Goal: Task Accomplishment & Management: Use online tool/utility

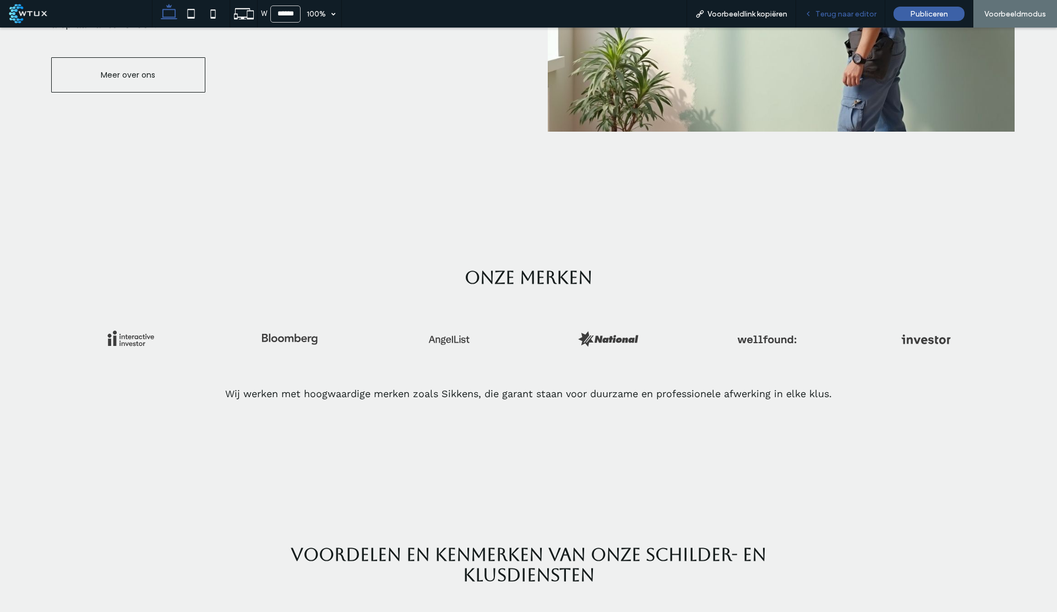
scroll to position [667, 0]
click at [820, 14] on span "Terug naar editor" at bounding box center [845, 13] width 61 height 9
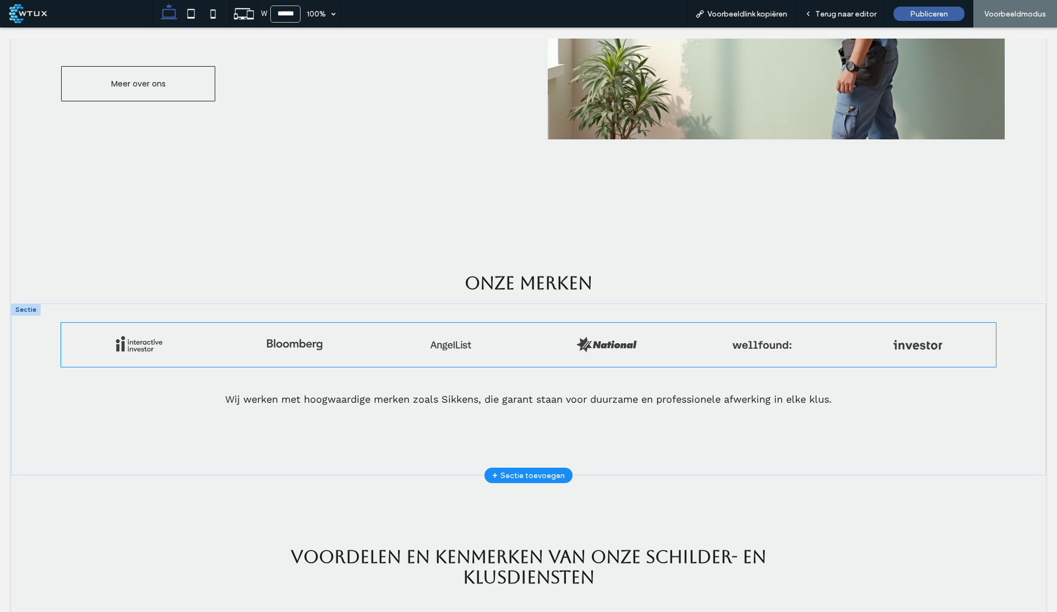
click at [447, 343] on link at bounding box center [451, 345] width 156 height 44
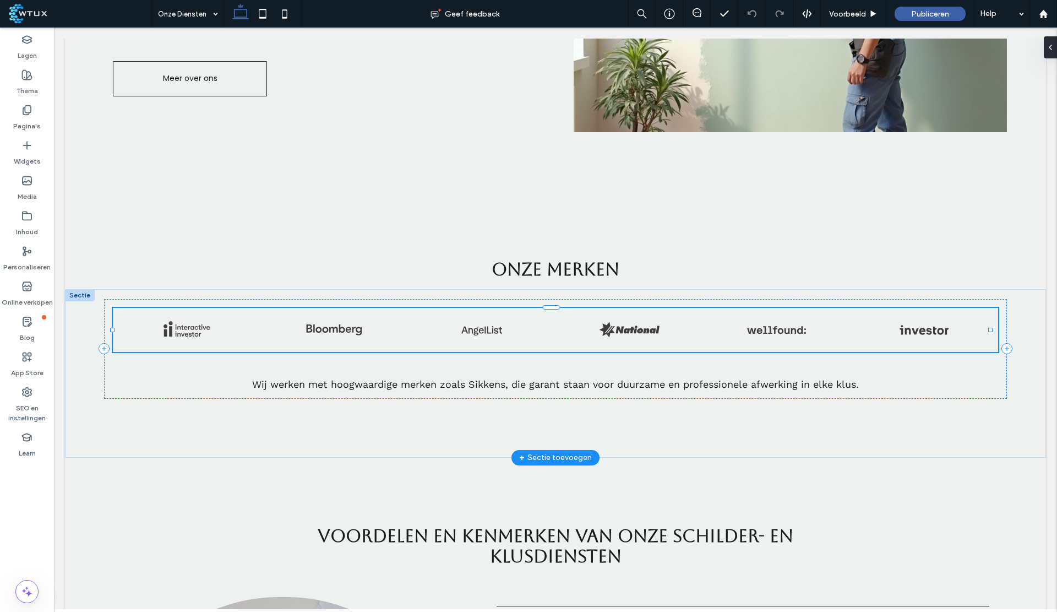
scroll to position [670, 0]
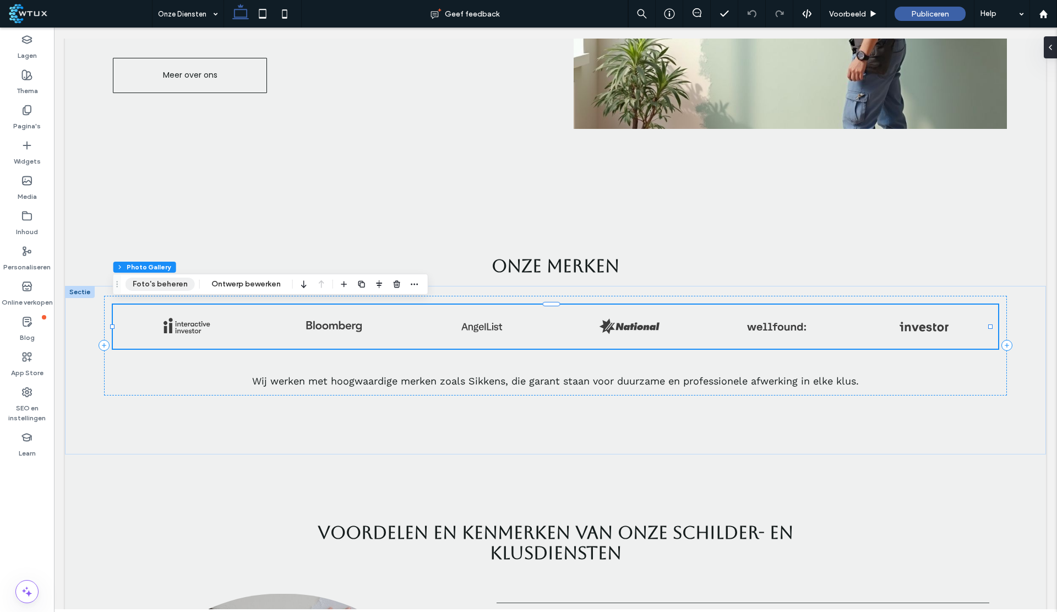
click at [162, 282] on button "Foto's beheren" at bounding box center [159, 283] width 69 height 13
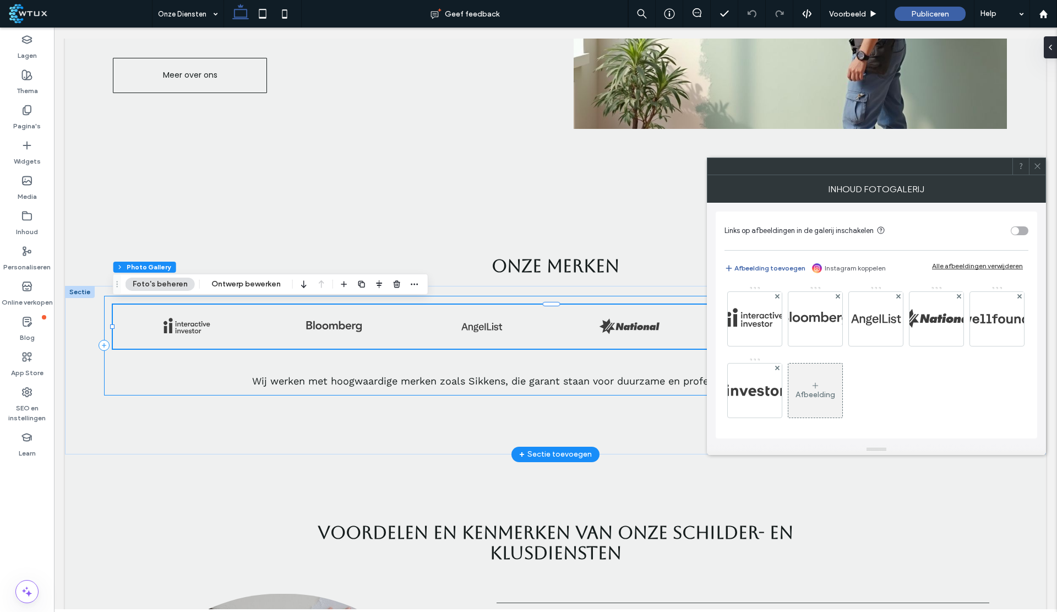
click at [494, 390] on div "Wij werken met hoogwaardige merken zoals Sikkens, die garant staan voor duurzam…" at bounding box center [555, 346] width 902 height 100
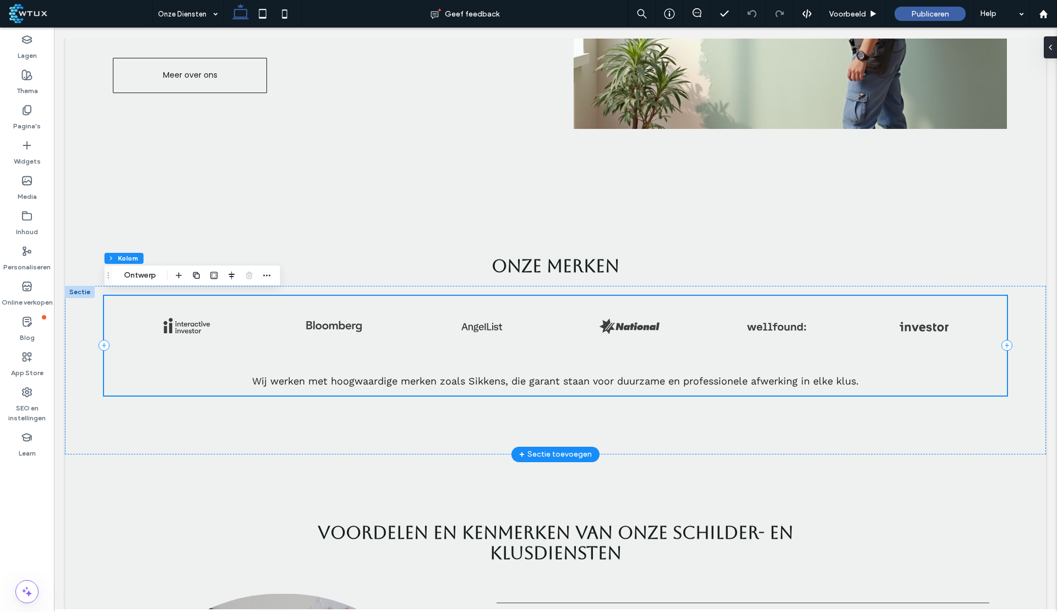
click at [450, 369] on div "Wij werken met hoogwaardige merken zoals Sikkens, die garant staan voor duurzam…" at bounding box center [555, 346] width 902 height 100
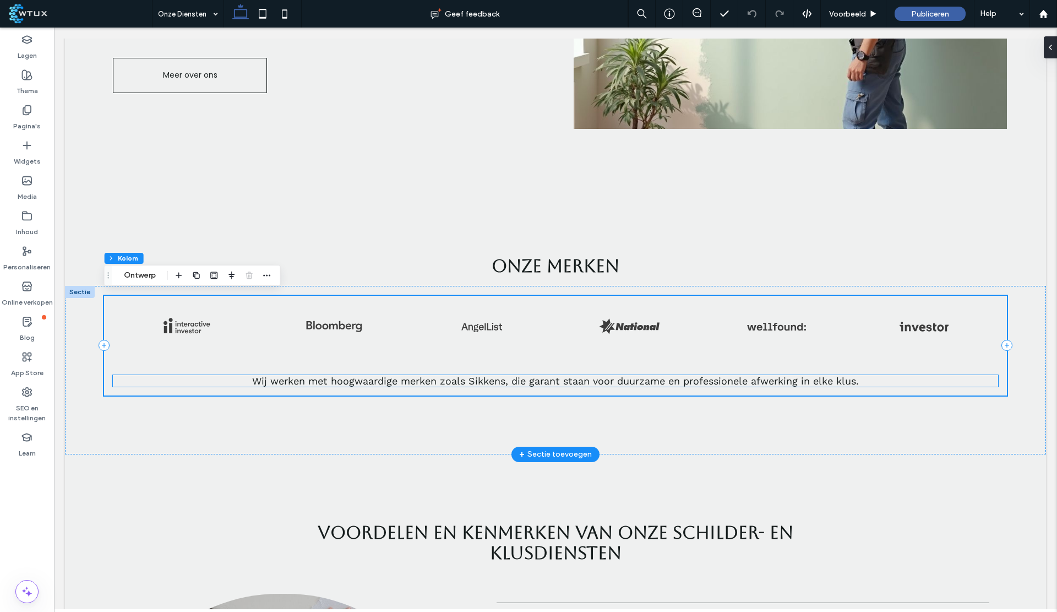
click at [513, 381] on span "Wij werken met hoogwaardige merken zoals Sikkens, die garant staan voor duurzam…" at bounding box center [555, 381] width 607 height 12
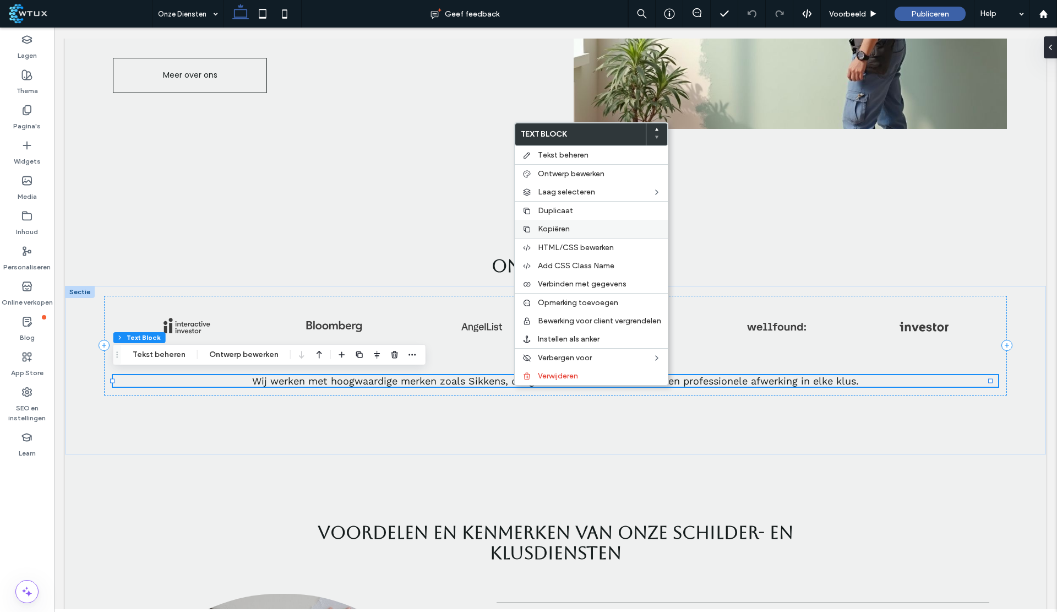
click at [556, 227] on span "Kopiëren" at bounding box center [554, 228] width 32 height 9
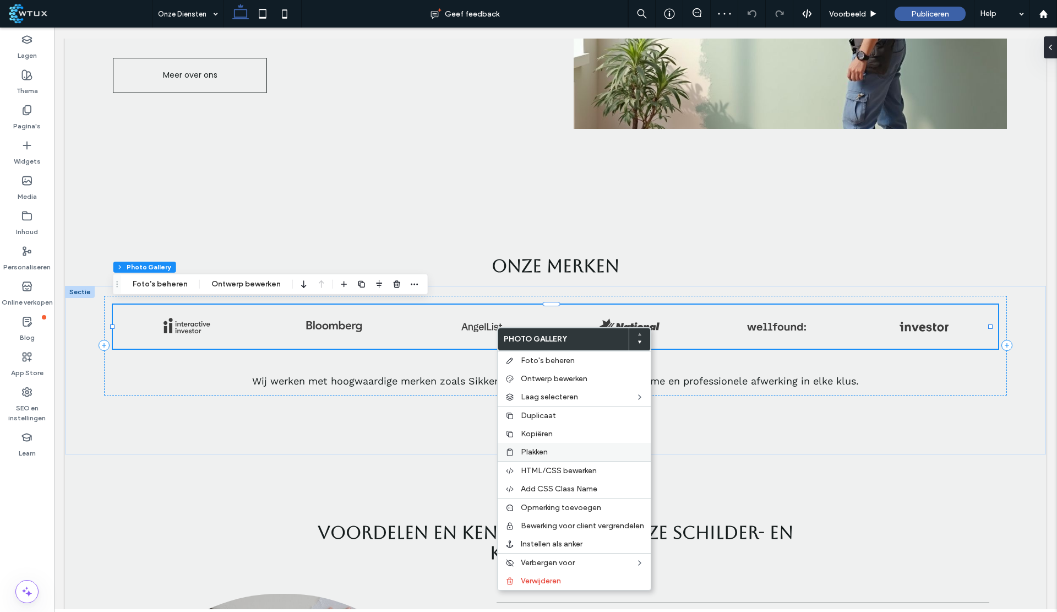
click at [538, 449] on span "Plakken" at bounding box center [534, 451] width 27 height 9
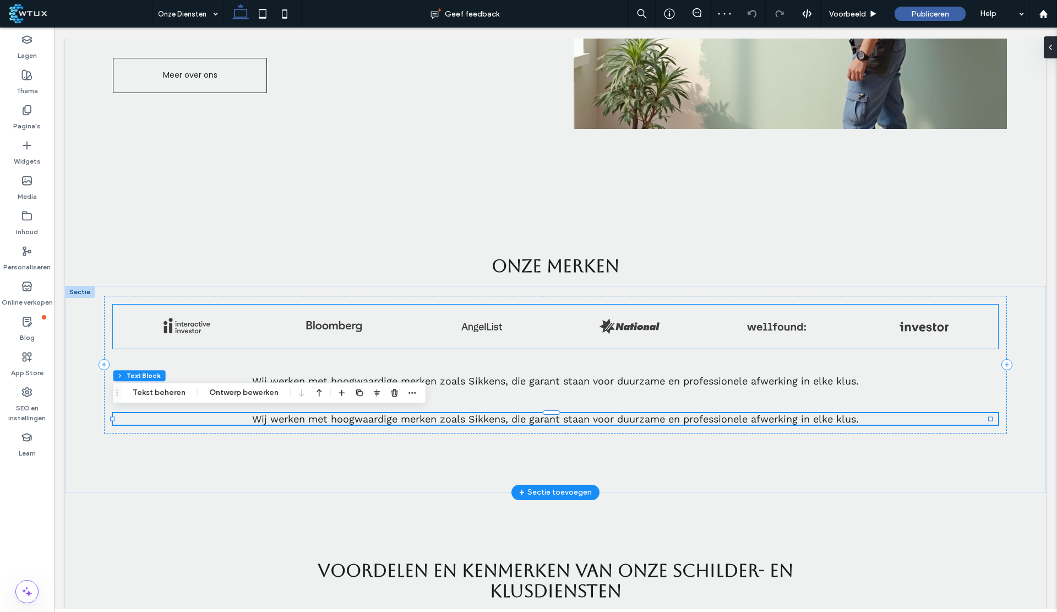
click at [503, 335] on link at bounding box center [482, 326] width 148 height 44
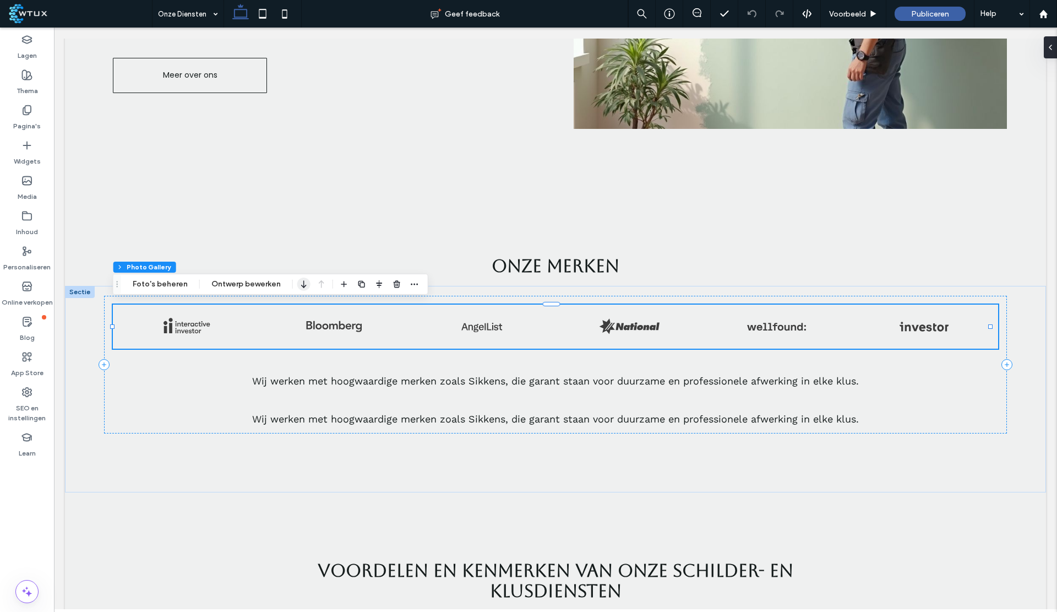
click at [299, 288] on icon "button" at bounding box center [303, 284] width 13 height 20
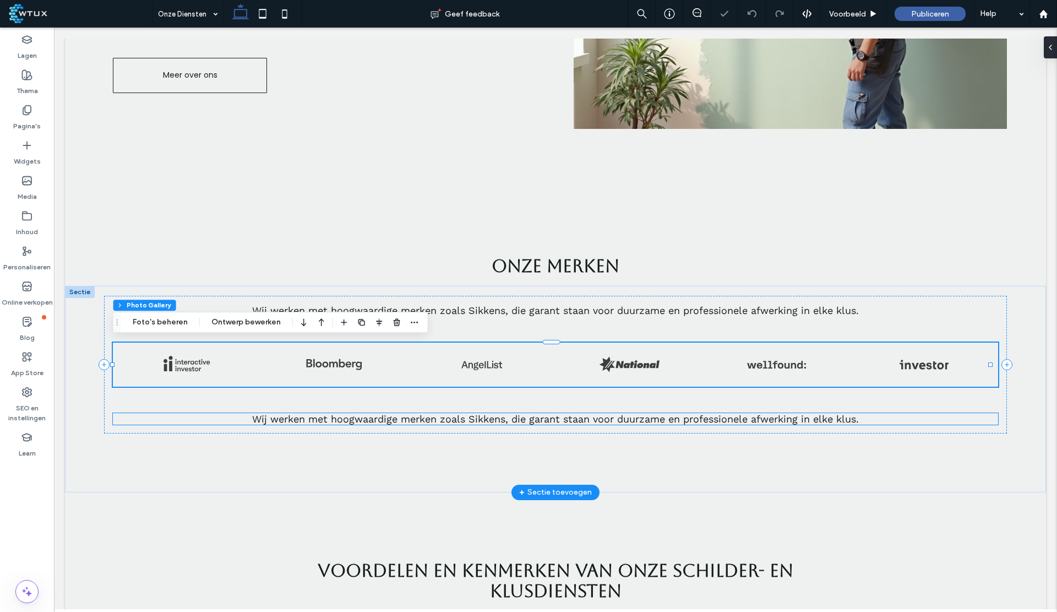
click at [747, 416] on span "Wij werken met hoogwaardige merken zoals Sikkens, die garant staan voor duurzam…" at bounding box center [555, 419] width 607 height 12
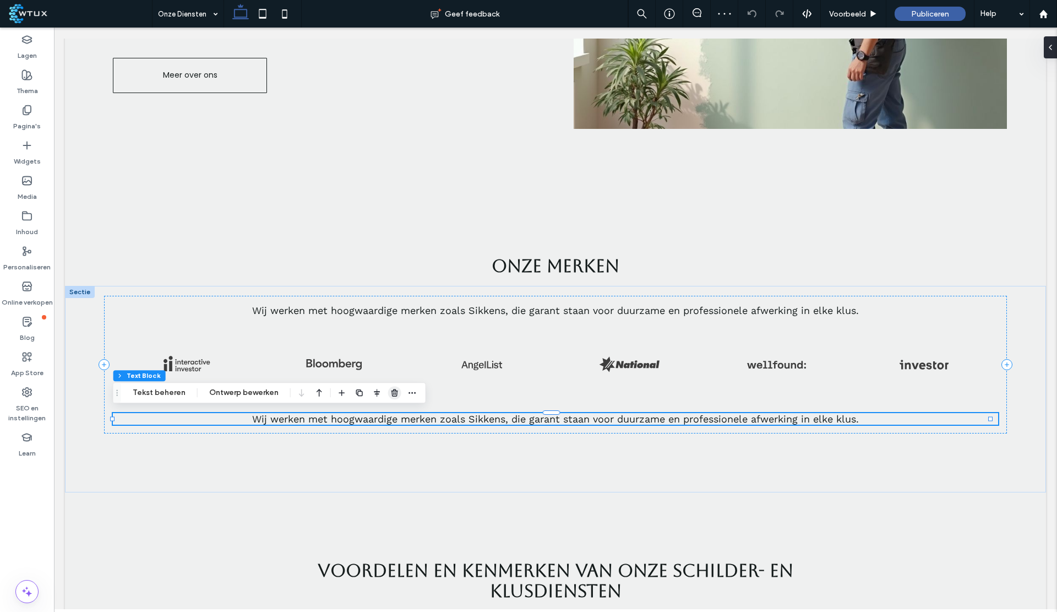
click at [390, 393] on icon "button" at bounding box center [394, 392] width 9 height 9
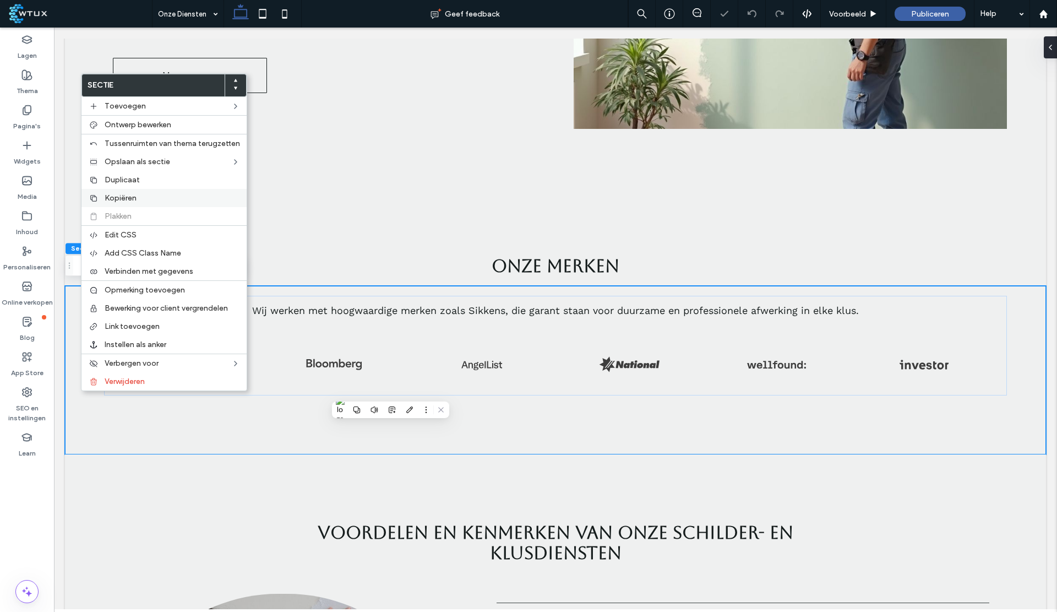
click at [127, 190] on div "Kopiëren" at bounding box center [163, 198] width 165 height 18
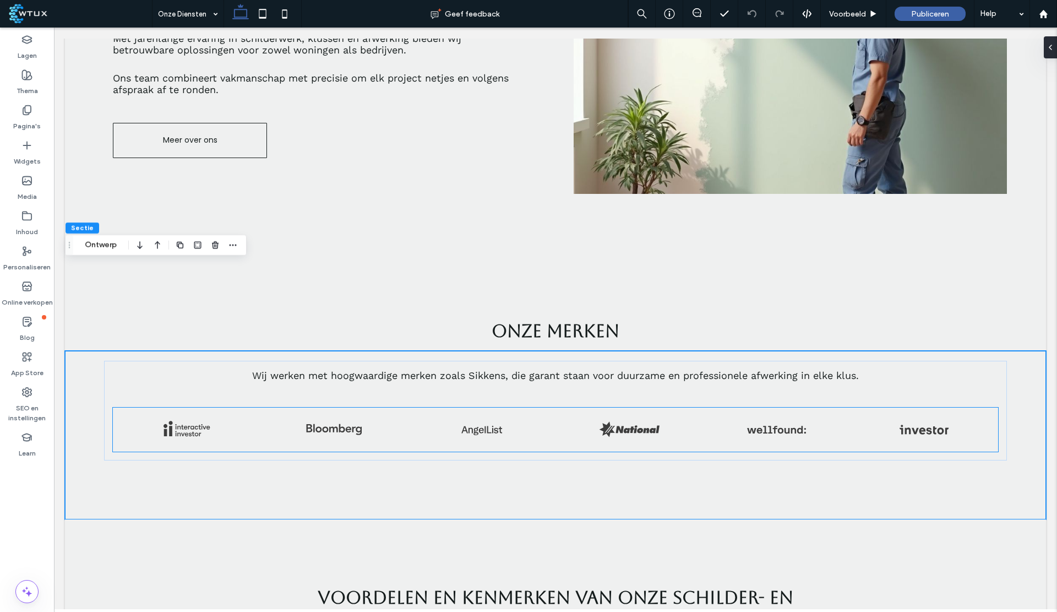
scroll to position [753, 0]
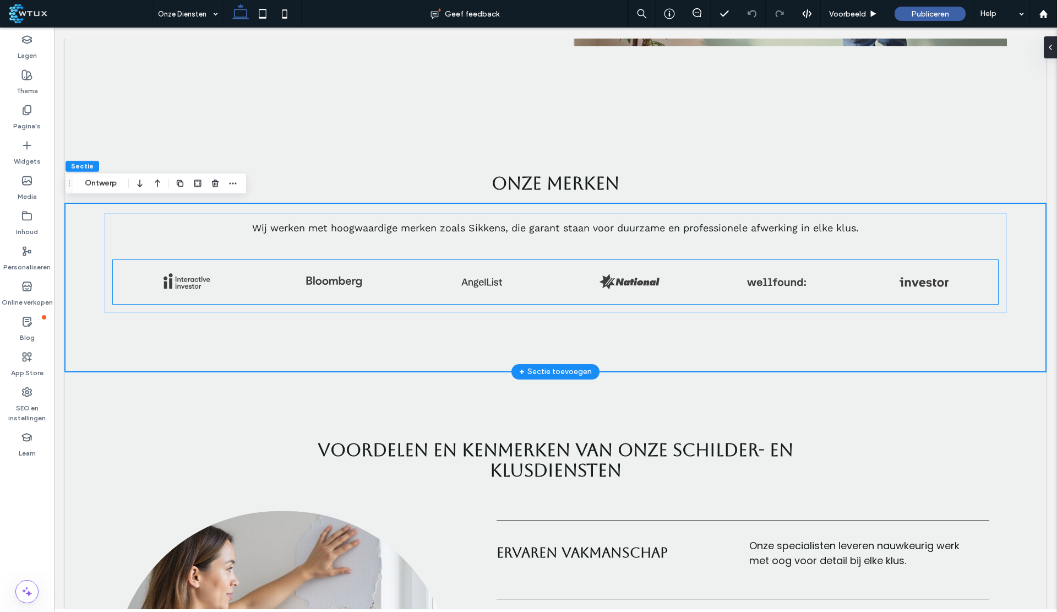
click at [587, 288] on link at bounding box center [629, 282] width 148 height 44
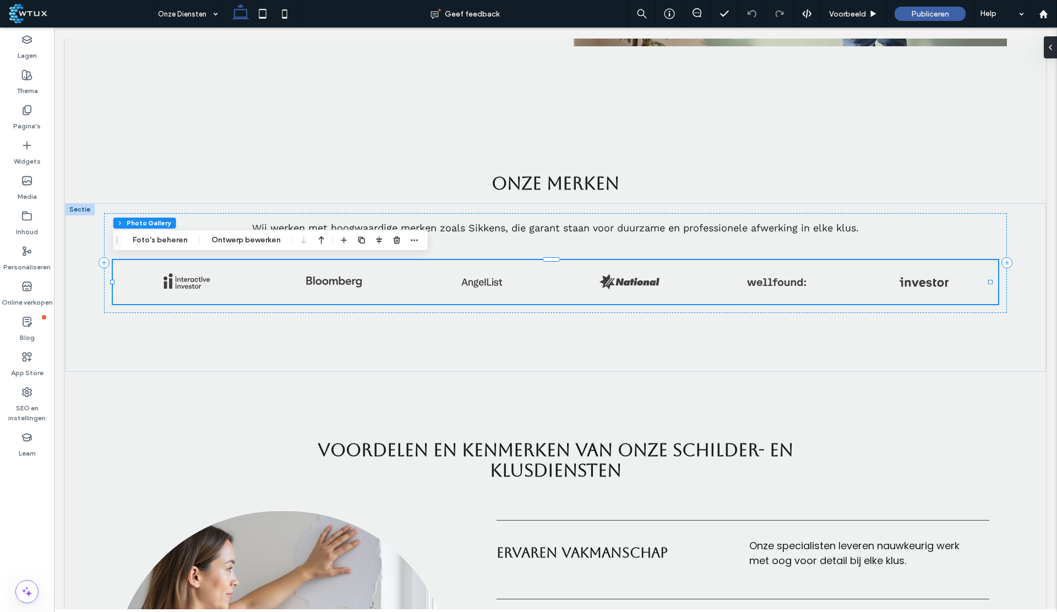
click at [151, 230] on div "Sectie Kolom Photo Gallery Foto's beheren Ontwerp bewerken" at bounding box center [270, 240] width 315 height 21
click at [150, 241] on button "Foto's beheren" at bounding box center [159, 239] width 69 height 13
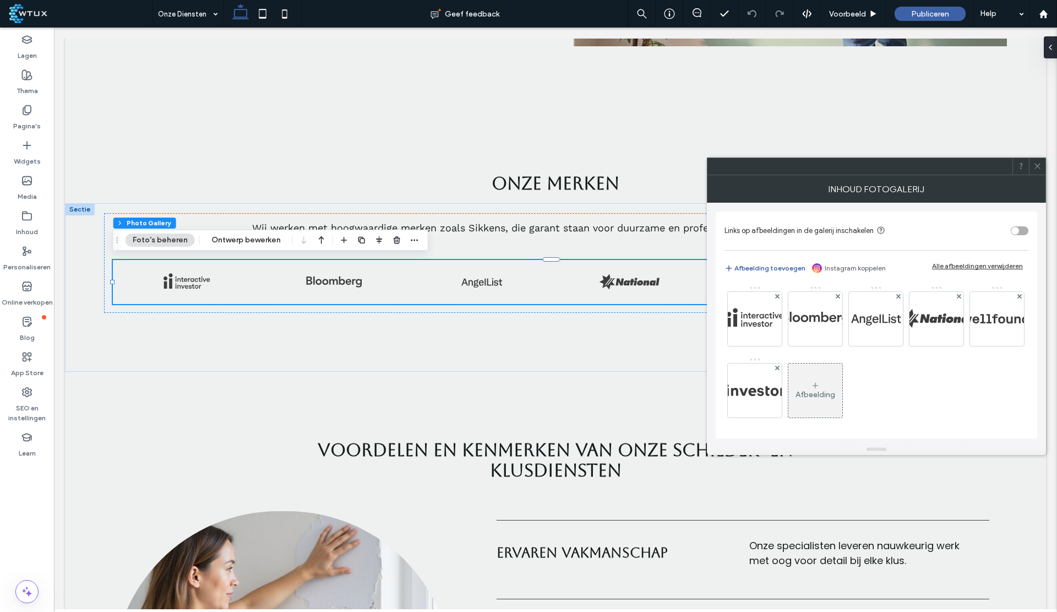
click at [1039, 159] on span at bounding box center [1037, 166] width 8 height 17
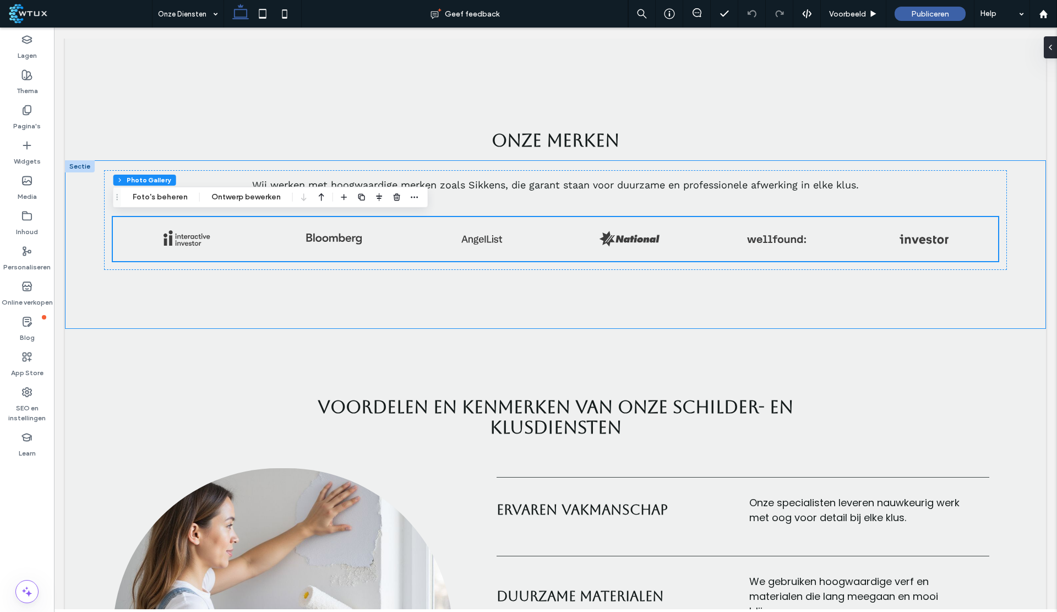
scroll to position [749, 0]
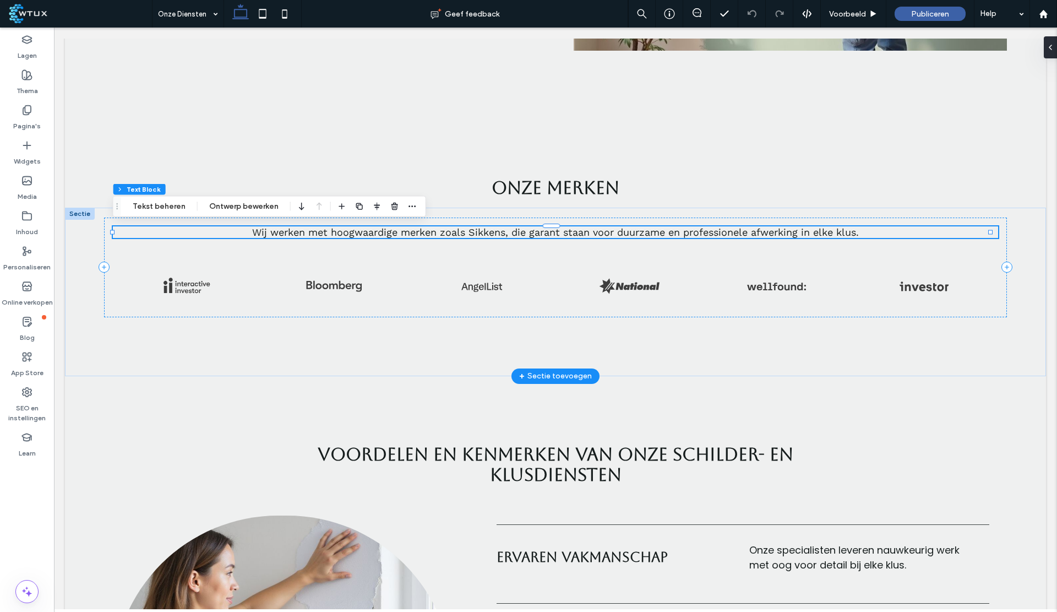
click at [478, 233] on span "Wij werken met hoogwaardige merken zoals Sikkens, die garant staan voor duurzam…" at bounding box center [555, 232] width 607 height 12
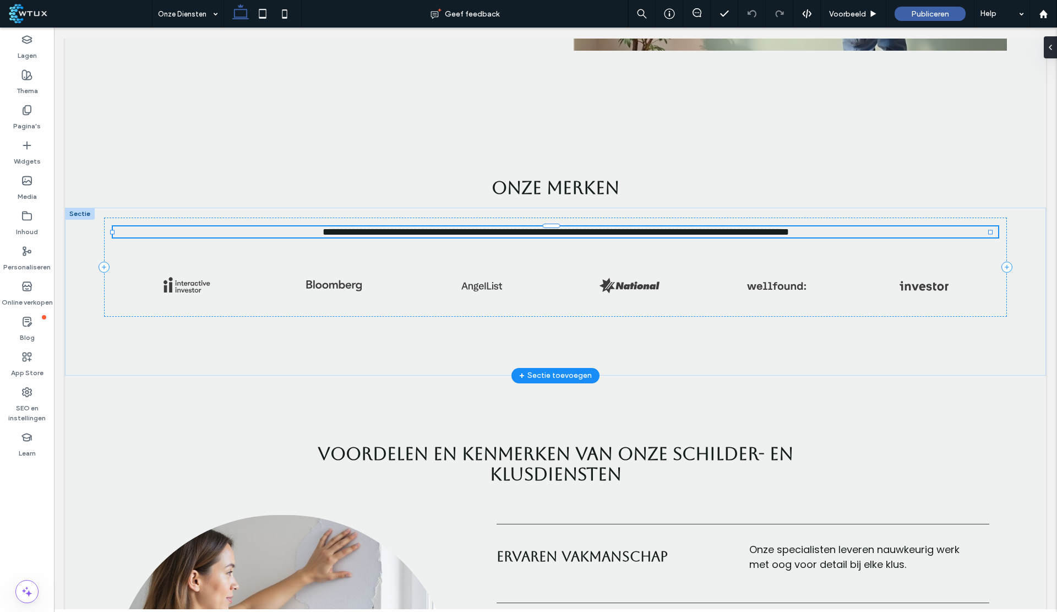
click at [483, 233] on span "**********" at bounding box center [556, 232] width 466 height 10
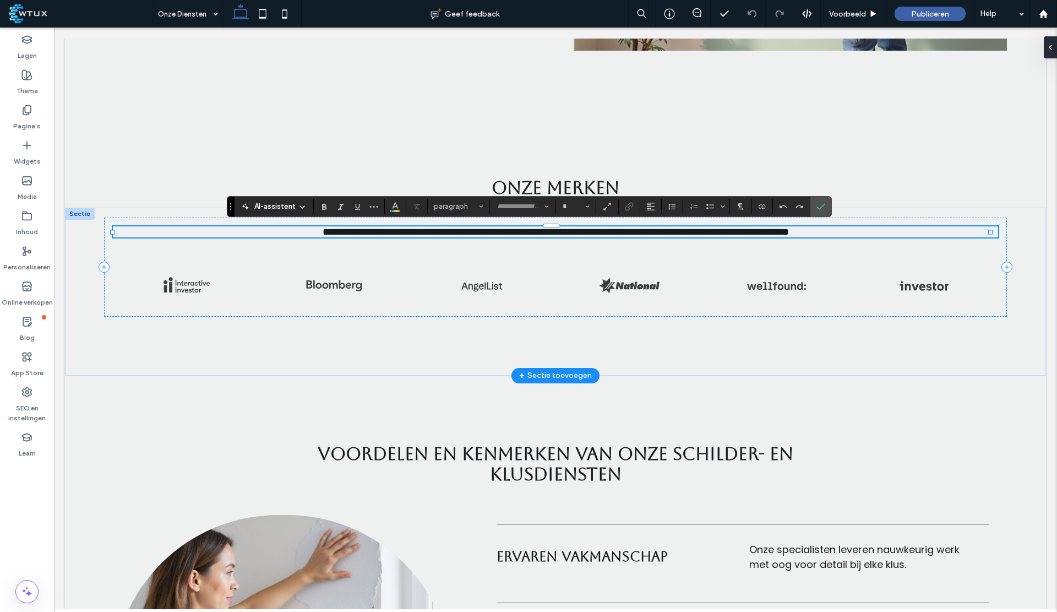
click at [483, 233] on span "**********" at bounding box center [556, 232] width 466 height 10
type input "*********"
type input "**"
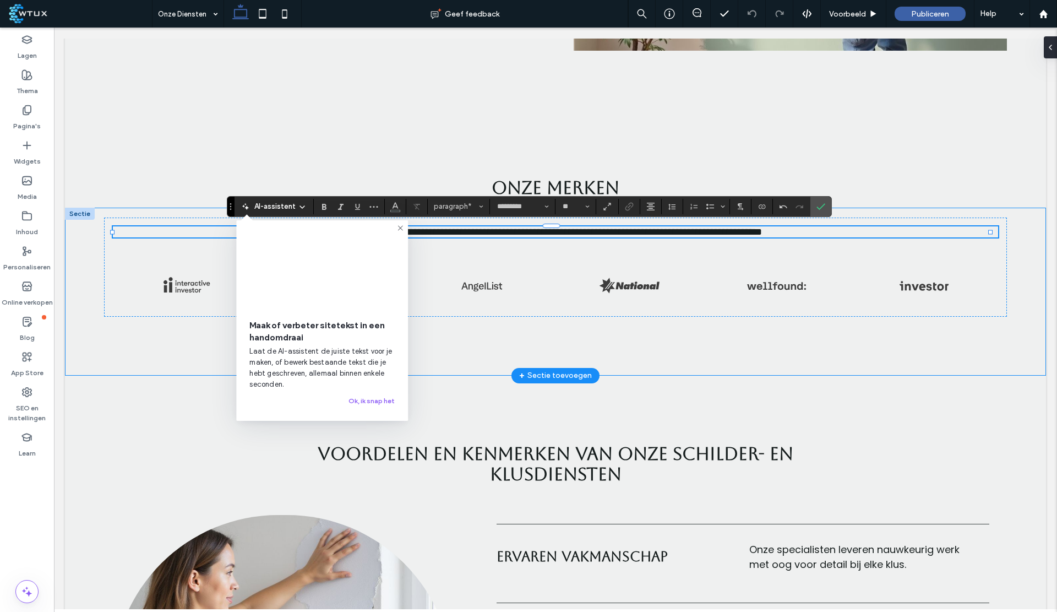
click at [622, 326] on div "**********" at bounding box center [555, 292] width 981 height 168
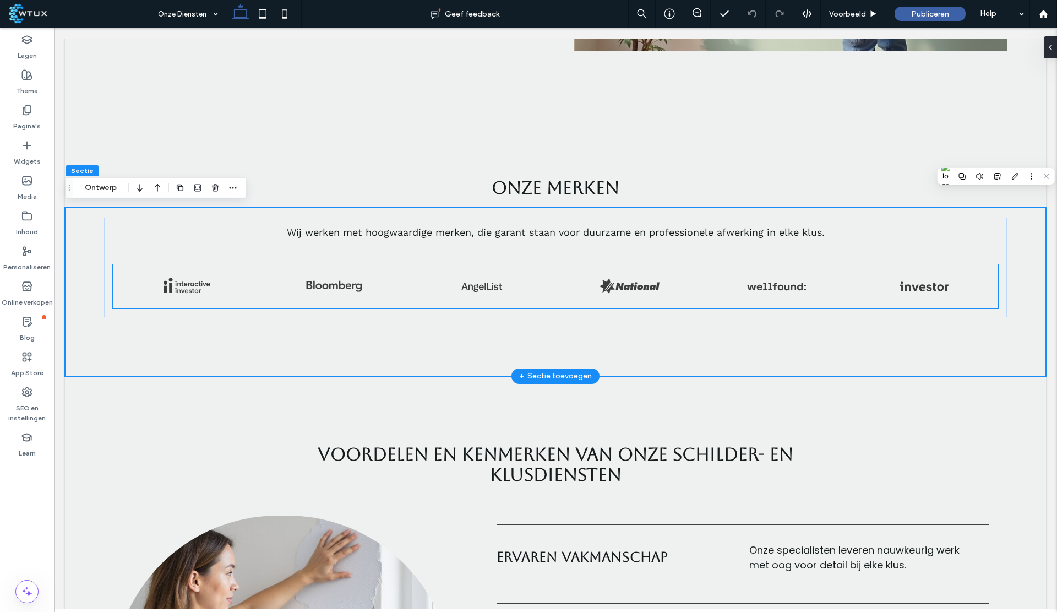
click at [656, 274] on link at bounding box center [629, 286] width 148 height 44
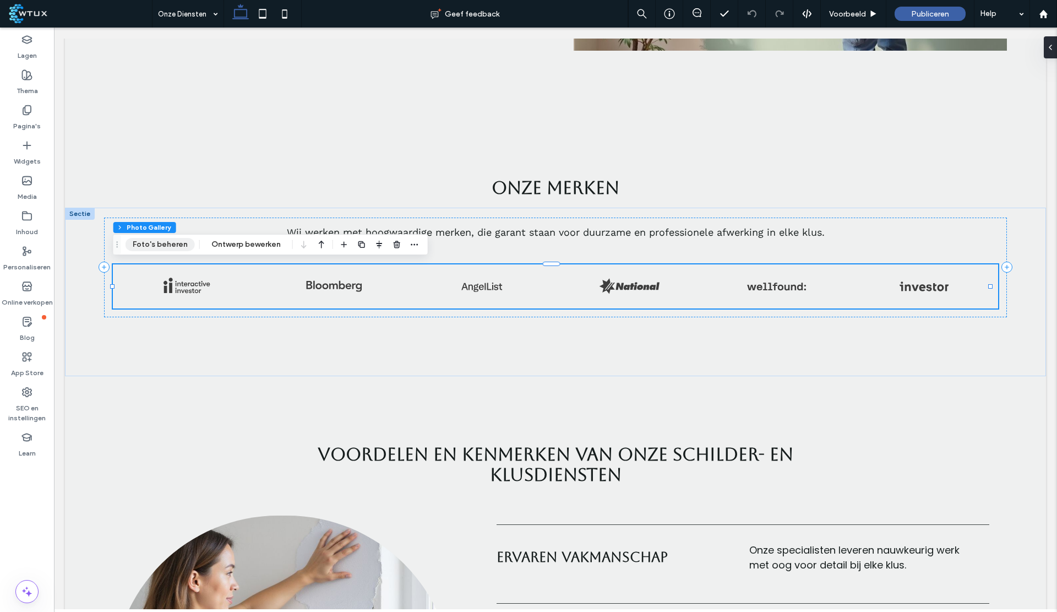
click at [157, 243] on button "Foto's beheren" at bounding box center [159, 244] width 69 height 13
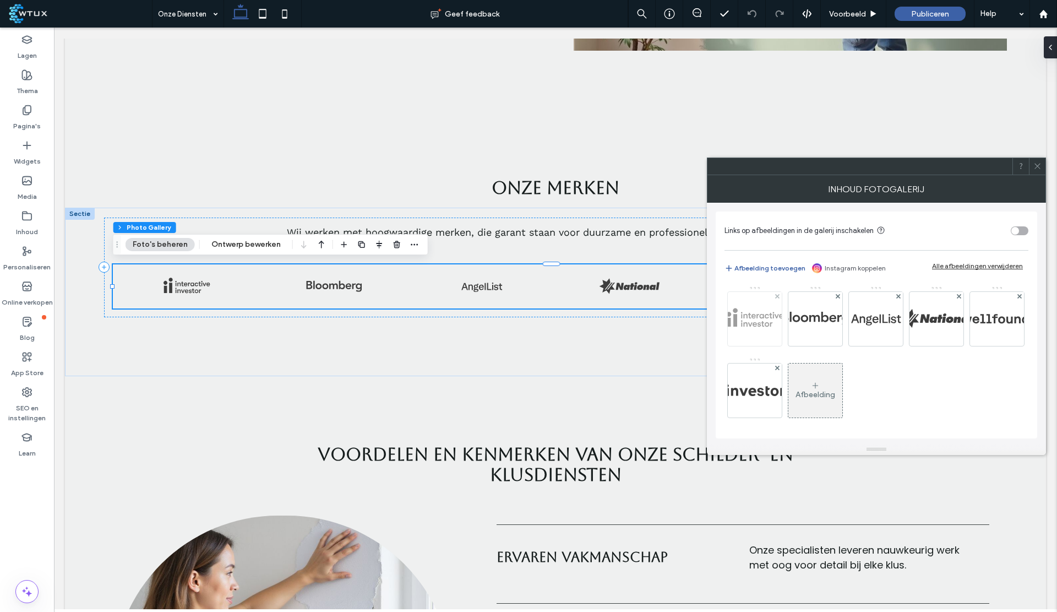
click at [755, 313] on img at bounding box center [754, 319] width 222 height 54
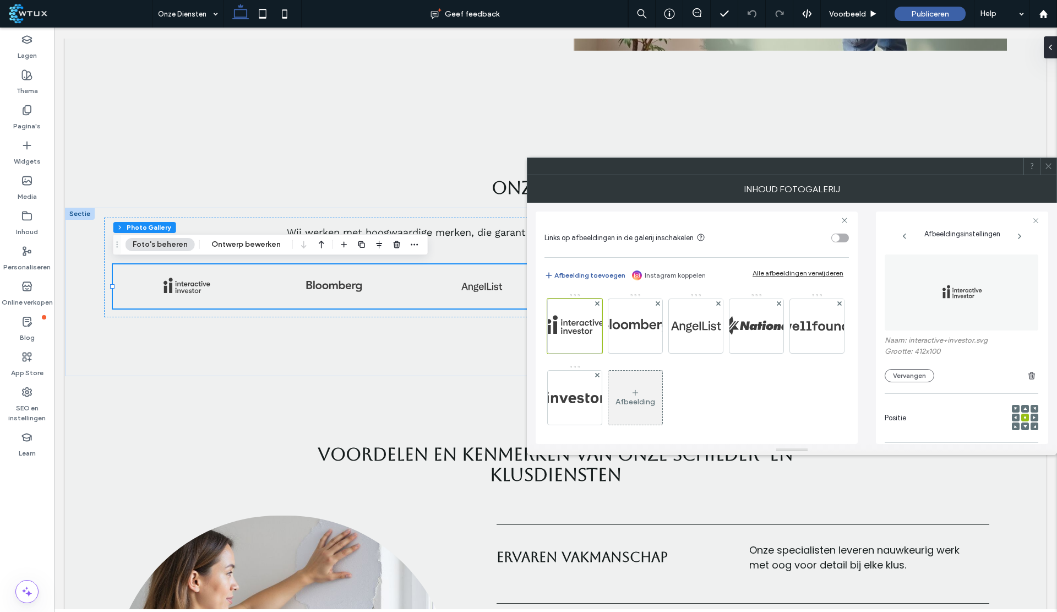
click at [1049, 169] on icon at bounding box center [1048, 166] width 8 height 8
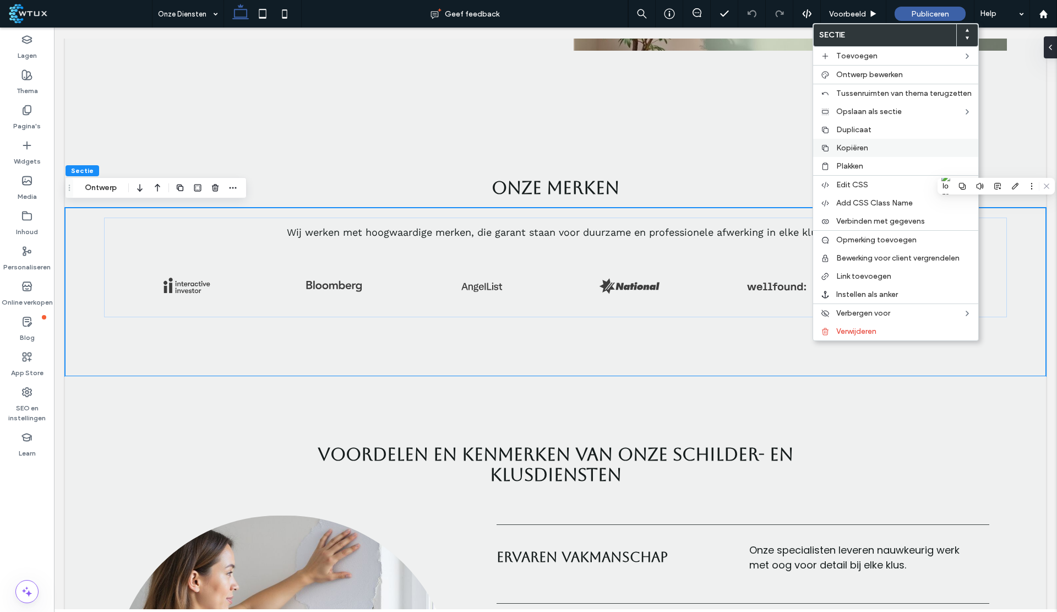
click at [838, 145] on span "Kopiëren" at bounding box center [852, 147] width 32 height 9
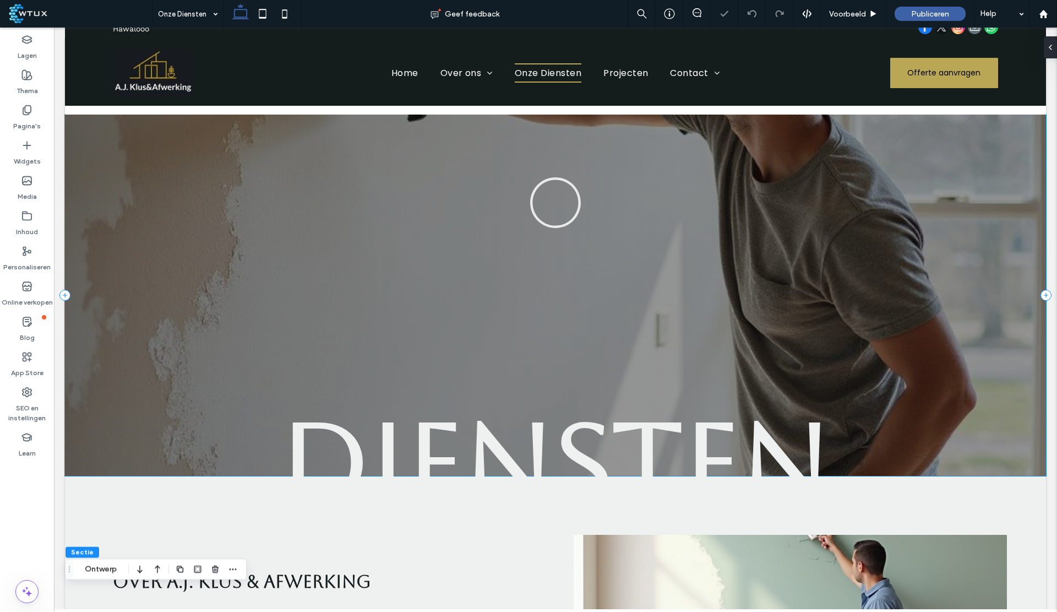
scroll to position [0, 0]
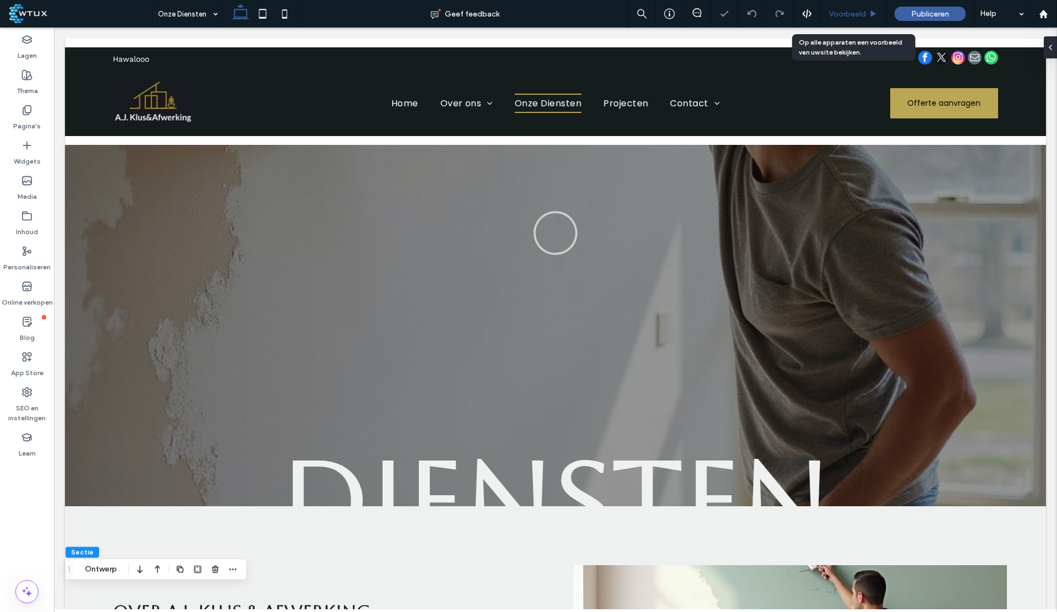
click at [843, 7] on div "Voorbeeld" at bounding box center [853, 14] width 65 height 28
click at [851, 10] on span "Voorbeeld" at bounding box center [847, 13] width 37 height 9
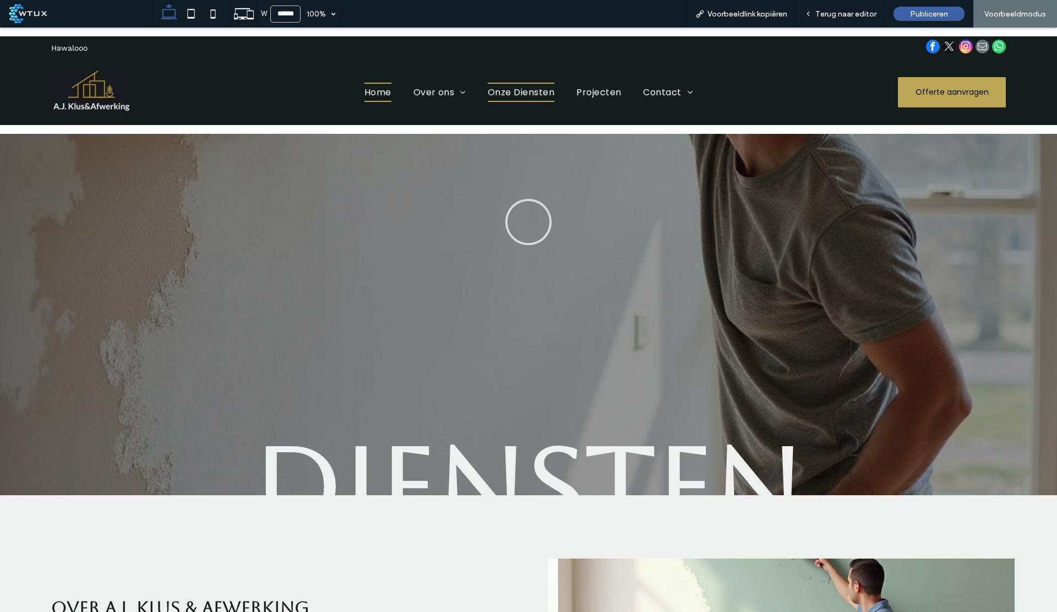
click at [369, 95] on span "Home" at bounding box center [377, 92] width 27 height 19
click at [836, 17] on span "Terug naar editor" at bounding box center [845, 13] width 61 height 9
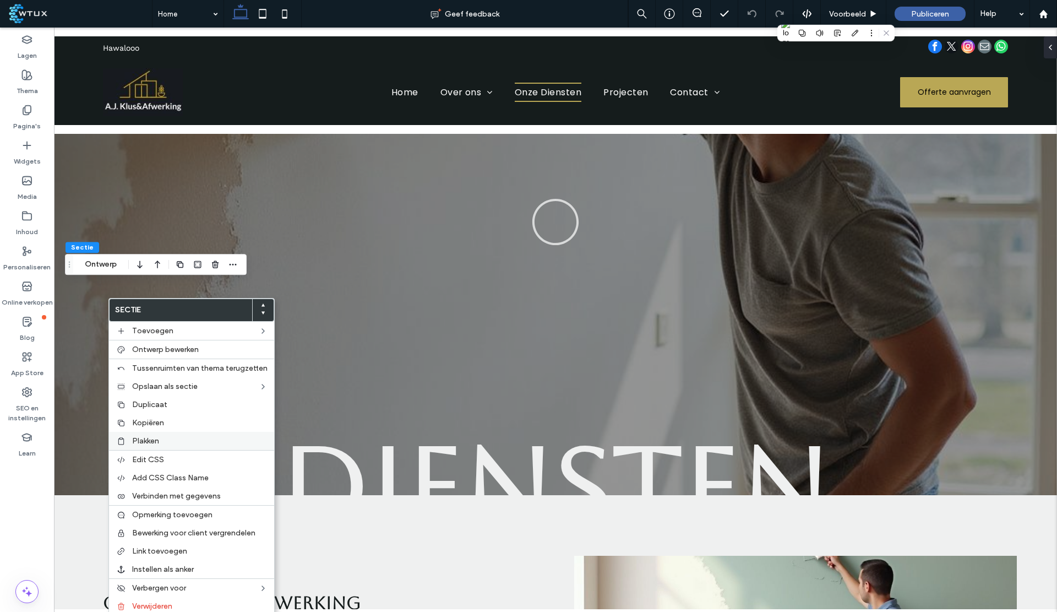
click at [155, 440] on span "Plakken" at bounding box center [145, 440] width 27 height 9
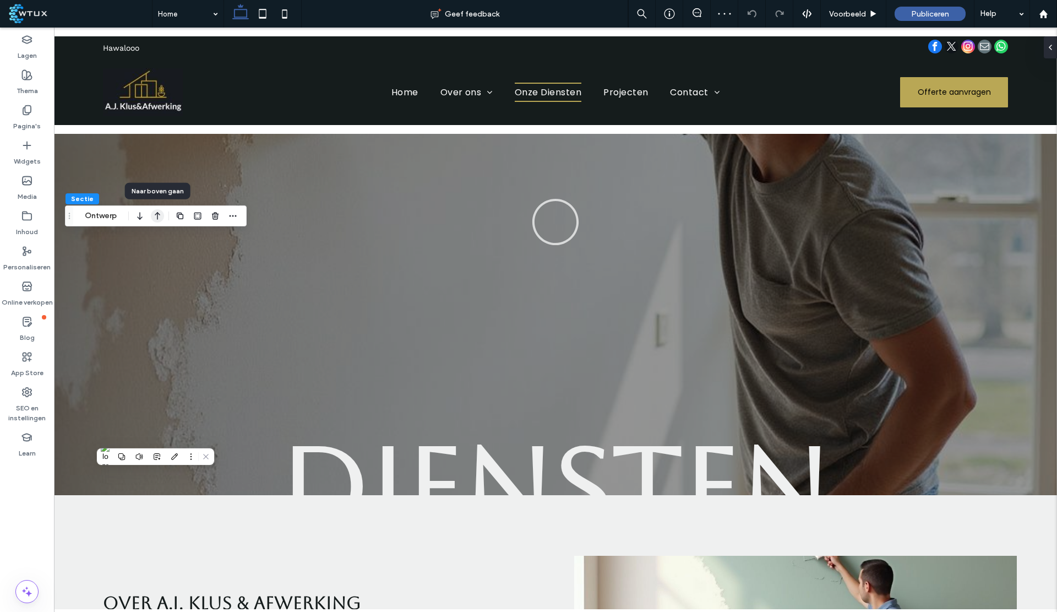
click at [158, 214] on icon "button" at bounding box center [157, 216] width 13 height 20
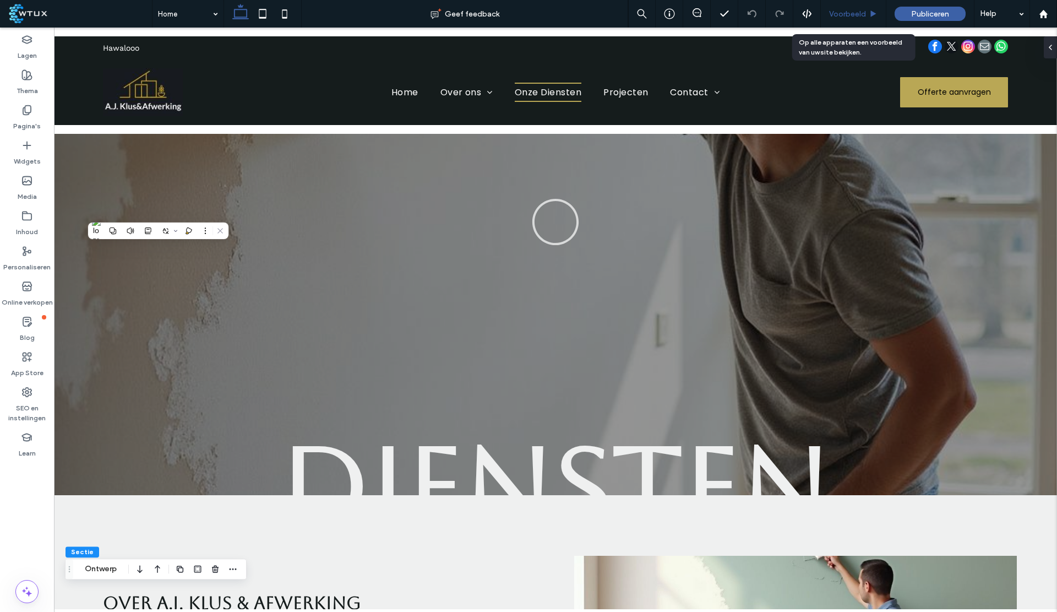
click at [850, 13] on span "Voorbeeld" at bounding box center [847, 13] width 37 height 9
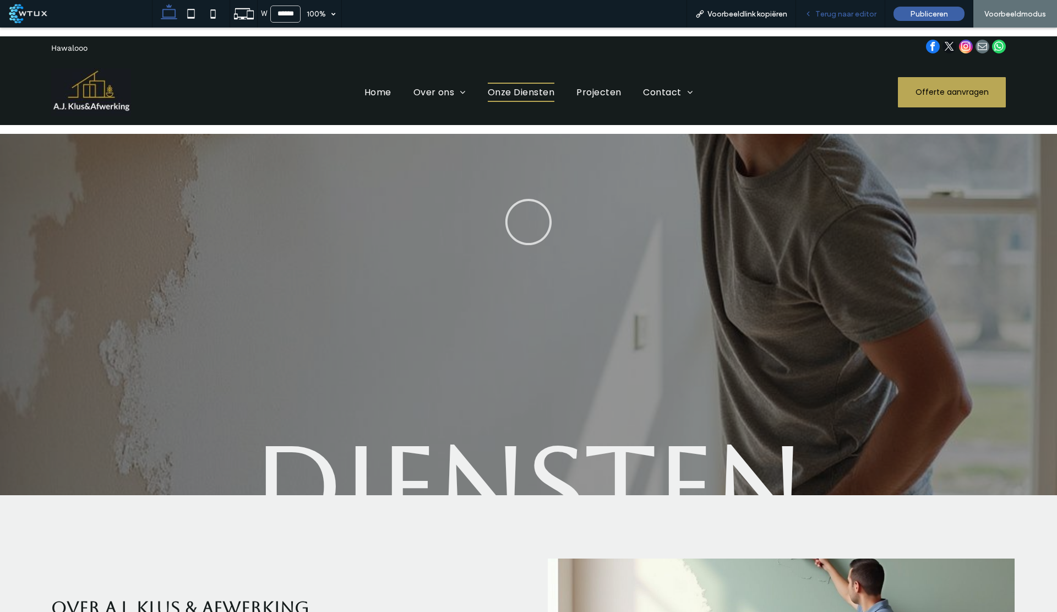
click at [834, 21] on div "Terug naar editor" at bounding box center [840, 14] width 89 height 28
click at [851, 13] on span "Terug naar editor" at bounding box center [845, 13] width 61 height 9
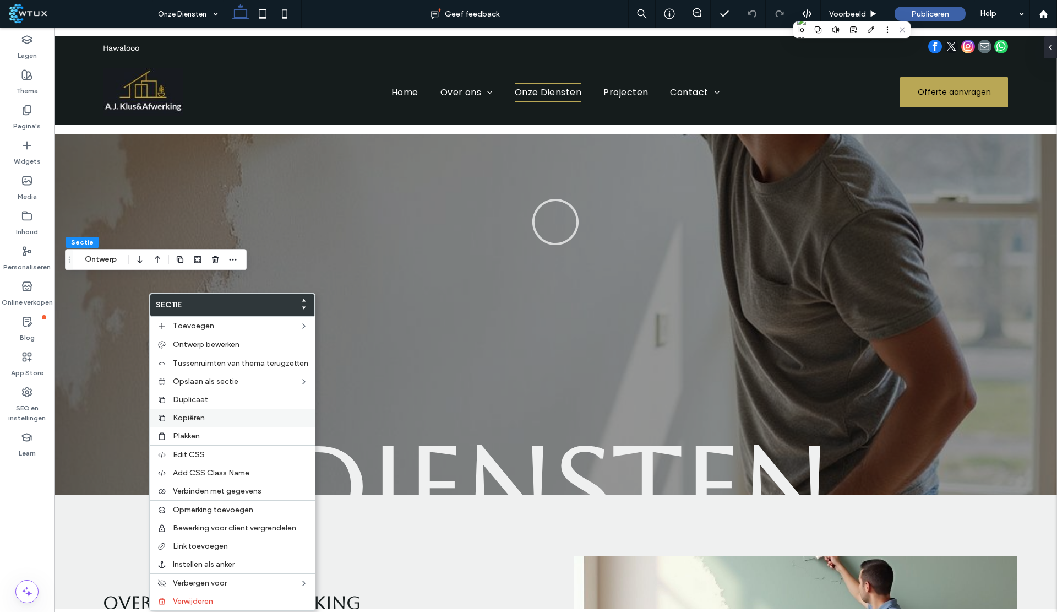
click at [223, 423] on div "Kopiëren" at bounding box center [232, 417] width 165 height 18
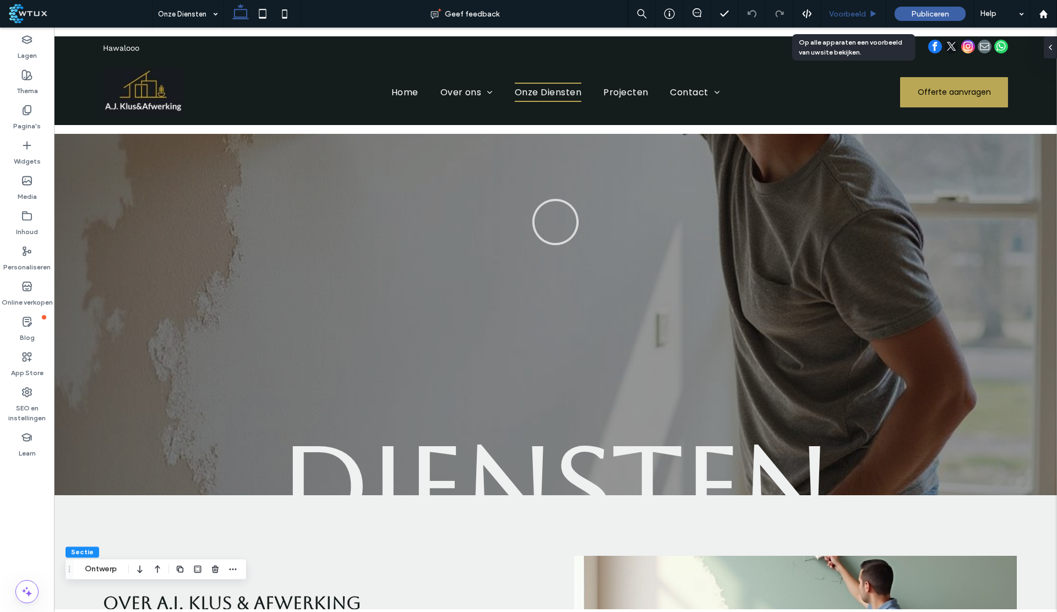
click at [857, 6] on div "Voorbeeld" at bounding box center [853, 14] width 65 height 28
click at [844, 12] on span "Voorbeeld" at bounding box center [847, 13] width 37 height 9
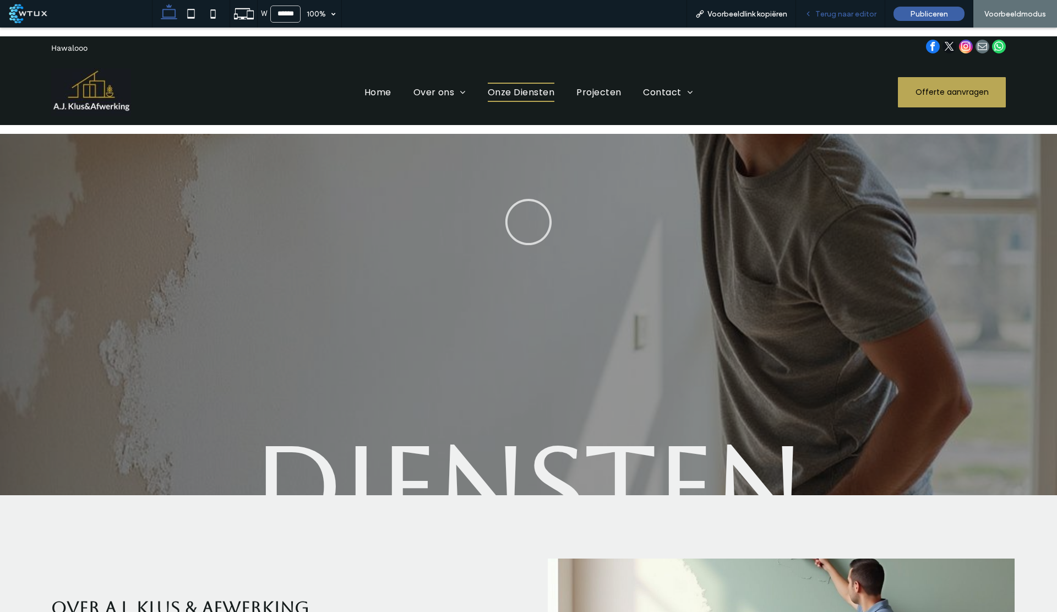
click at [834, 21] on div "Terug naar editor" at bounding box center [840, 14] width 89 height 28
click at [824, 11] on span "Terug naar editor" at bounding box center [845, 13] width 61 height 9
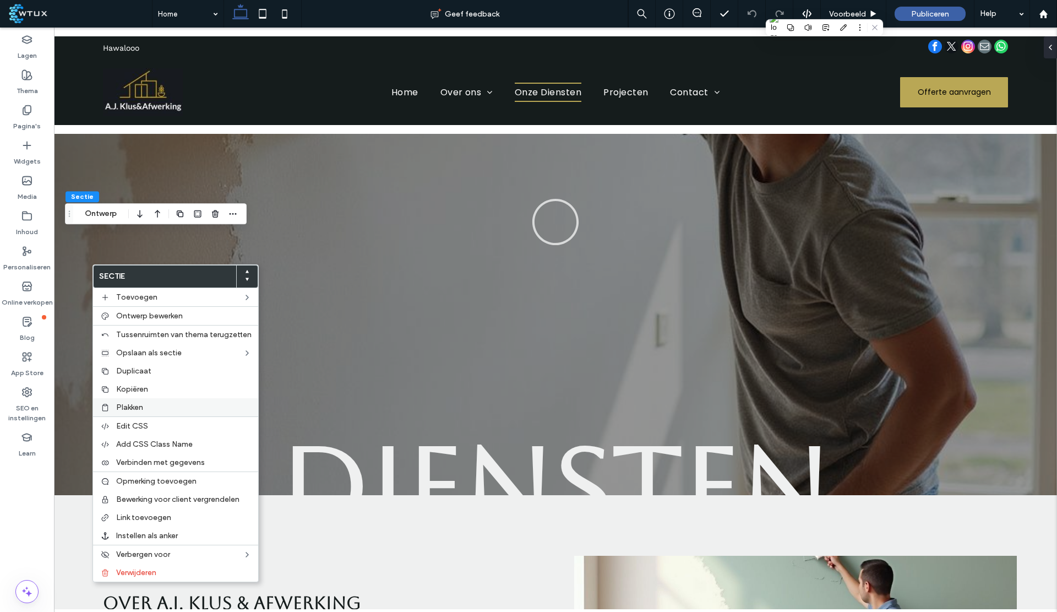
click at [159, 406] on label "Plakken" at bounding box center [183, 406] width 135 height 9
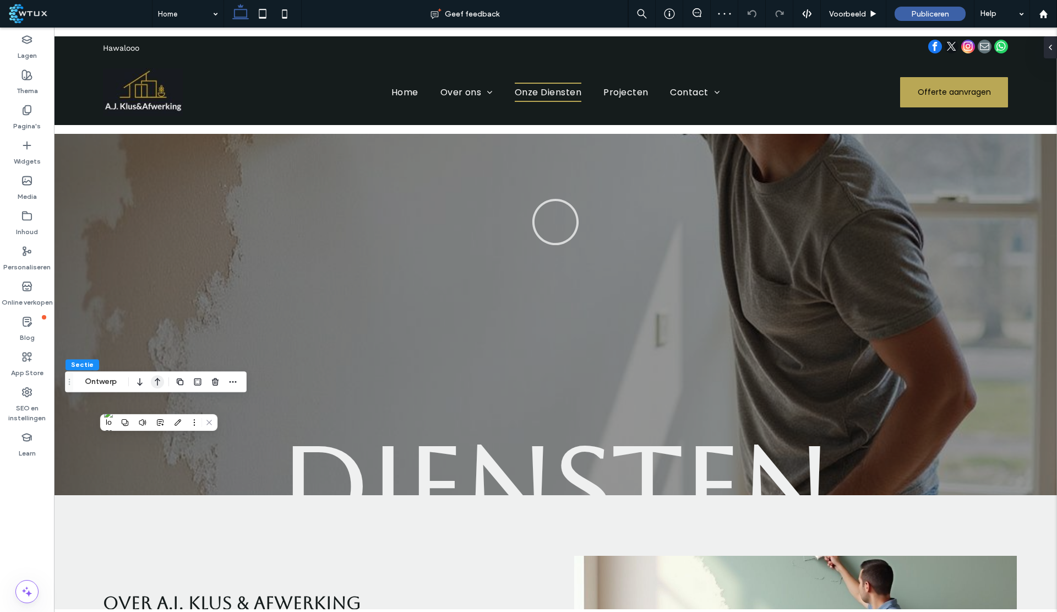
click at [155, 385] on icon "button" at bounding box center [157, 382] width 13 height 20
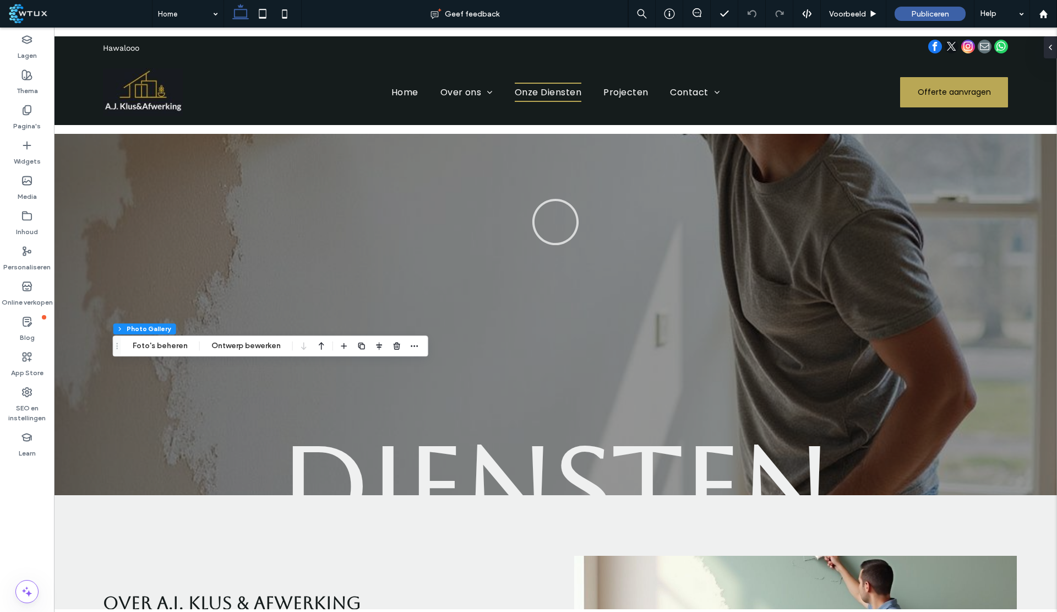
click at [169, 356] on div "Sectie Kolom Photo Gallery Foto's beheren Ontwerp bewerken" at bounding box center [270, 345] width 315 height 21
click at [160, 341] on button "Foto's beheren" at bounding box center [159, 345] width 69 height 13
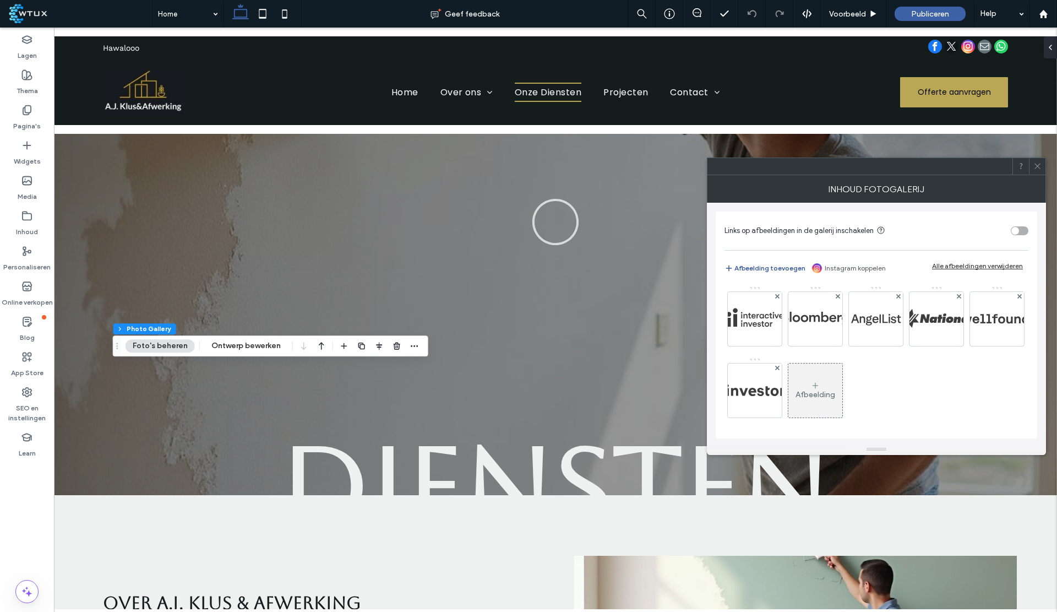
click at [761, 266] on button "Afbeelding toevoegen" at bounding box center [764, 267] width 81 height 13
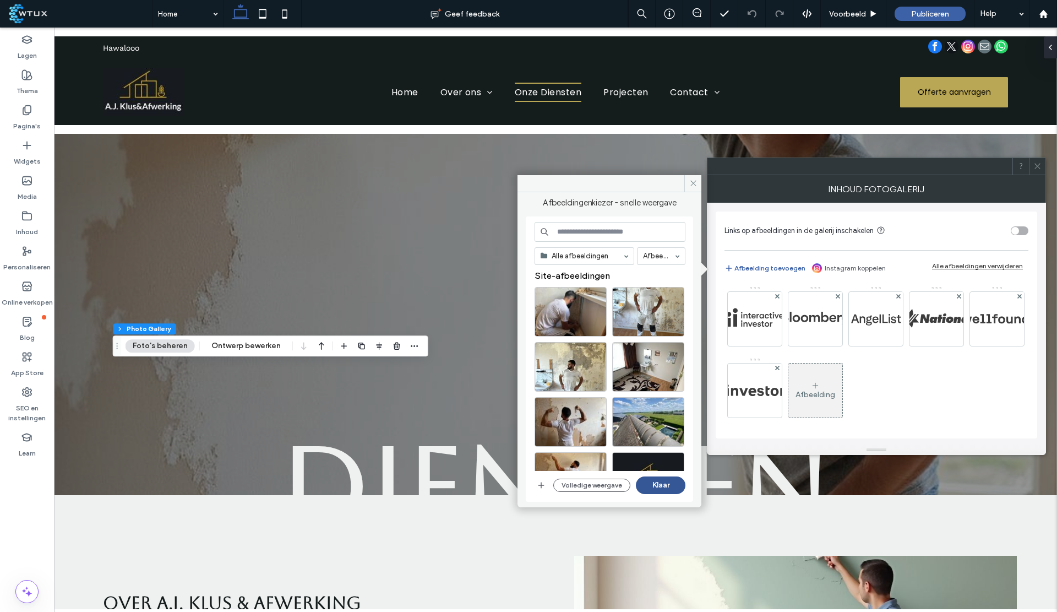
click at [657, 487] on button "Klaar" at bounding box center [661, 485] width 50 height 18
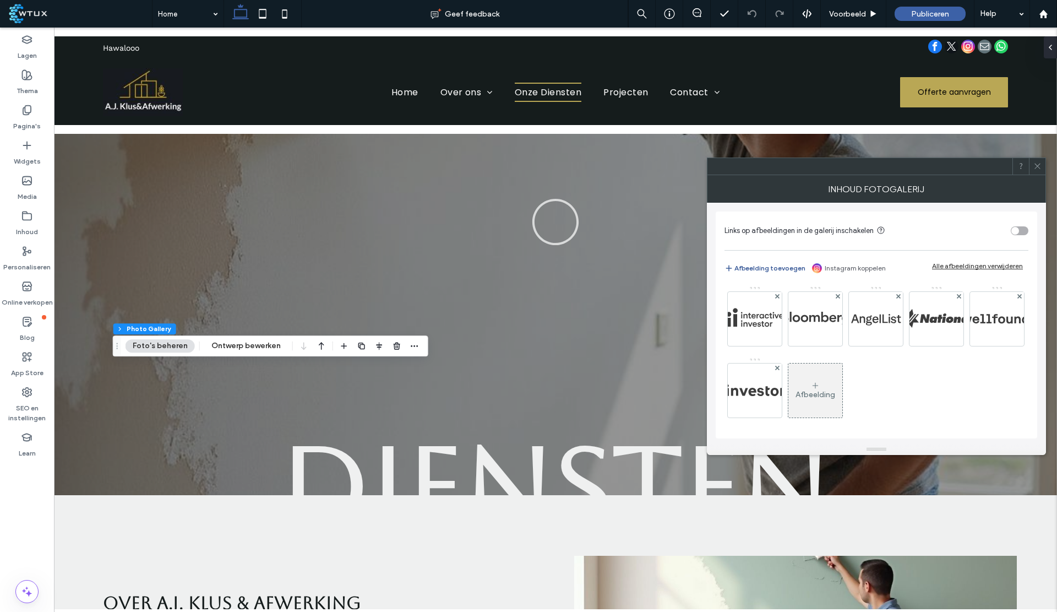
click at [763, 261] on button "Afbeelding toevoegen" at bounding box center [764, 267] width 81 height 13
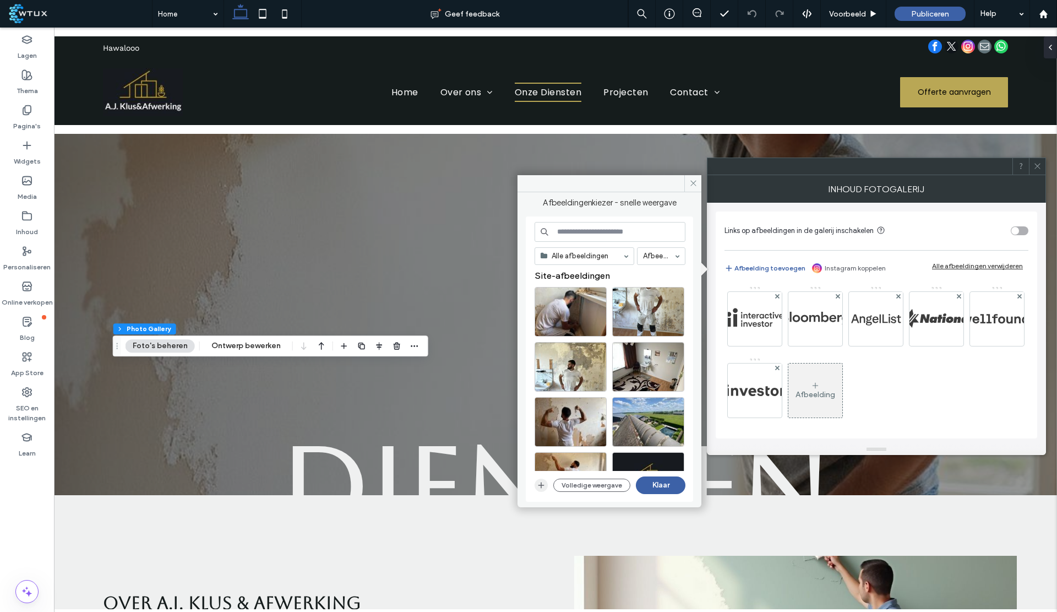
click at [537, 484] on icon "button" at bounding box center [541, 485] width 9 height 9
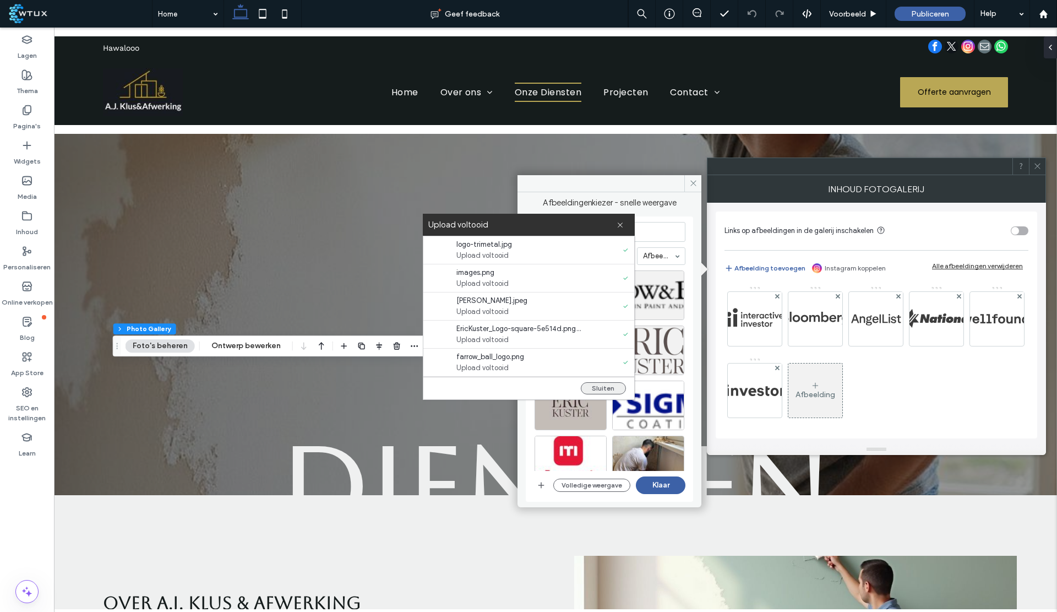
click at [601, 384] on button "Sluiten" at bounding box center [603, 388] width 45 height 12
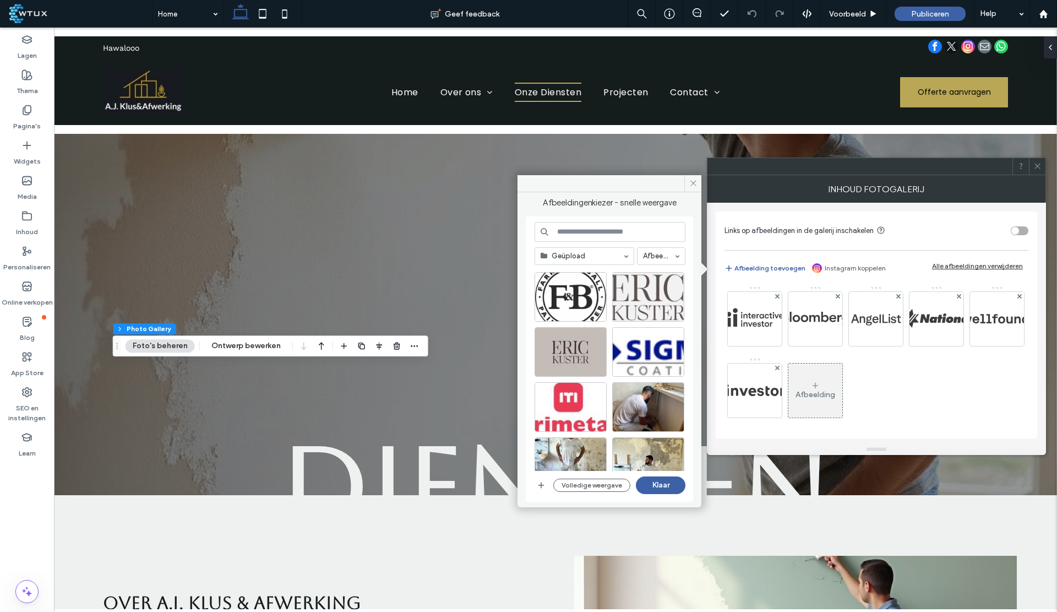
scroll to position [53, 0]
click at [567, 400] on div "Selecteren" at bounding box center [570, 408] width 72 height 50
click at [645, 351] on div "Selecteren" at bounding box center [648, 352] width 72 height 50
click at [583, 351] on div "Selecteren" at bounding box center [570, 352] width 72 height 50
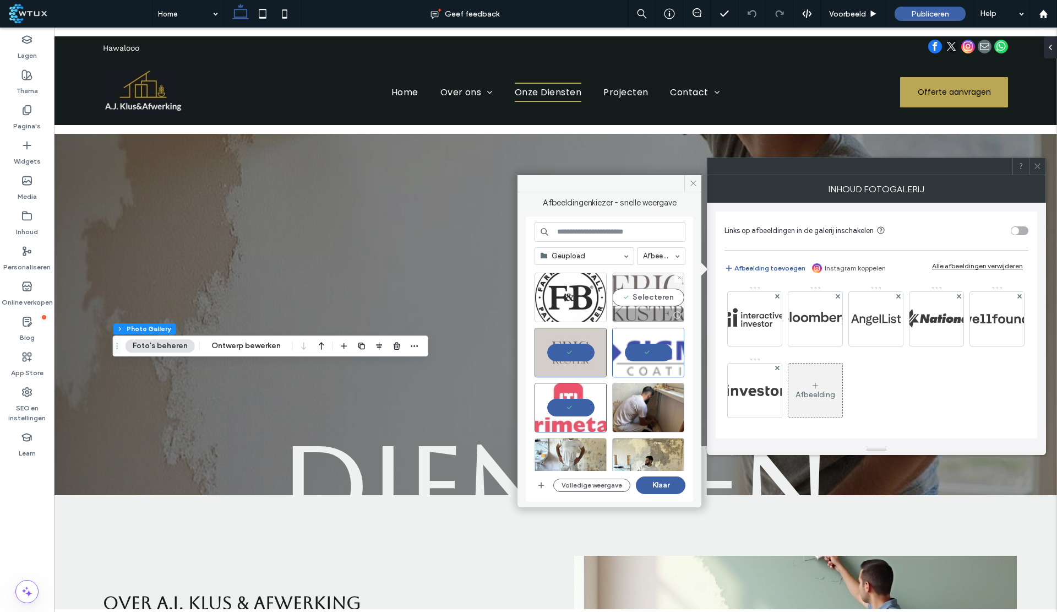
click at [646, 294] on div "Selecteren" at bounding box center [648, 297] width 72 height 50
click at [561, 291] on div "Selecteren" at bounding box center [570, 297] width 72 height 50
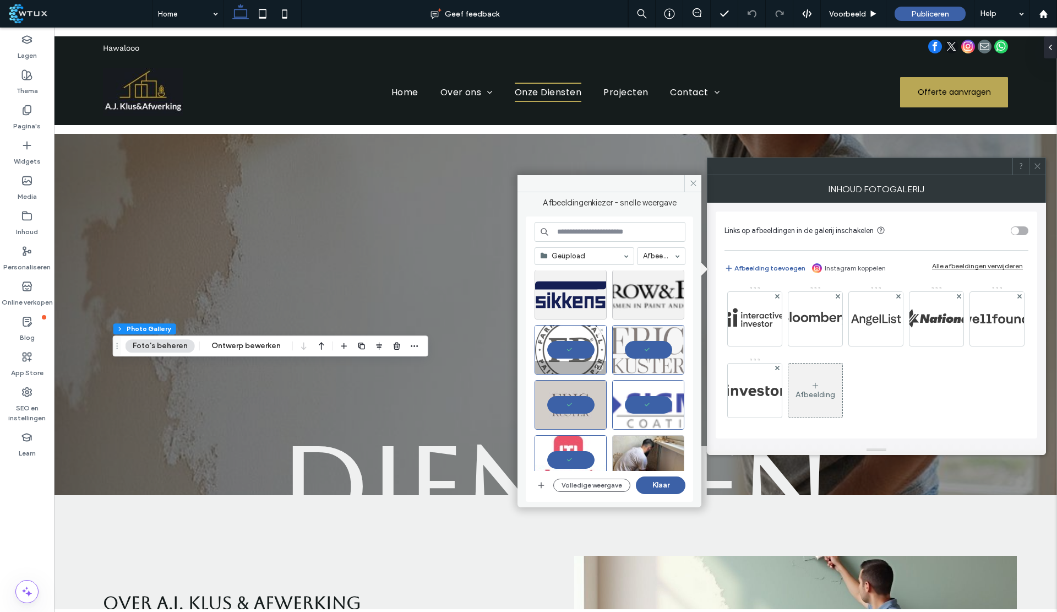
scroll to position [0, 0]
click at [653, 293] on div "Selecteren" at bounding box center [648, 295] width 72 height 50
click at [585, 297] on div "Selecteren" at bounding box center [570, 295] width 72 height 50
click at [665, 483] on button "Klaar" at bounding box center [661, 485] width 50 height 18
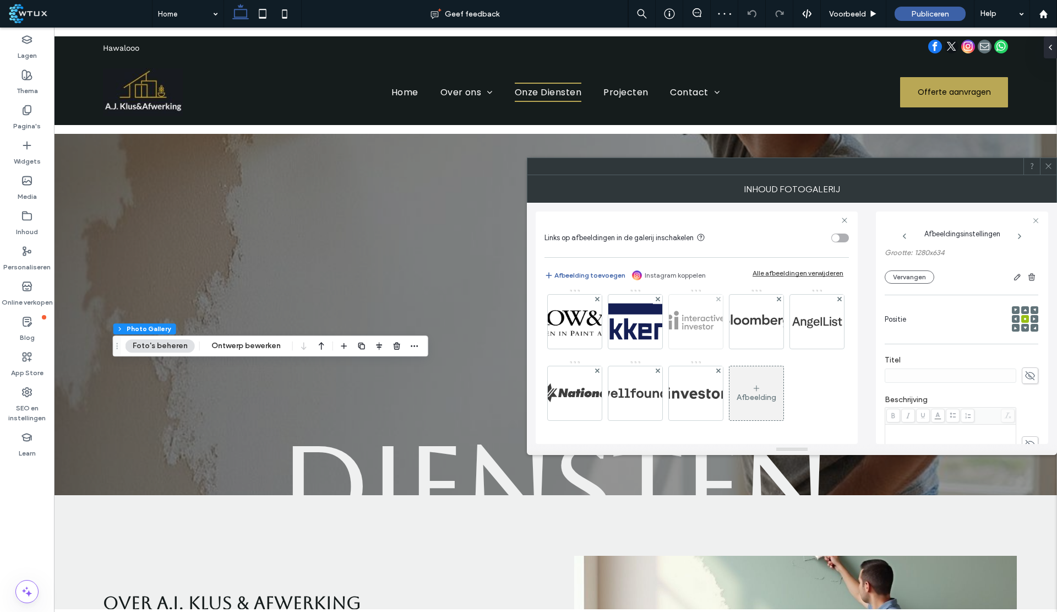
scroll to position [92, 0]
click at [777, 301] on icon at bounding box center [779, 299] width 4 height 4
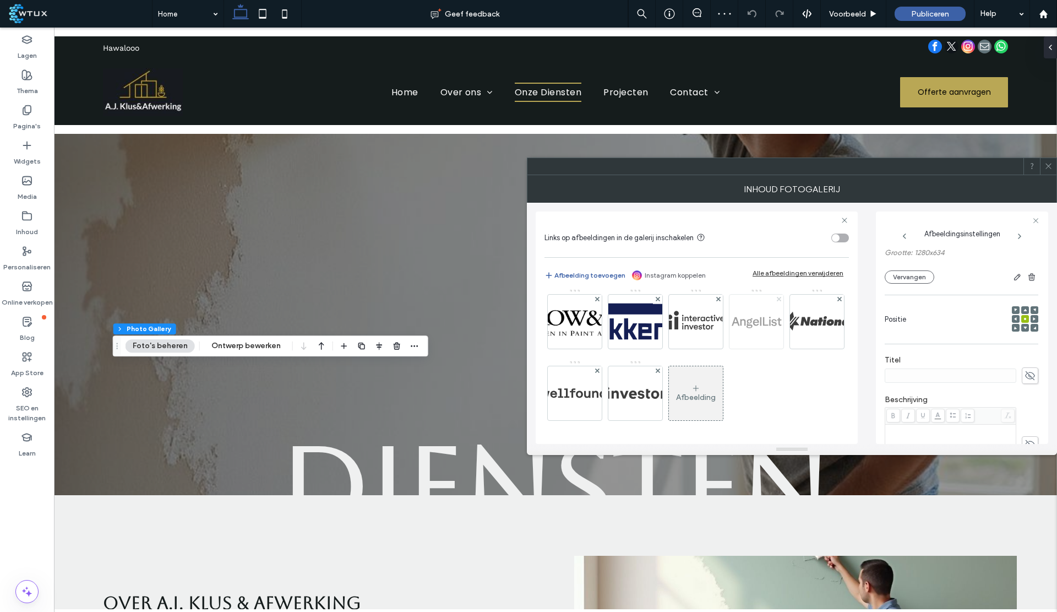
click at [776, 301] on use at bounding box center [778, 299] width 4 height 4
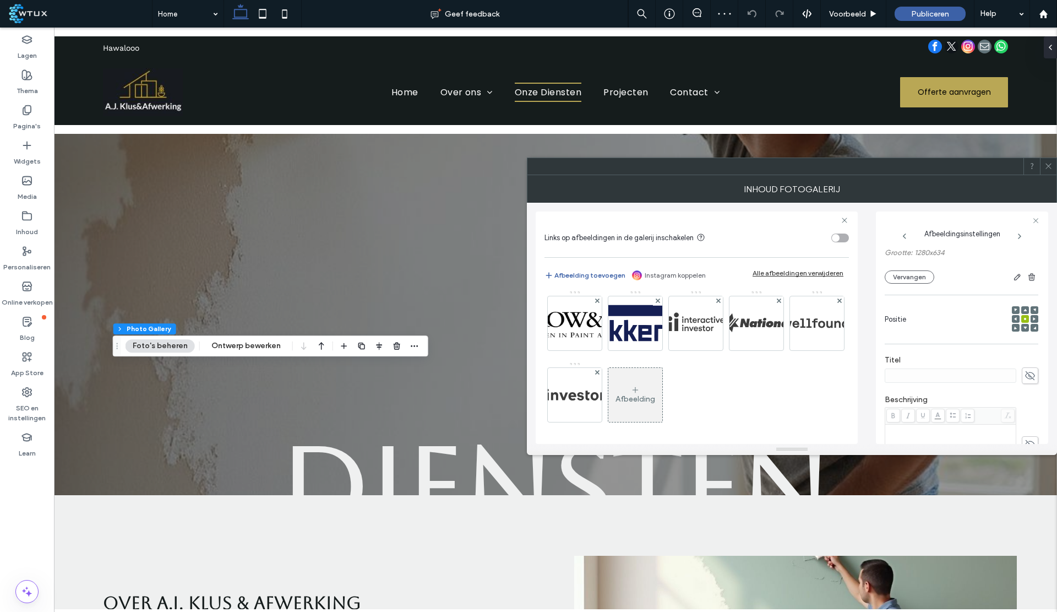
click at [597, 353] on div "Afbeelding" at bounding box center [695, 326] width 303 height 215
click at [776, 303] on use at bounding box center [778, 300] width 4 height 4
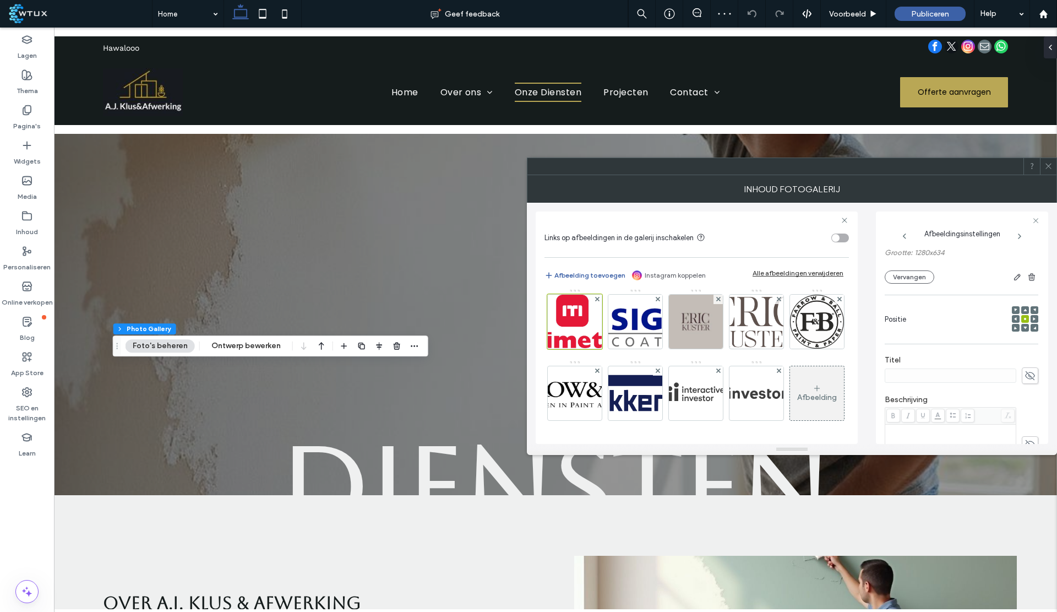
click at [776, 369] on use at bounding box center [778, 370] width 4 height 4
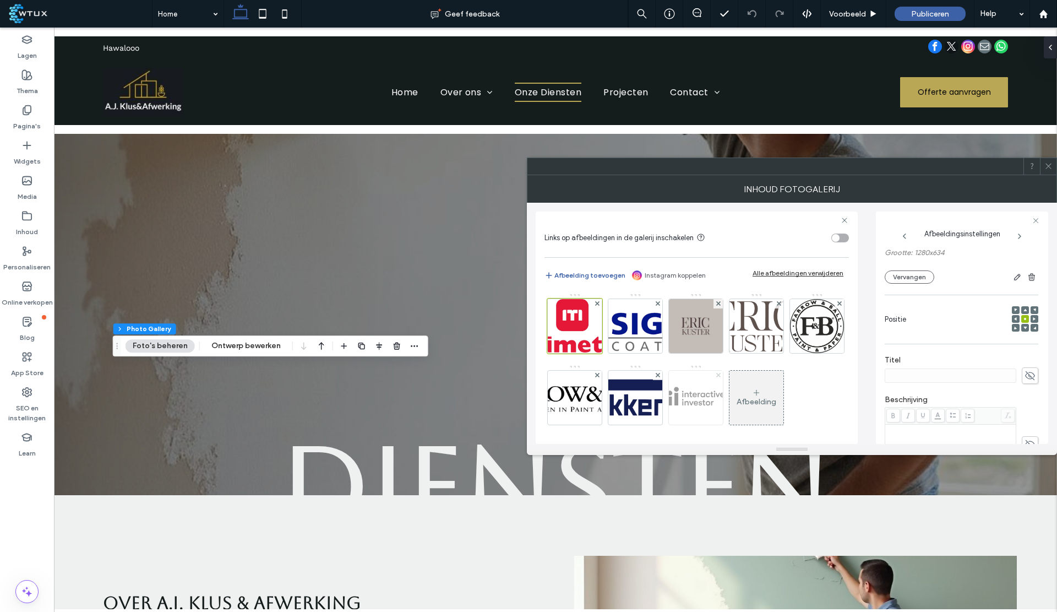
click at [720, 376] on span at bounding box center [718, 374] width 4 height 9
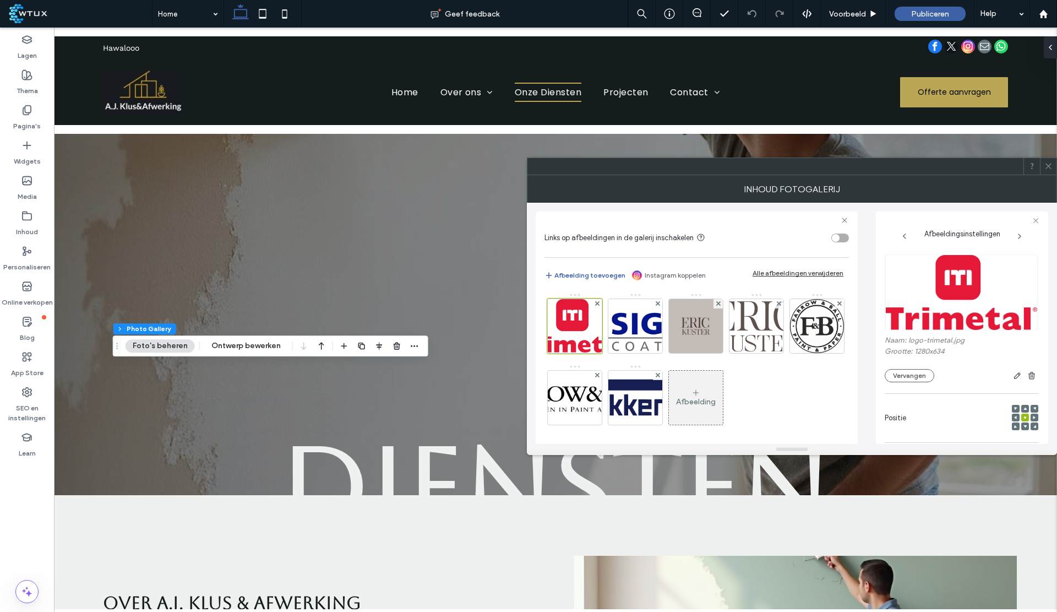
click at [1048, 170] on span at bounding box center [1048, 166] width 8 height 17
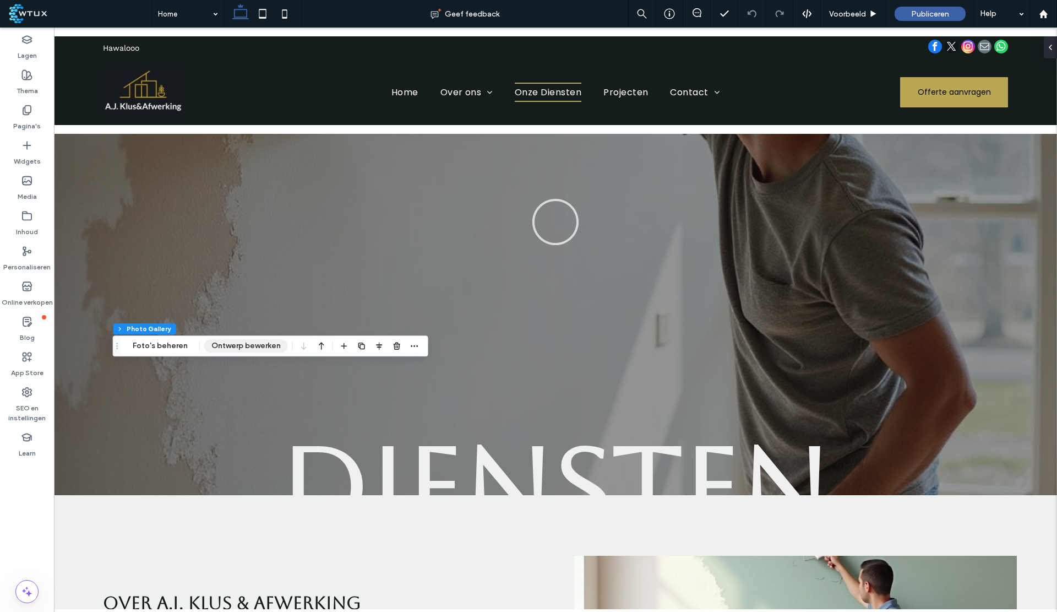
click at [240, 342] on button "Ontwerp bewerken" at bounding box center [246, 345] width 84 height 13
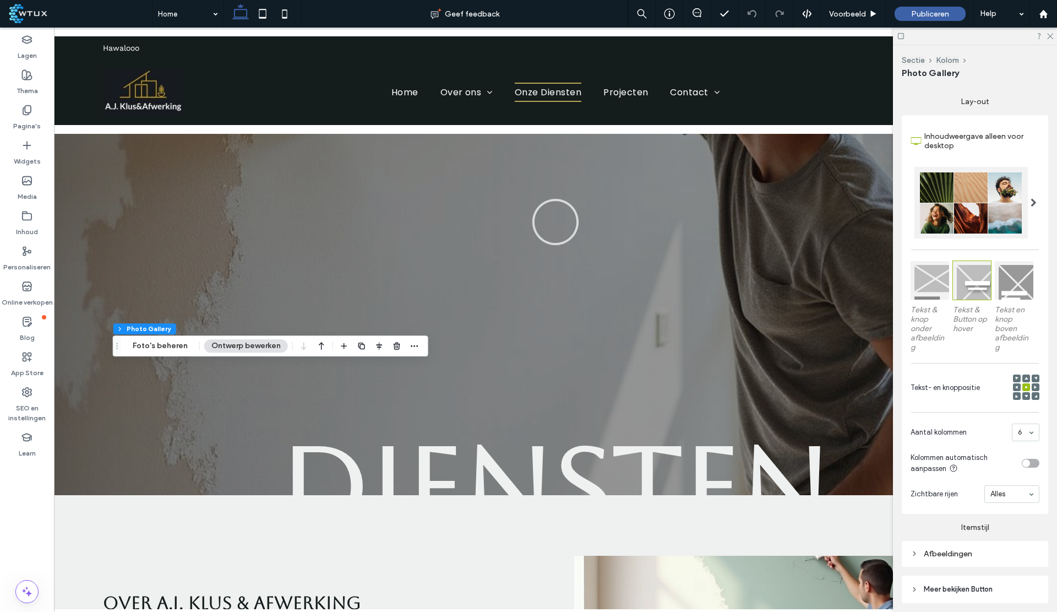
scroll to position [173, 0]
click at [964, 548] on div "Afbeeldingen" at bounding box center [974, 552] width 129 height 9
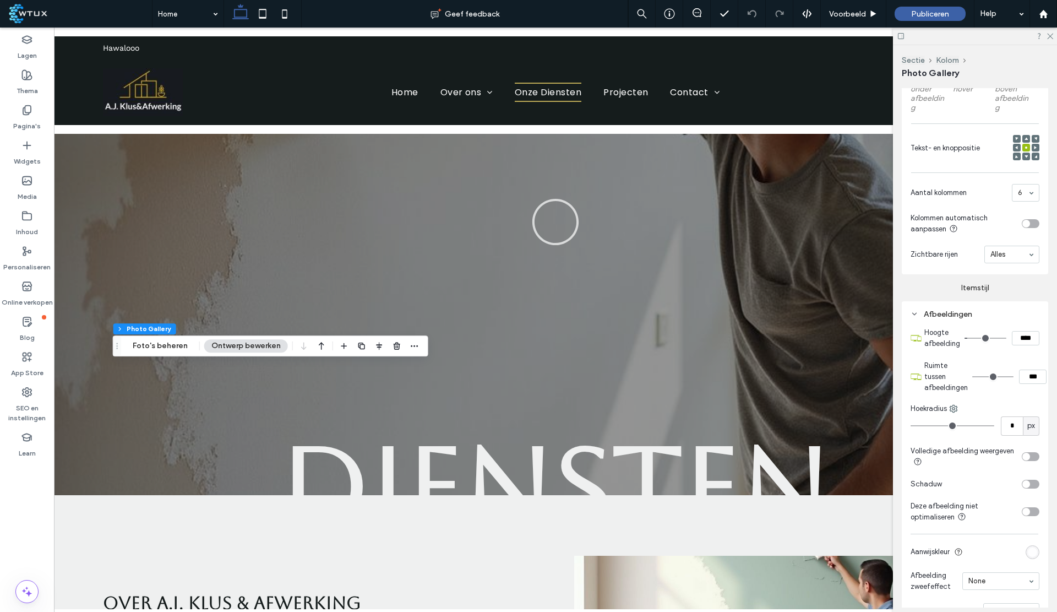
scroll to position [416, 0]
click at [1031, 449] on div "toggle" at bounding box center [1031, 453] width 18 height 9
click at [176, 351] on button "Foto's beheren" at bounding box center [159, 345] width 69 height 13
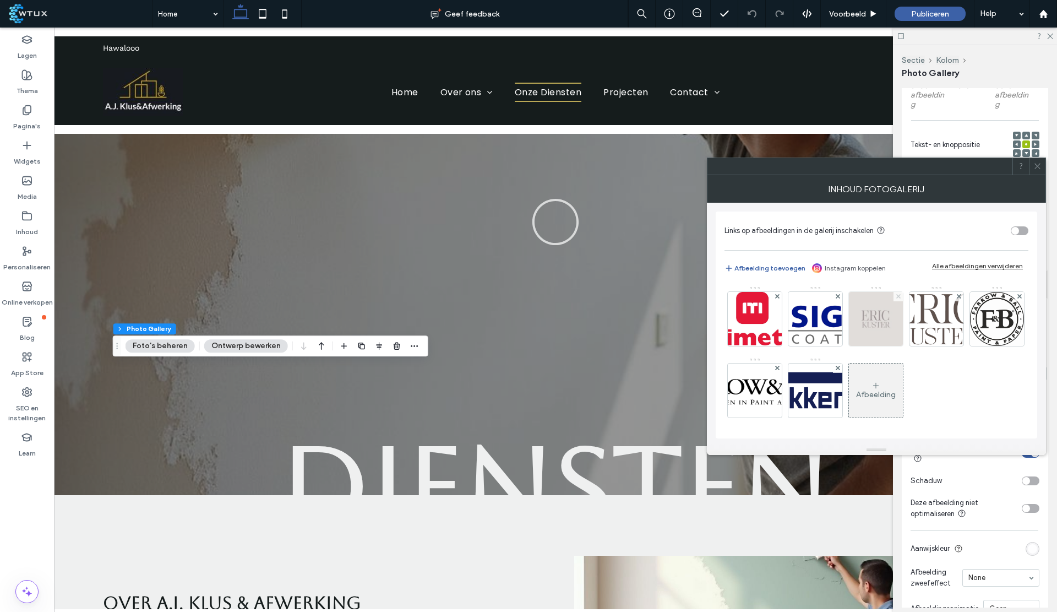
click at [896, 295] on use at bounding box center [898, 296] width 4 height 4
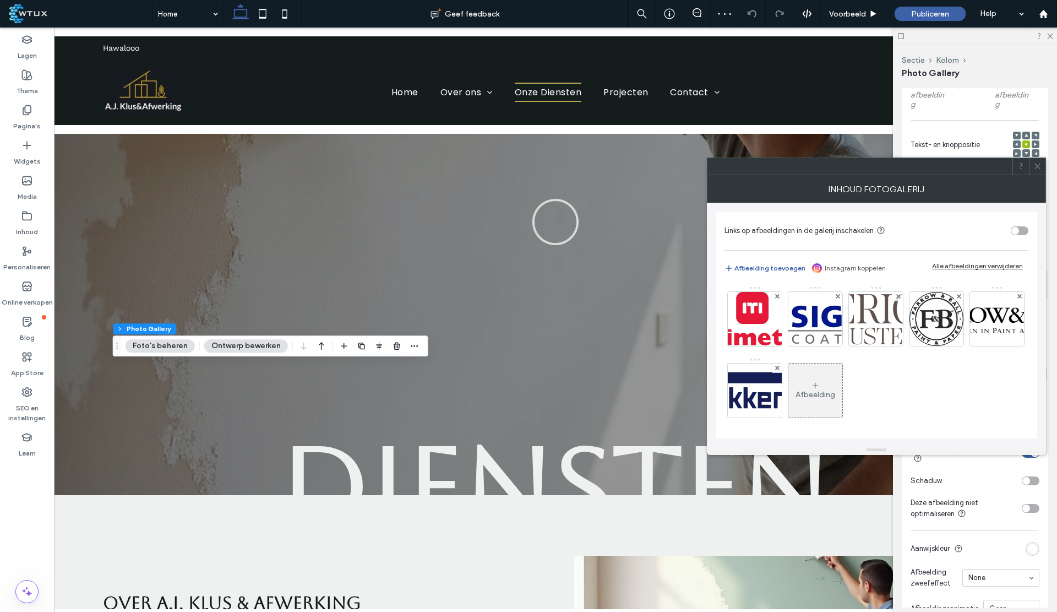
click at [1037, 166] on use at bounding box center [1037, 166] width 6 height 6
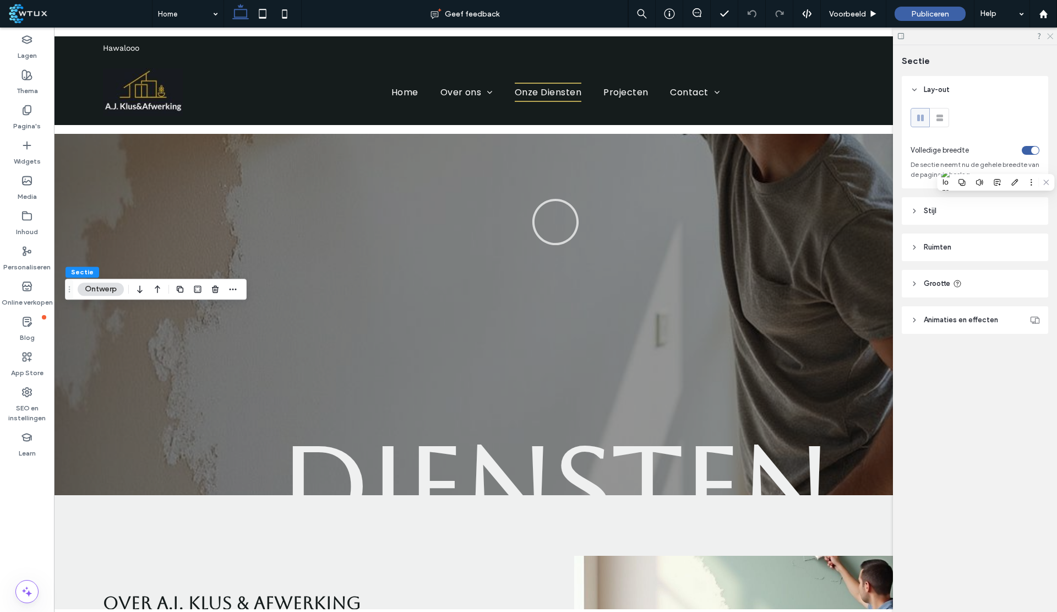
click at [1050, 32] on icon at bounding box center [1049, 35] width 7 height 7
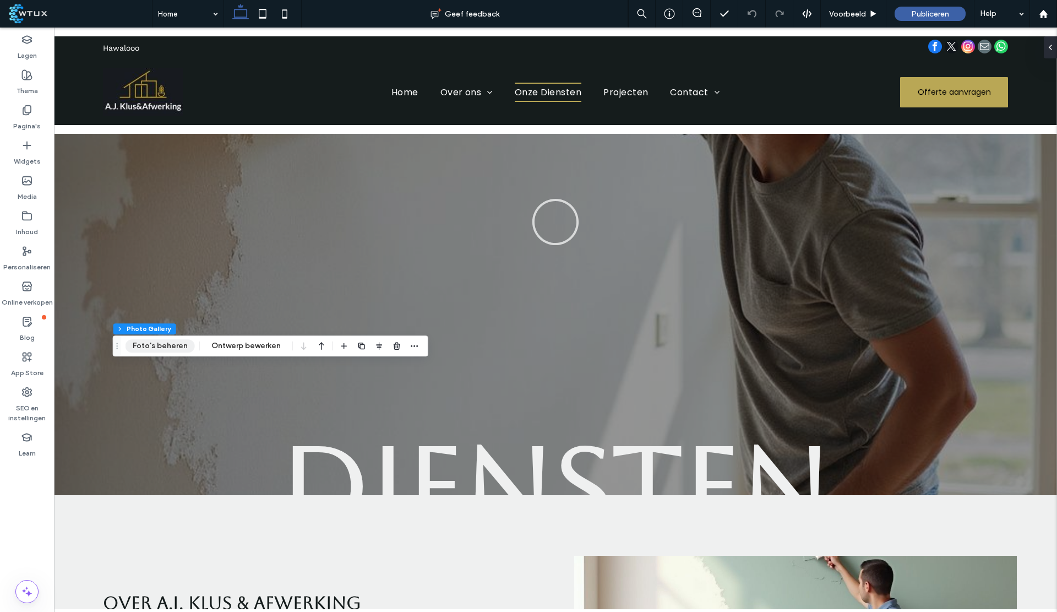
click at [160, 345] on button "Foto's beheren" at bounding box center [159, 345] width 69 height 13
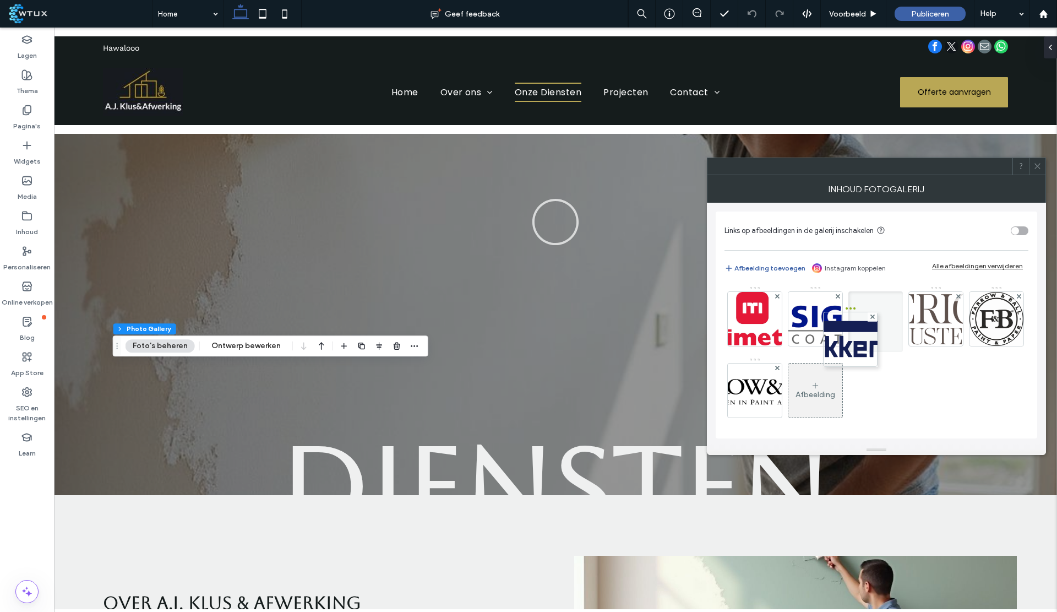
drag, startPoint x: 815, startPoint y: 358, endPoint x: 887, endPoint y: 249, distance: 131.4
click at [1036, 160] on span at bounding box center [1037, 166] width 8 height 17
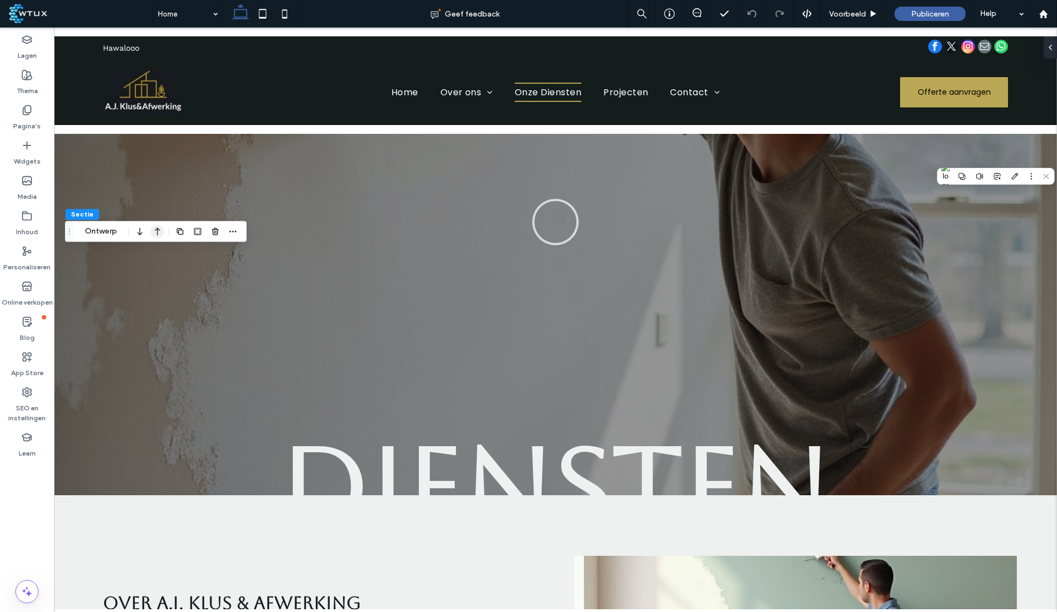
click at [157, 231] on use "button" at bounding box center [158, 231] width 6 height 8
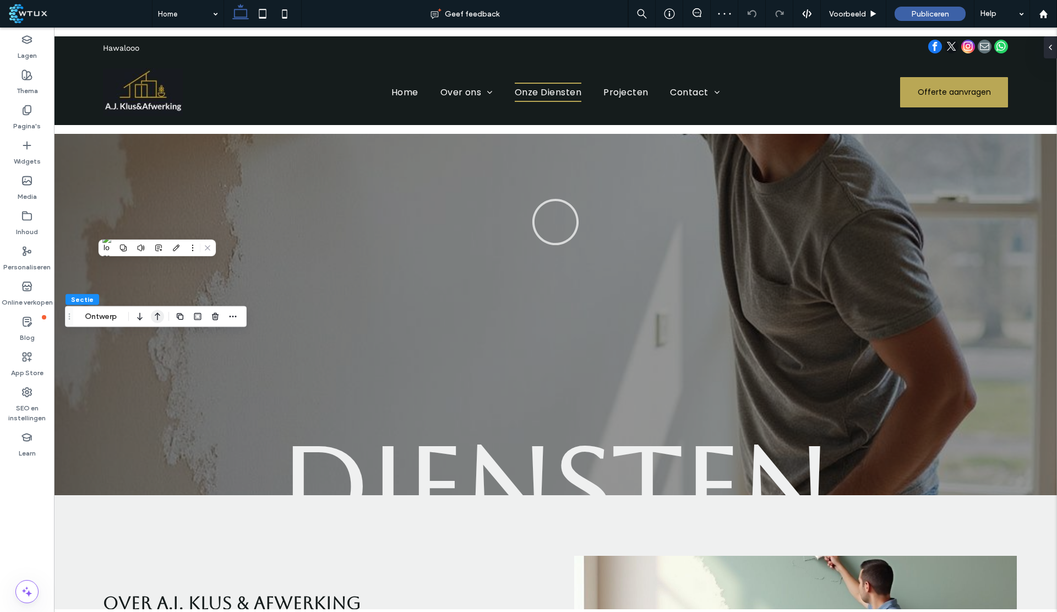
click at [160, 315] on icon "button" at bounding box center [157, 317] width 13 height 20
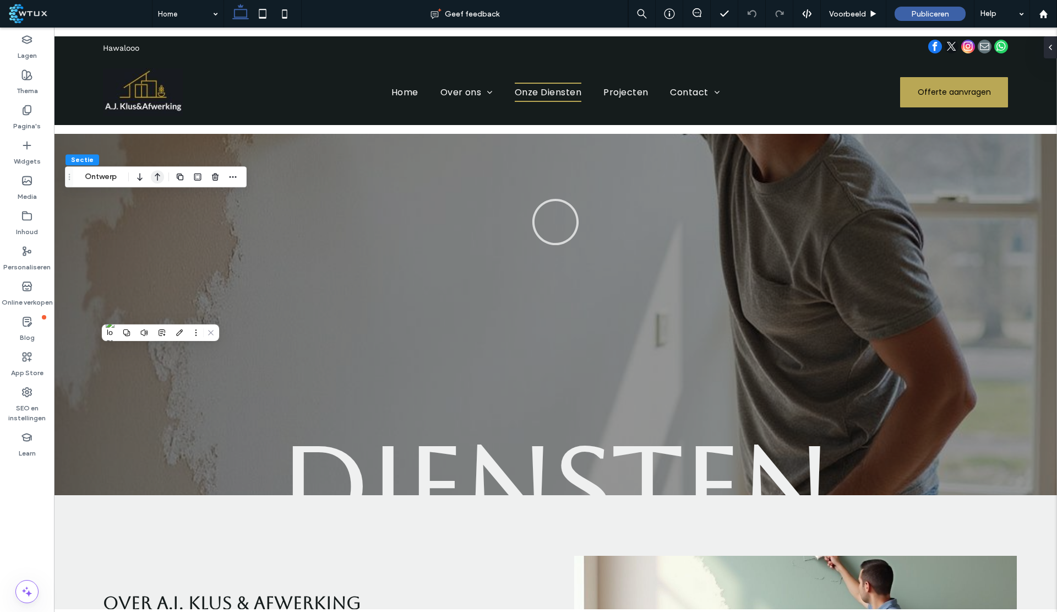
click at [153, 173] on icon "button" at bounding box center [157, 177] width 13 height 20
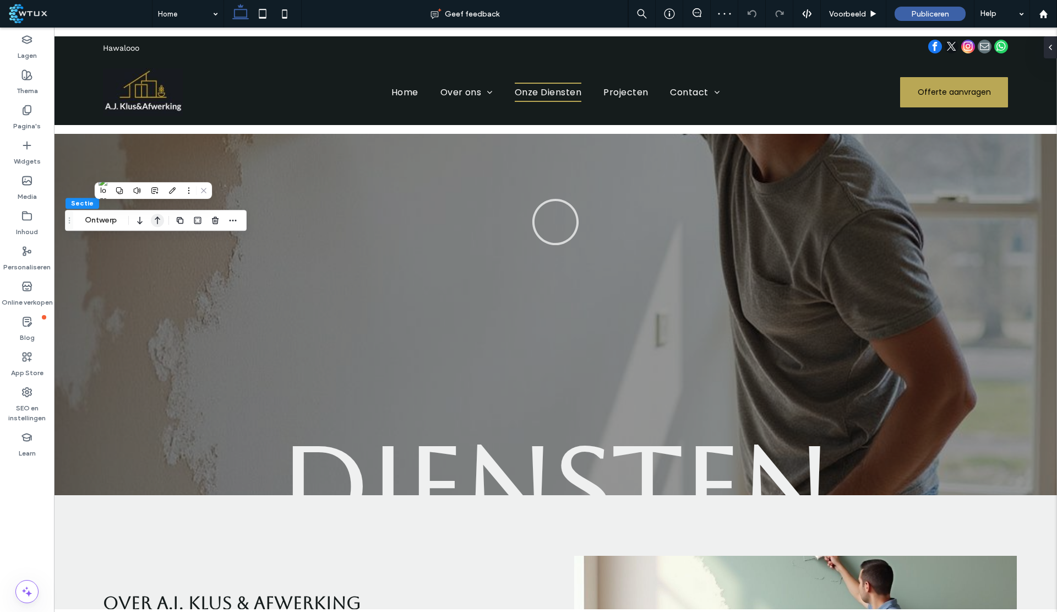
click at [153, 223] on icon "button" at bounding box center [157, 220] width 13 height 20
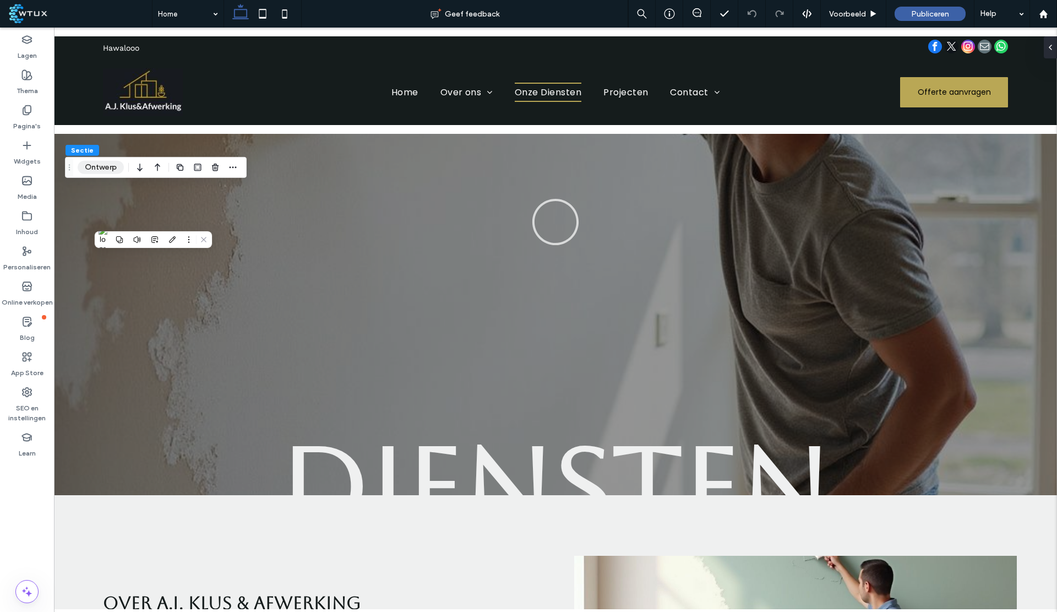
click at [96, 165] on button "Ontwerp" at bounding box center [101, 167] width 46 height 13
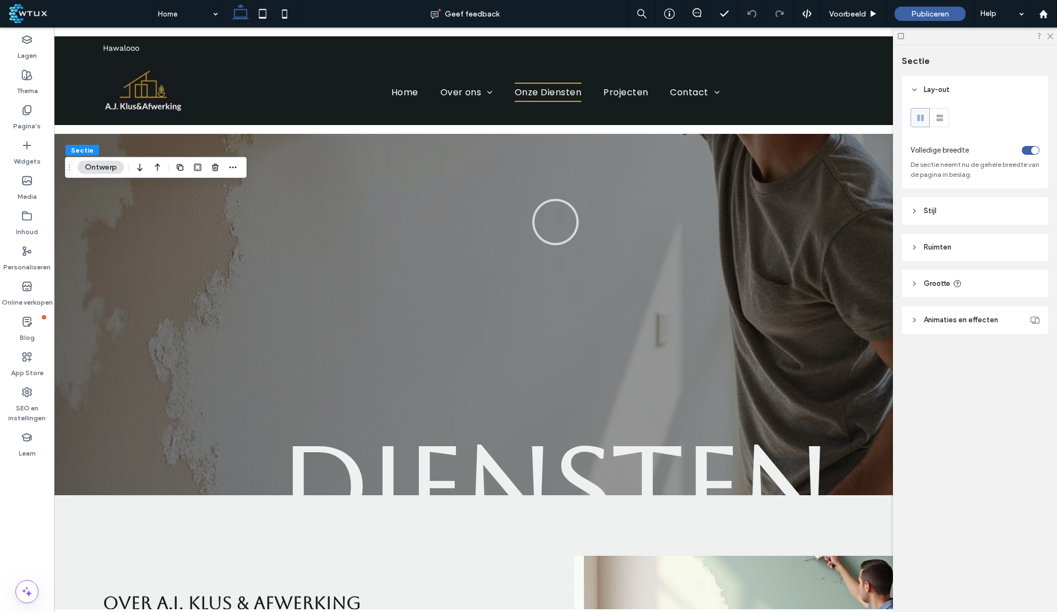
click at [943, 212] on header "Stijl" at bounding box center [975, 211] width 146 height 28
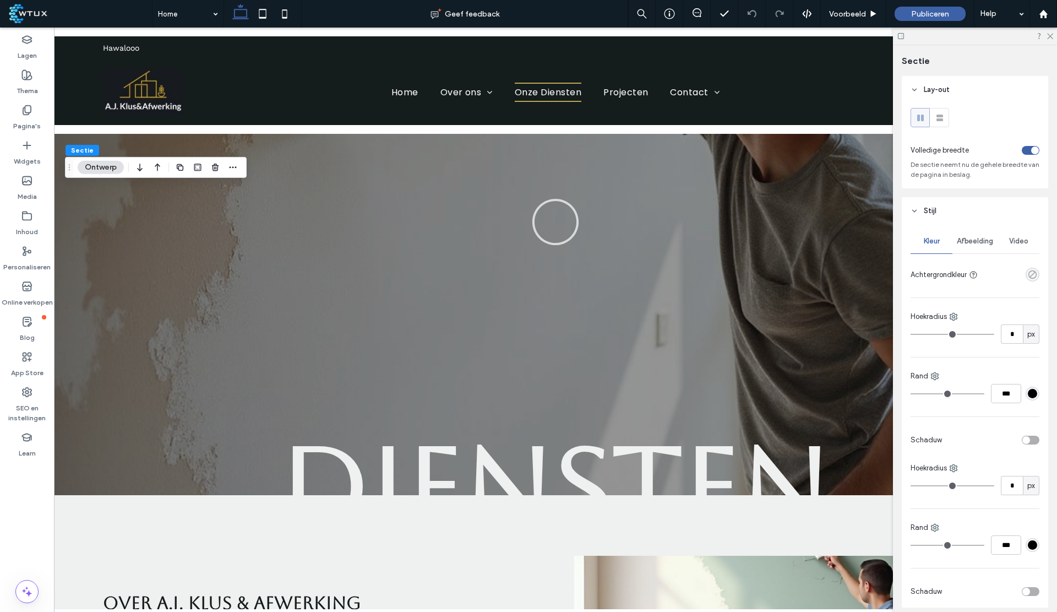
click at [1030, 273] on use "rgba(0, 0, 0, 0)" at bounding box center [1032, 274] width 8 height 8
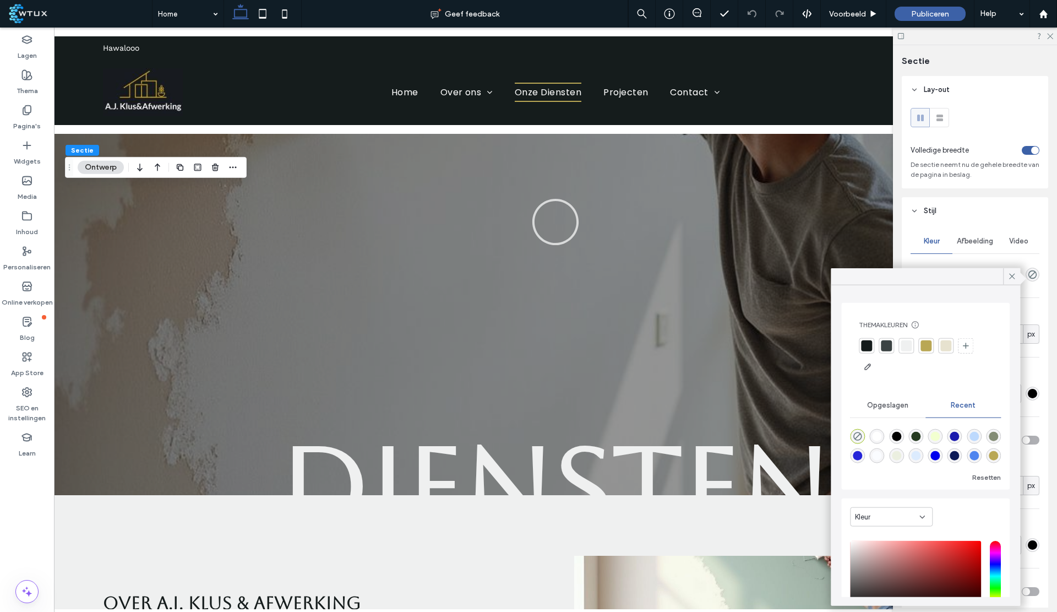
click at [952, 344] on div at bounding box center [945, 345] width 15 height 15
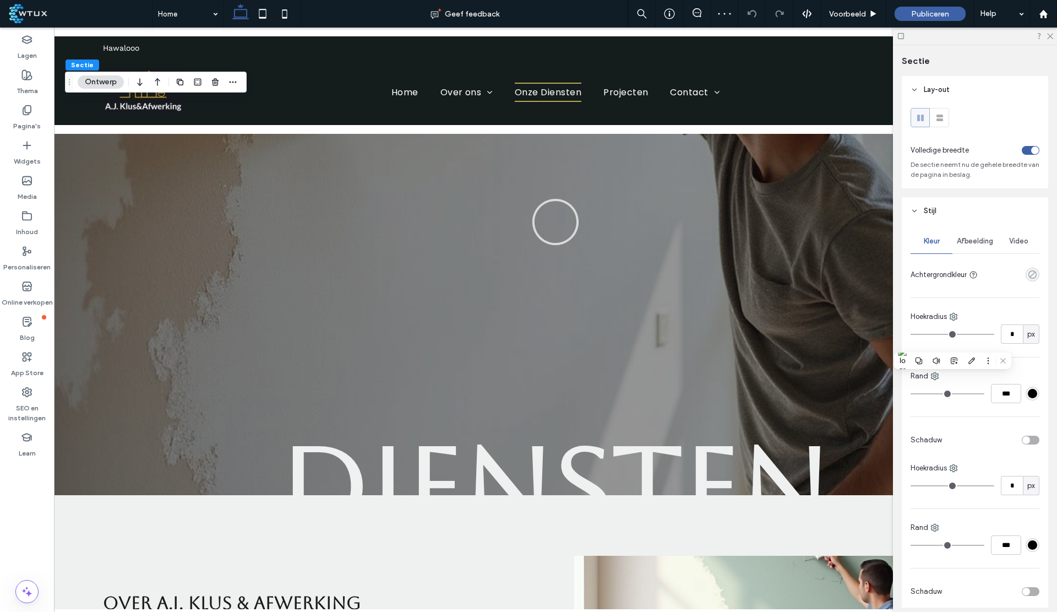
click at [1028, 276] on use "rgba(0, 0, 0, 0)" at bounding box center [1032, 274] width 8 height 8
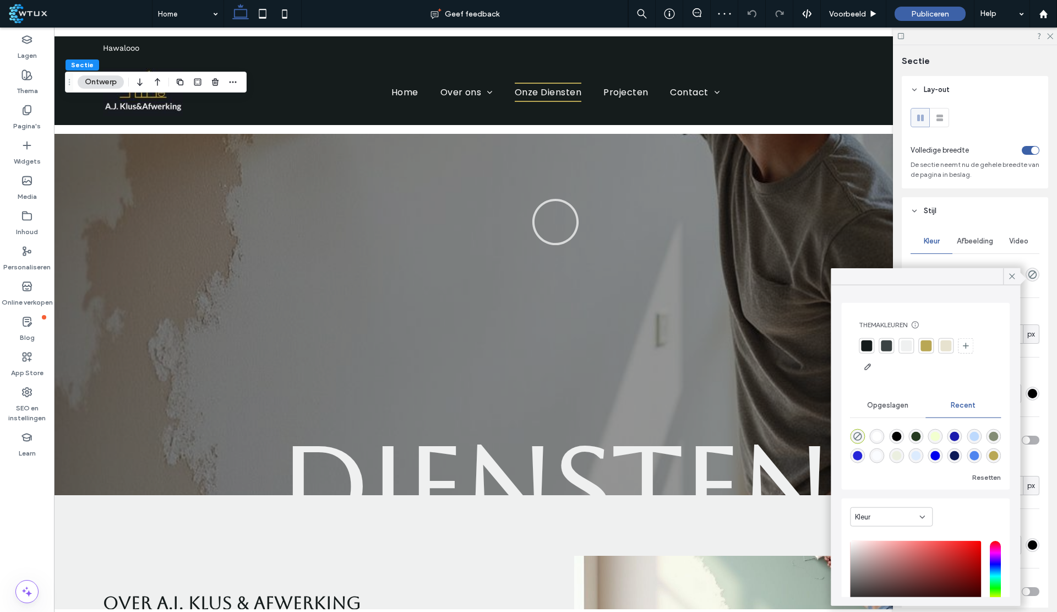
click at [949, 347] on div at bounding box center [945, 345] width 11 height 11
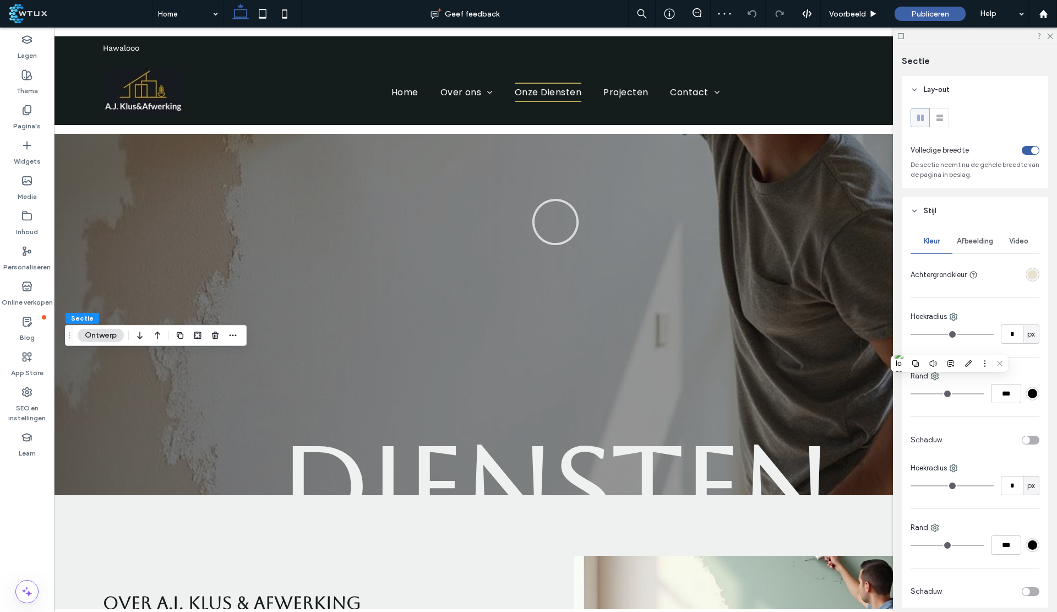
click at [1028, 279] on div "rgba(231,226,207,1)" at bounding box center [1032, 274] width 9 height 9
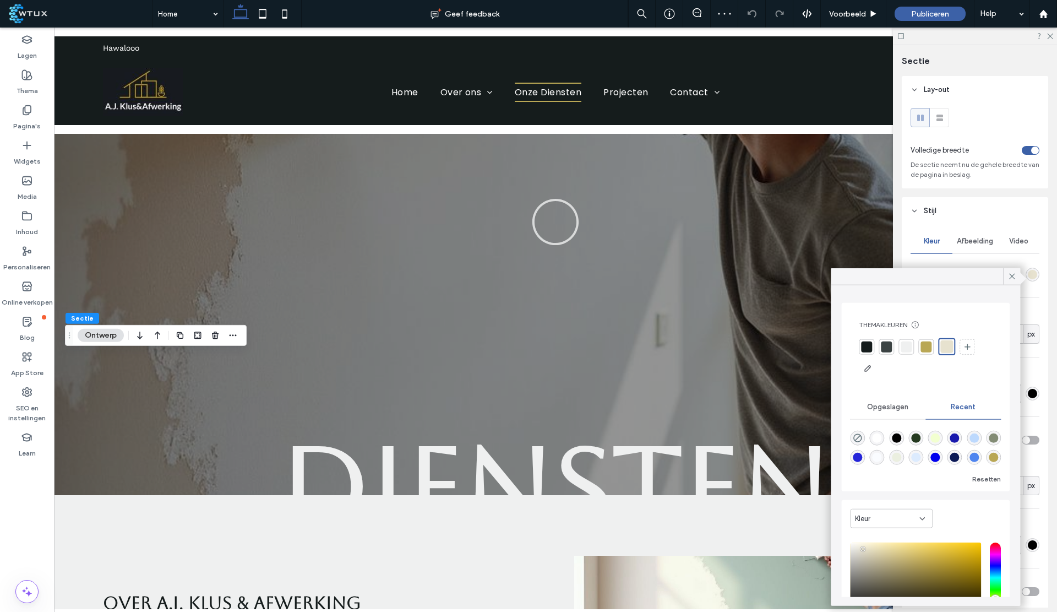
click at [907, 335] on div "Themakleuren Bespaar tijd met themakleuren Maak een kleurenpalet om direct kleu…" at bounding box center [925, 349] width 151 height 74
click at [907, 342] on div at bounding box center [905, 346] width 11 height 11
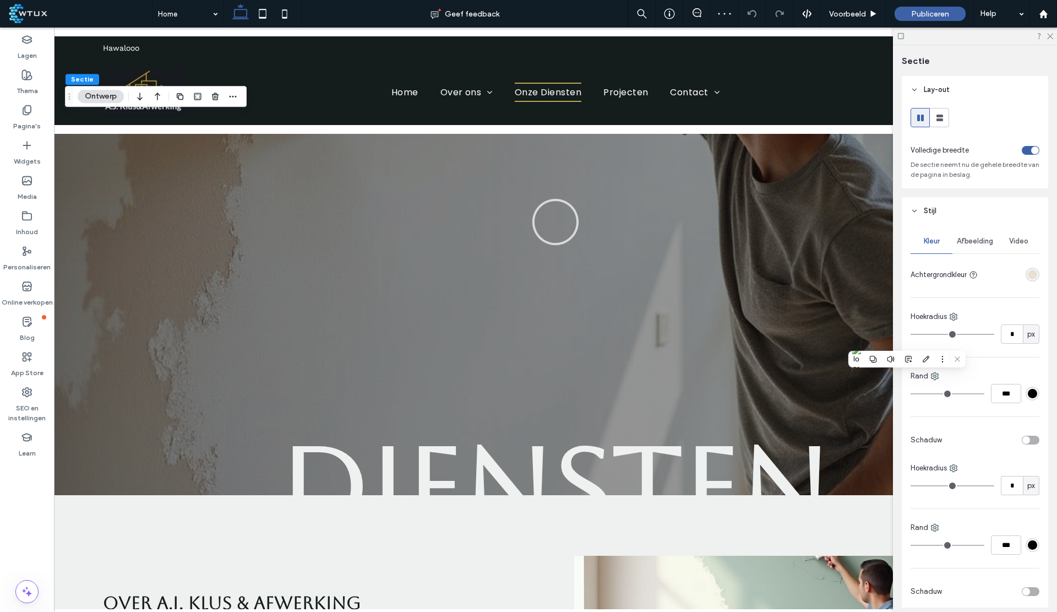
click at [1029, 274] on div "rgba(231,226,207,1)" at bounding box center [1032, 274] width 9 height 9
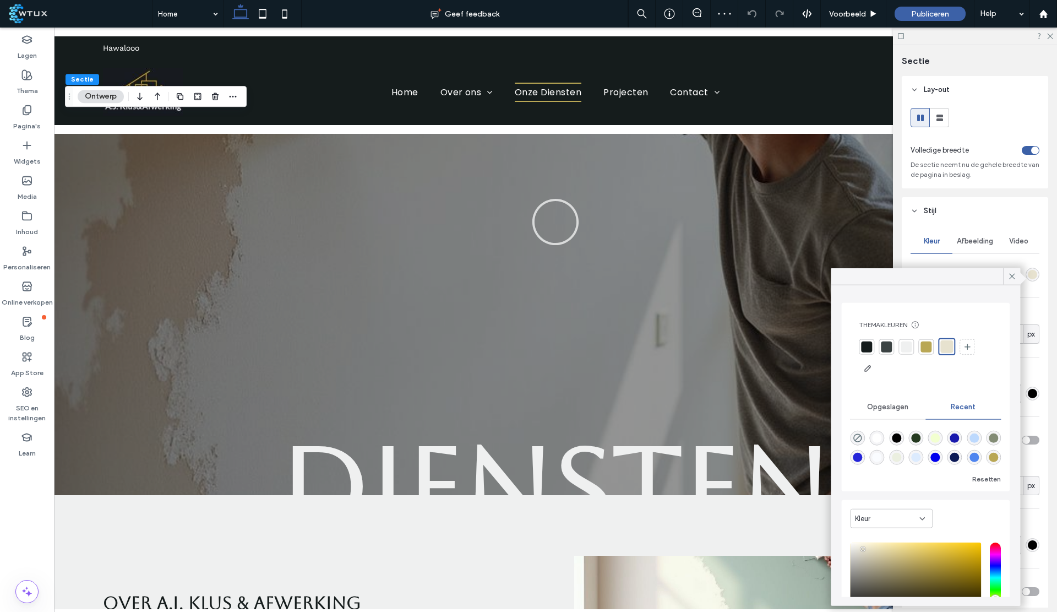
click at [907, 342] on div at bounding box center [905, 346] width 11 height 11
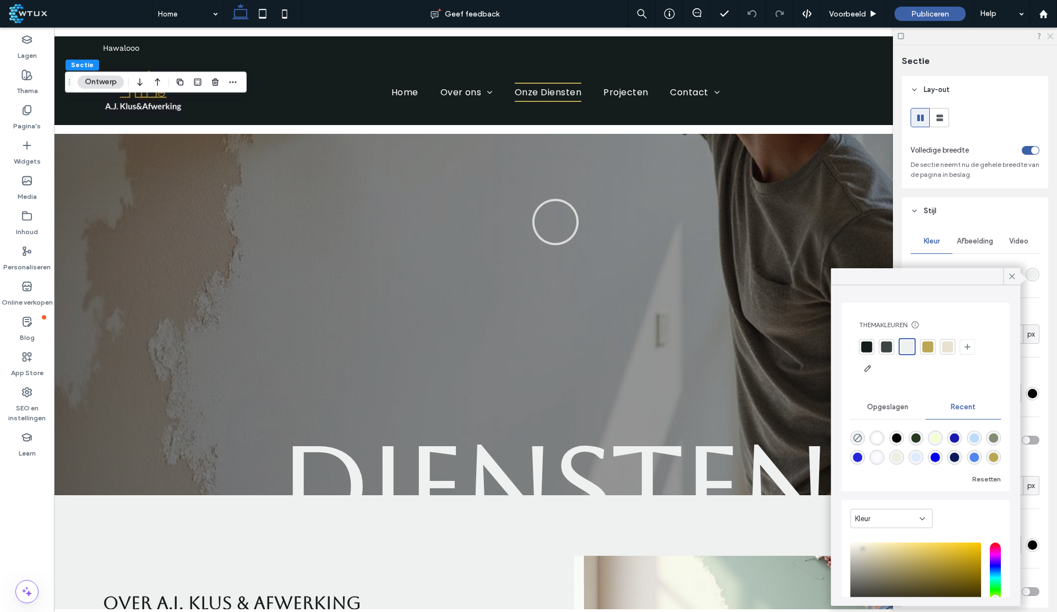
click at [1050, 36] on use at bounding box center [1050, 37] width 6 height 6
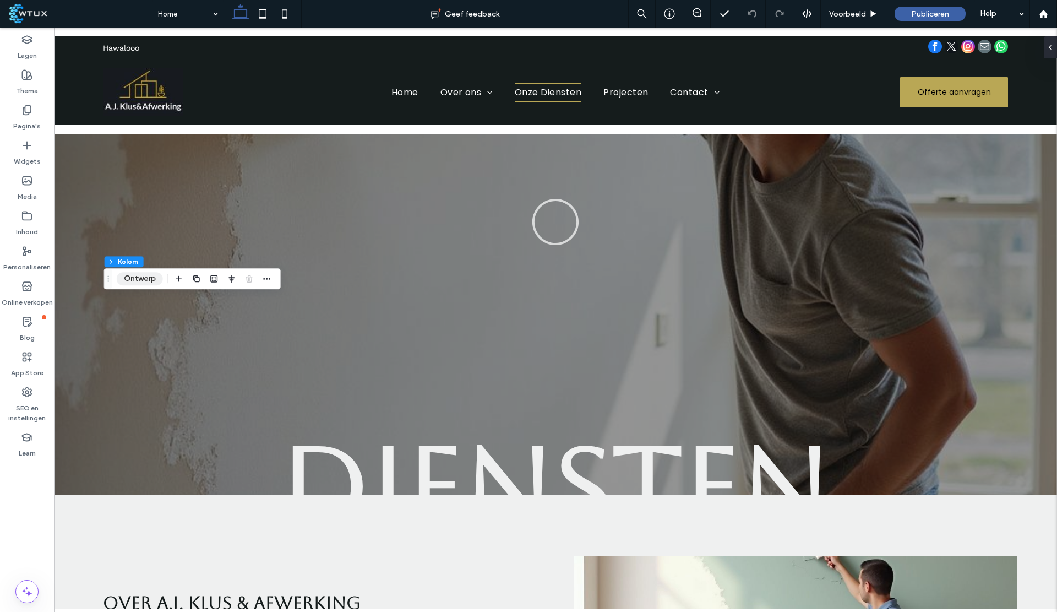
click at [130, 277] on button "Ontwerp" at bounding box center [140, 278] width 46 height 13
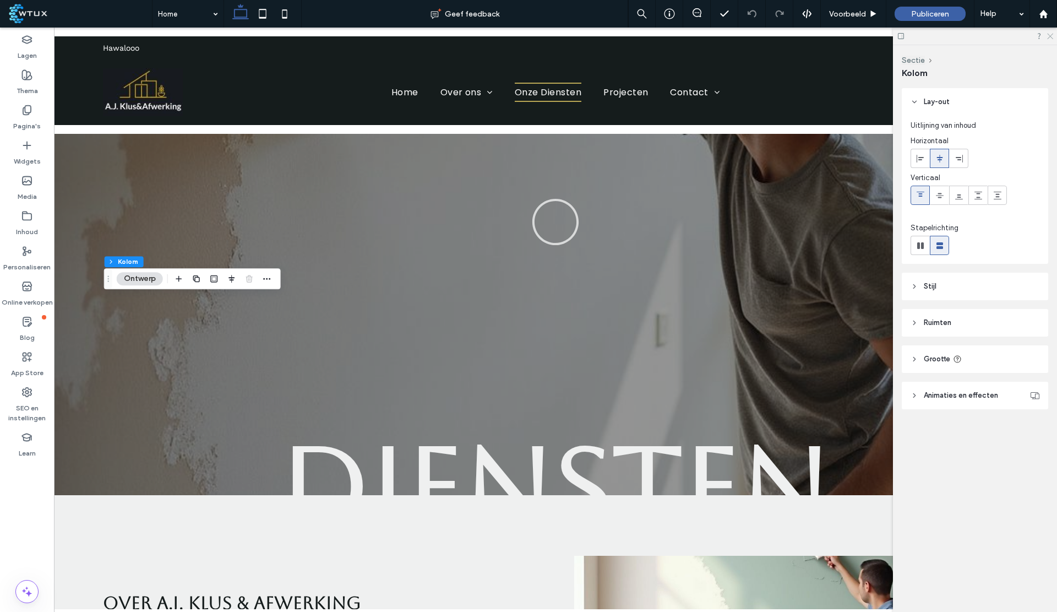
click at [1049, 36] on icon at bounding box center [1049, 35] width 7 height 7
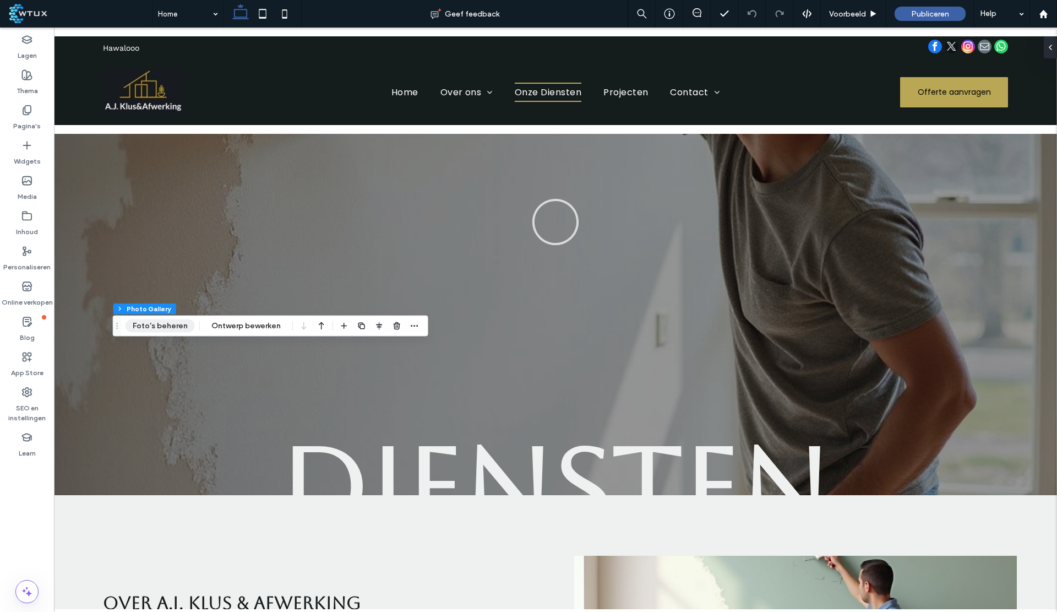
click at [152, 326] on button "Foto's beheren" at bounding box center [159, 325] width 69 height 13
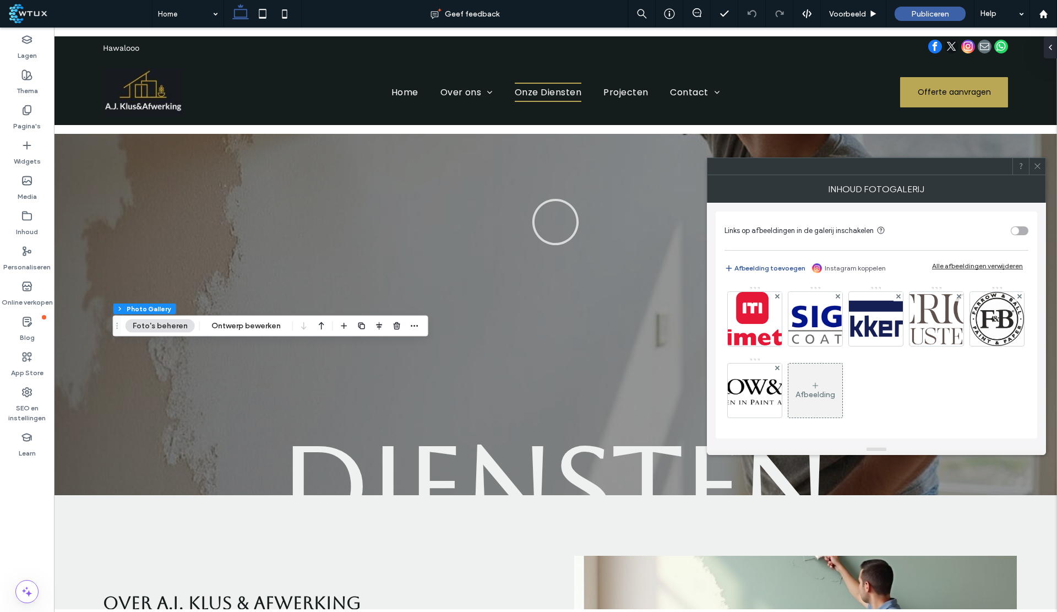
click at [749, 272] on button "Afbeelding toevoegen" at bounding box center [764, 267] width 81 height 13
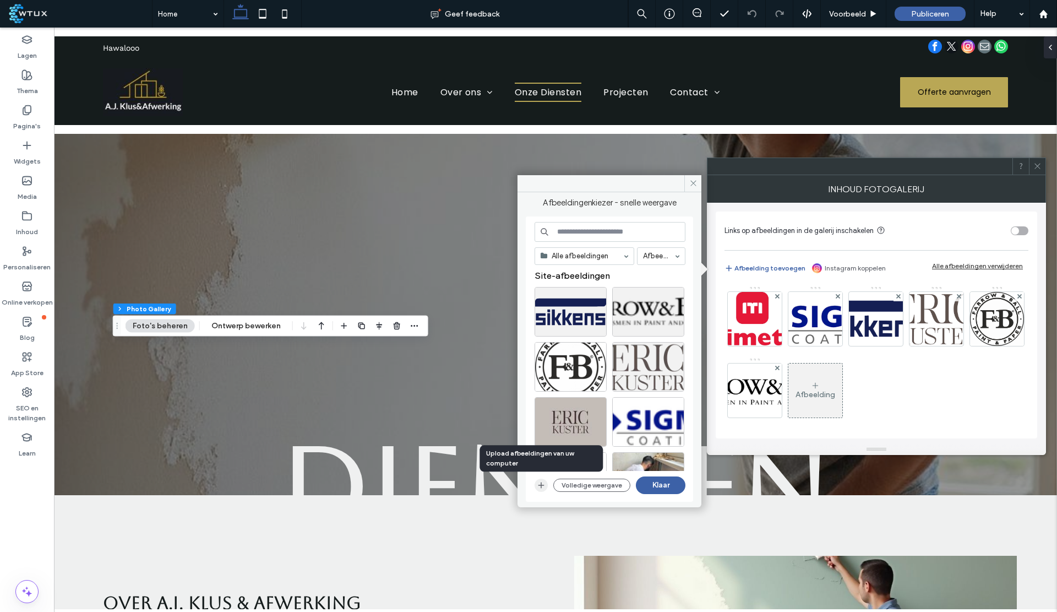
click at [542, 486] on icon "button" at bounding box center [541, 485] width 9 height 9
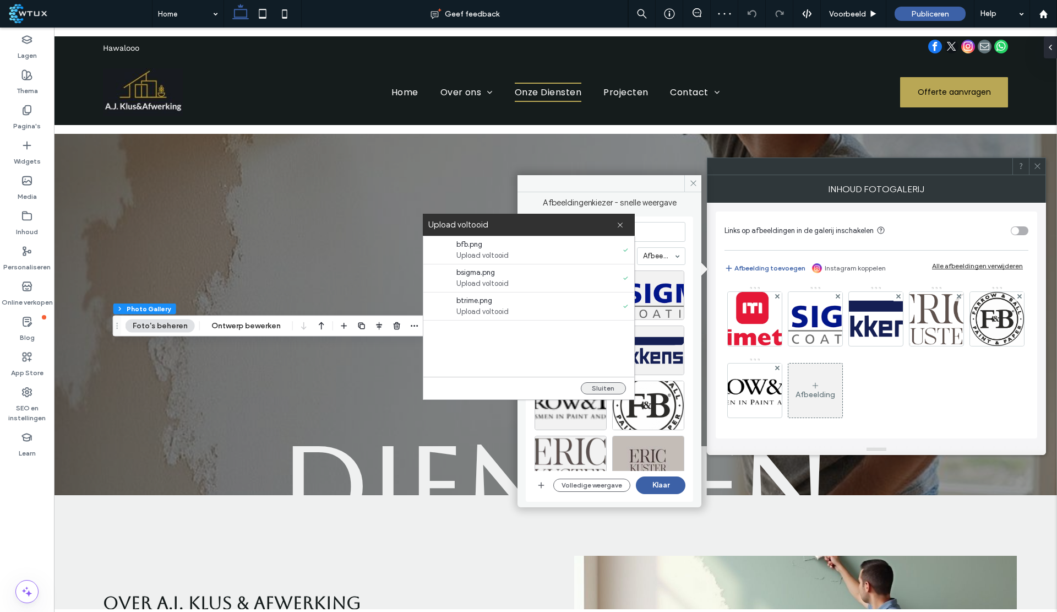
click at [597, 387] on button "Sluiten" at bounding box center [603, 388] width 45 height 12
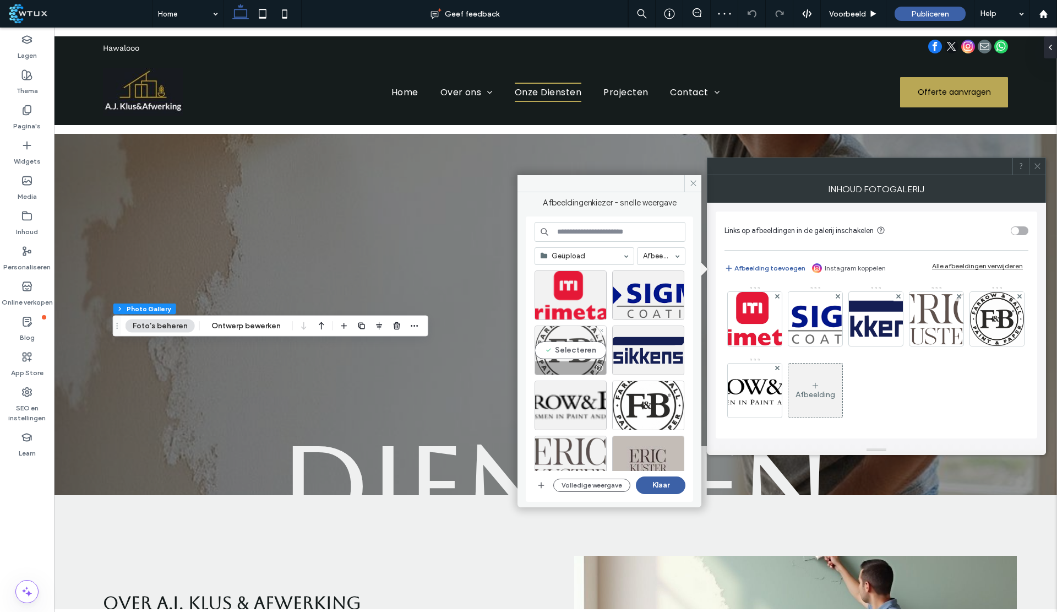
click at [569, 345] on div "Selecteren" at bounding box center [570, 350] width 72 height 50
click at [571, 292] on div "Selecteren" at bounding box center [570, 295] width 72 height 50
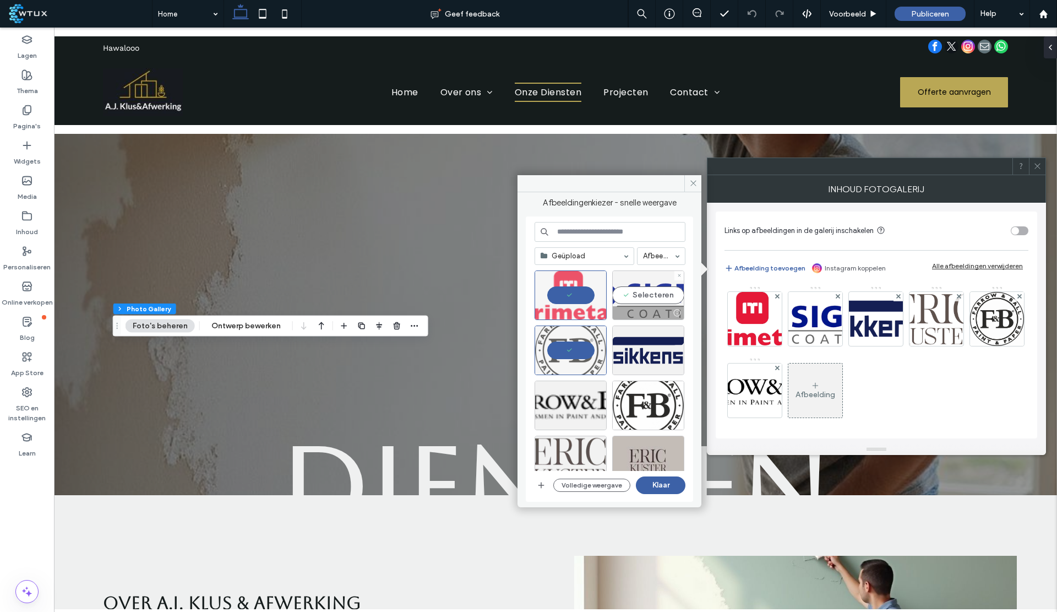
click at [631, 294] on div "Selecteren" at bounding box center [648, 295] width 72 height 50
click at [658, 483] on button "Klaar" at bounding box center [661, 485] width 50 height 18
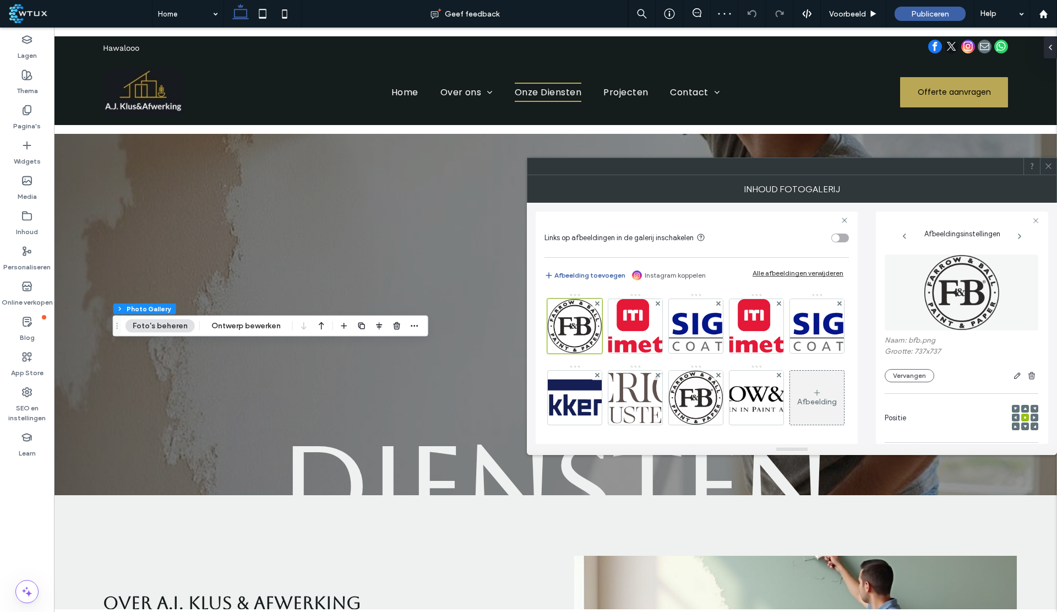
click at [628, 291] on div "Afbeelding" at bounding box center [695, 364] width 303 height 154
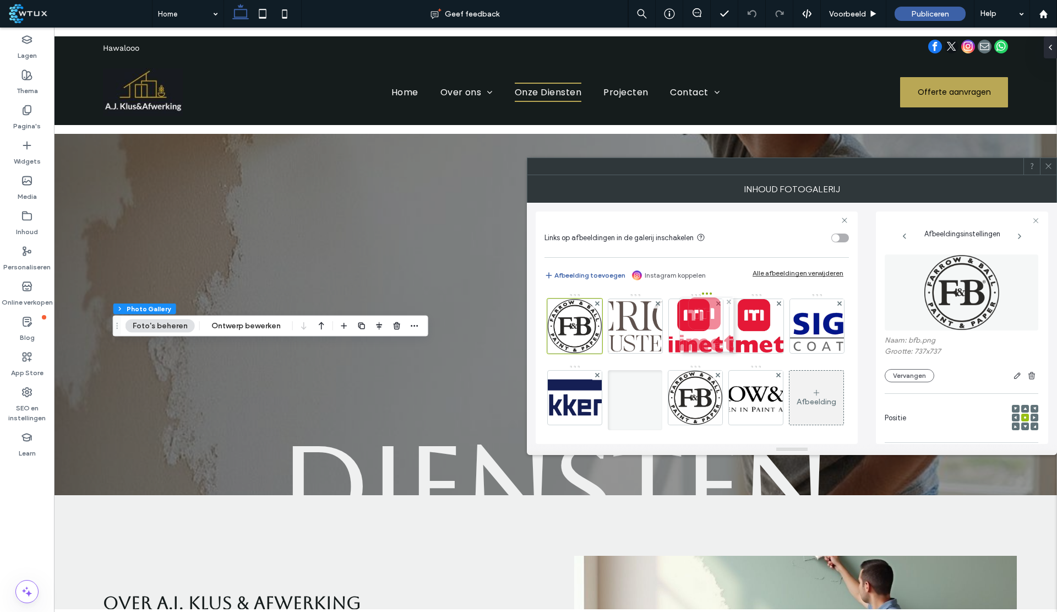
drag, startPoint x: 689, startPoint y: 294, endPoint x: 683, endPoint y: 332, distance: 38.5
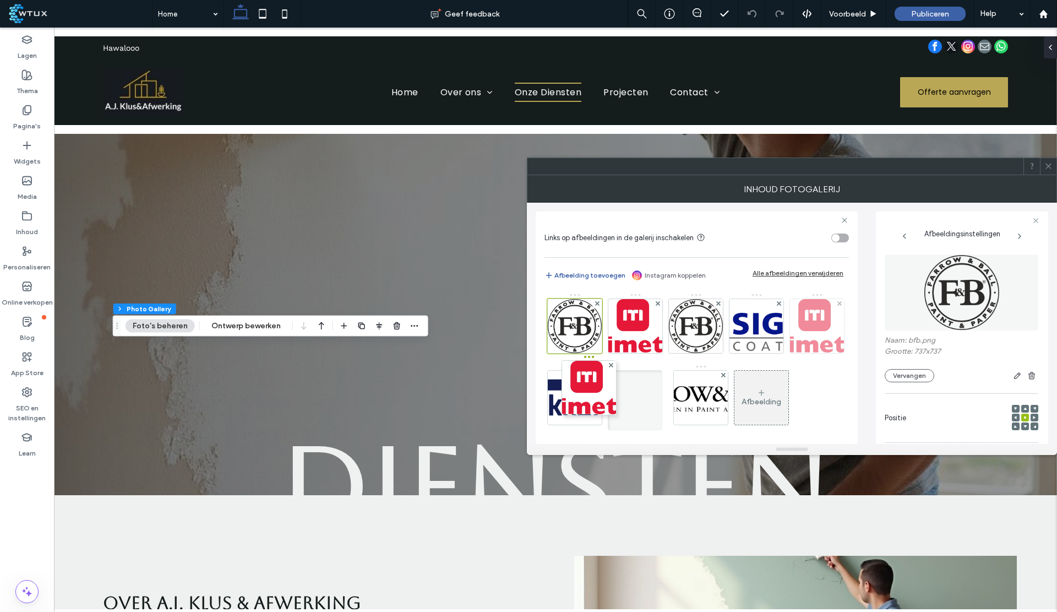
drag, startPoint x: 635, startPoint y: 292, endPoint x: 549, endPoint y: 399, distance: 136.7
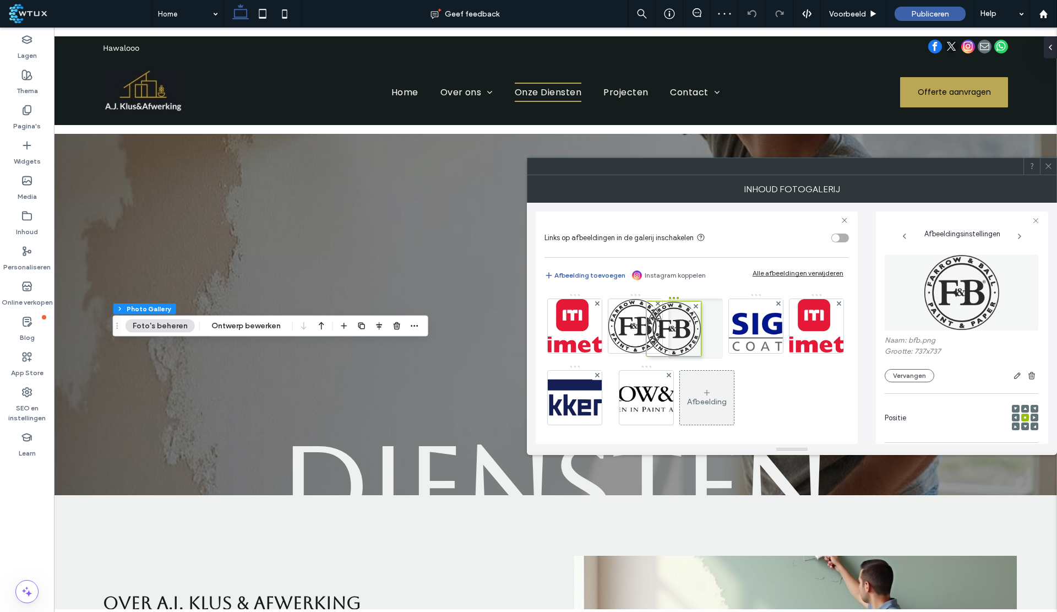
drag, startPoint x: 575, startPoint y: 294, endPoint x: 720, endPoint y: 298, distance: 145.3
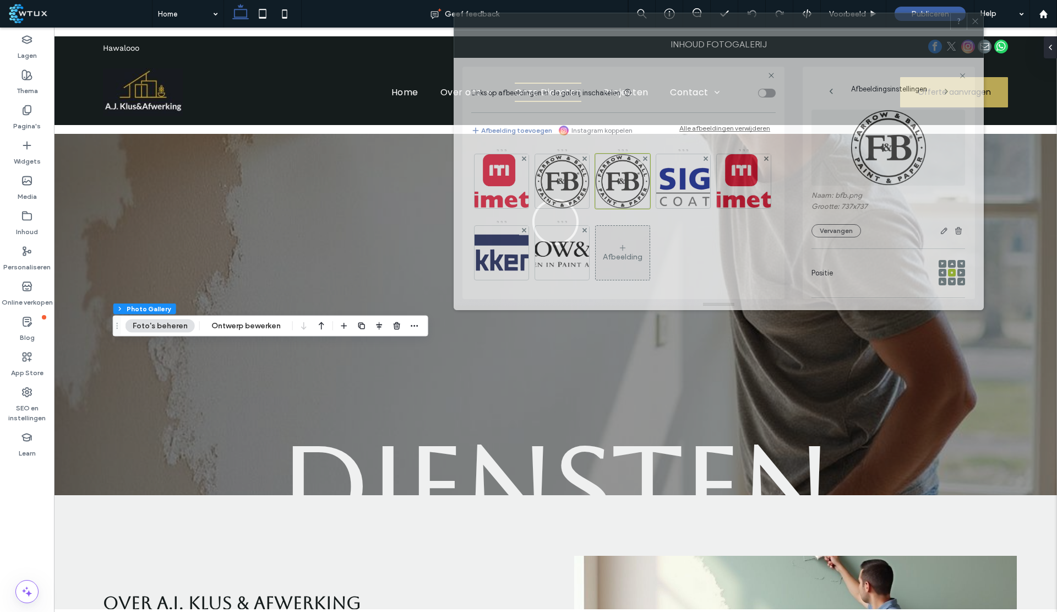
drag, startPoint x: 780, startPoint y: 174, endPoint x: 706, endPoint y: 36, distance: 156.9
click at [706, 36] on div "Inhoud fotogalerij" at bounding box center [719, 44] width 530 height 28
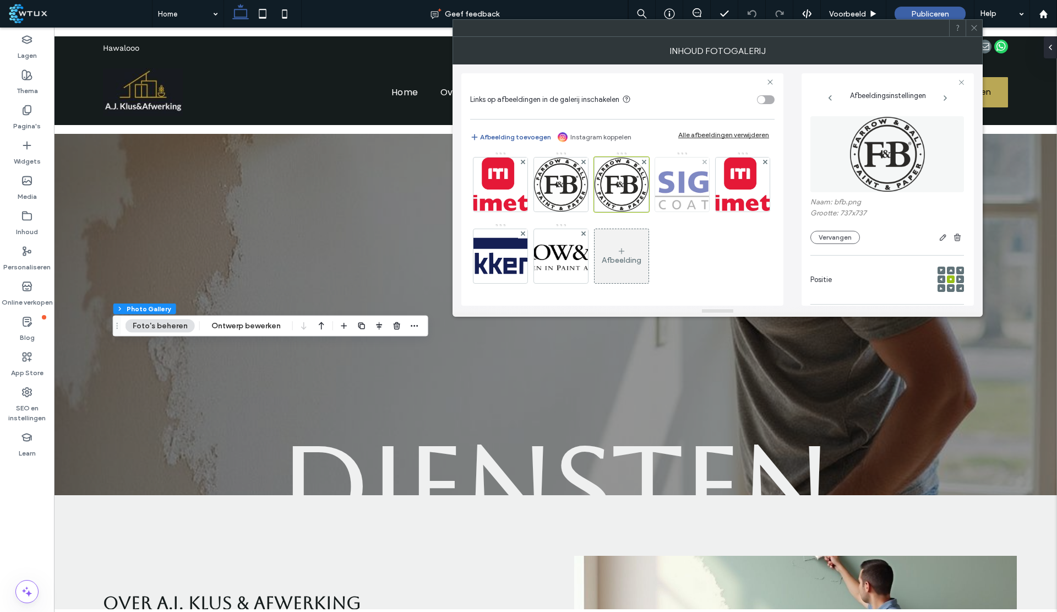
scroll to position [0, 0]
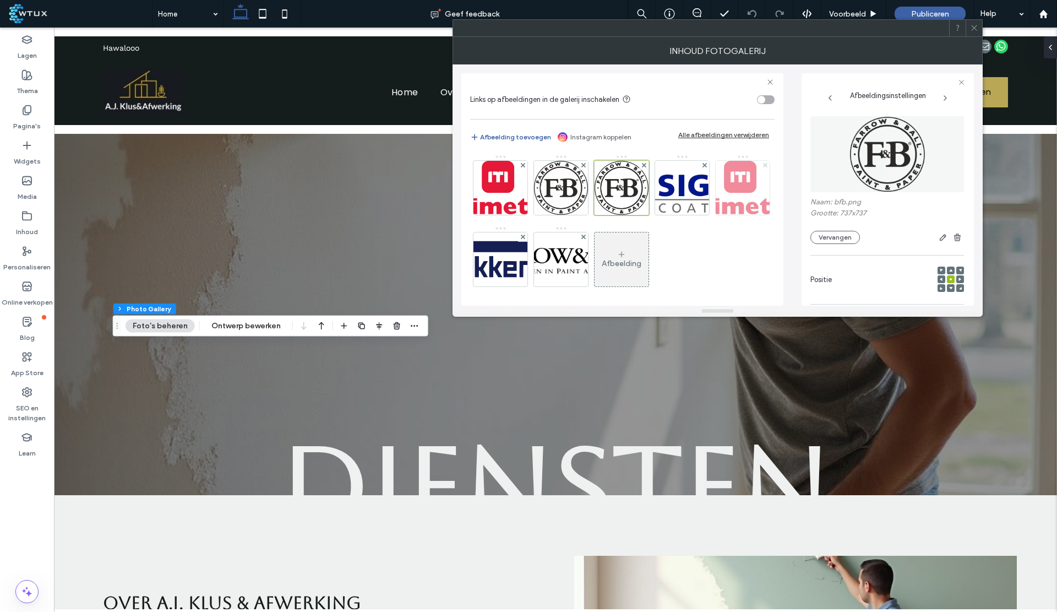
click at [762, 167] on use at bounding box center [764, 165] width 4 height 4
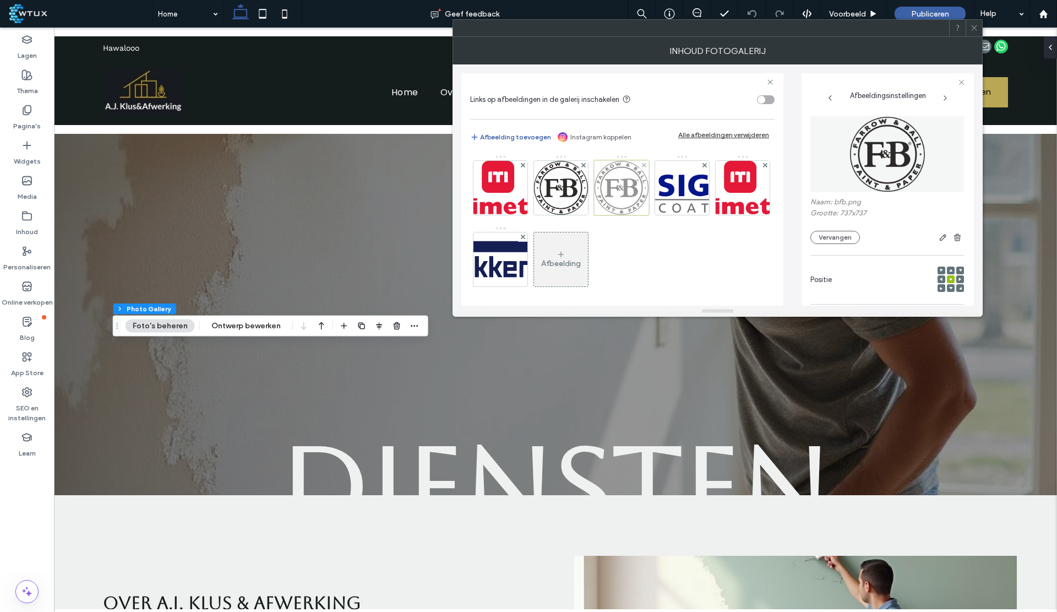
click at [620, 183] on div at bounding box center [621, 187] width 55 height 55
click at [640, 163] on div at bounding box center [643, 165] width 9 height 9
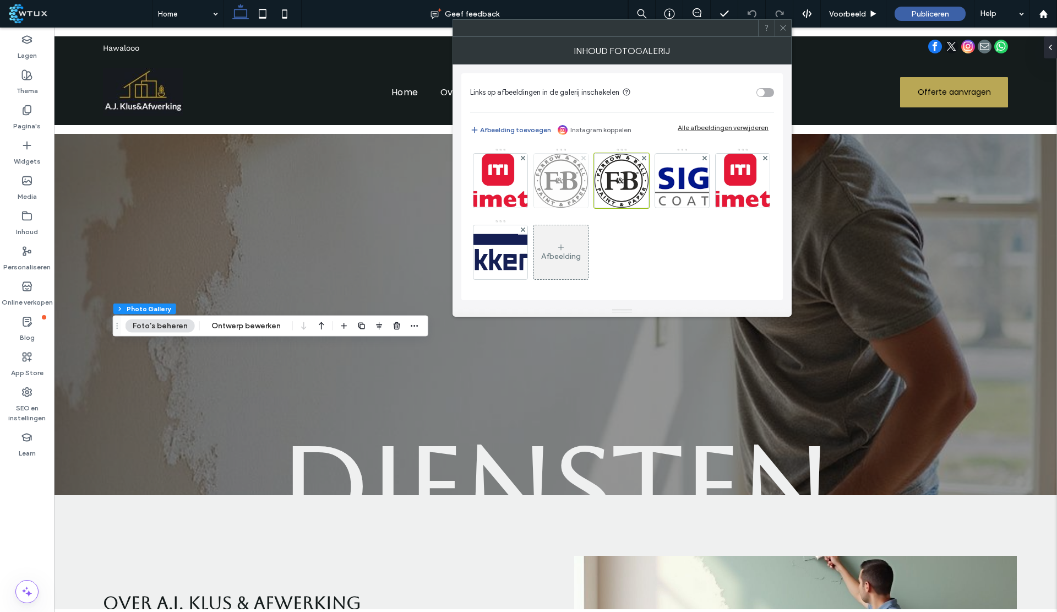
click at [581, 154] on span at bounding box center [583, 158] width 4 height 9
click at [582, 157] on use at bounding box center [583, 158] width 4 height 4
click at [583, 156] on use at bounding box center [583, 158] width 4 height 4
click at [581, 158] on use at bounding box center [583, 158] width 4 height 4
click at [785, 29] on icon at bounding box center [783, 28] width 8 height 8
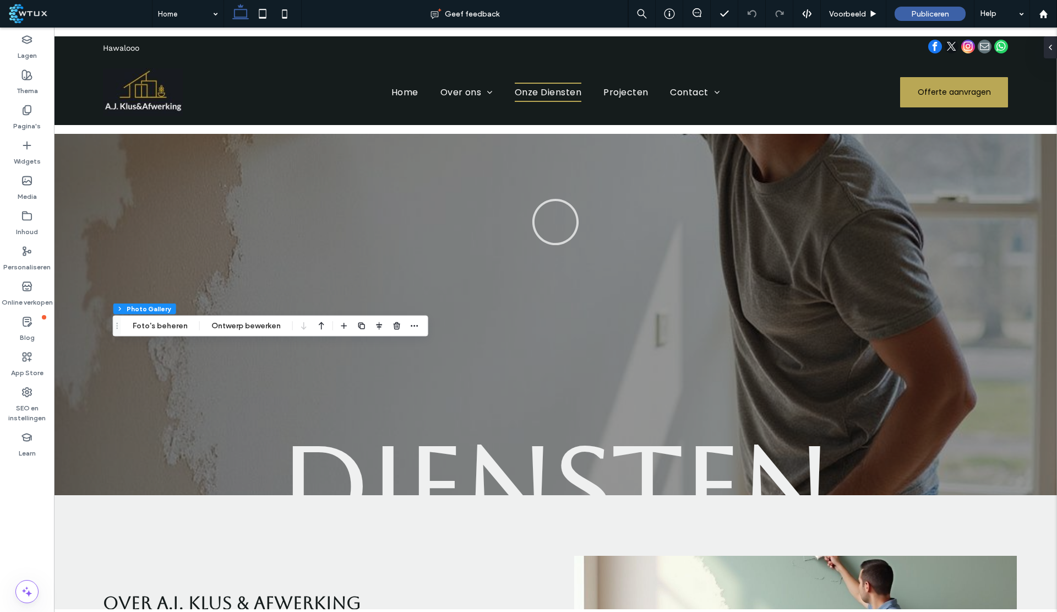
click at [173, 333] on div "Sectie Kolom Photo Gallery Foto's beheren Ontwerp bewerken" at bounding box center [270, 325] width 315 height 21
click at [165, 324] on button "Foto's beheren" at bounding box center [159, 325] width 69 height 13
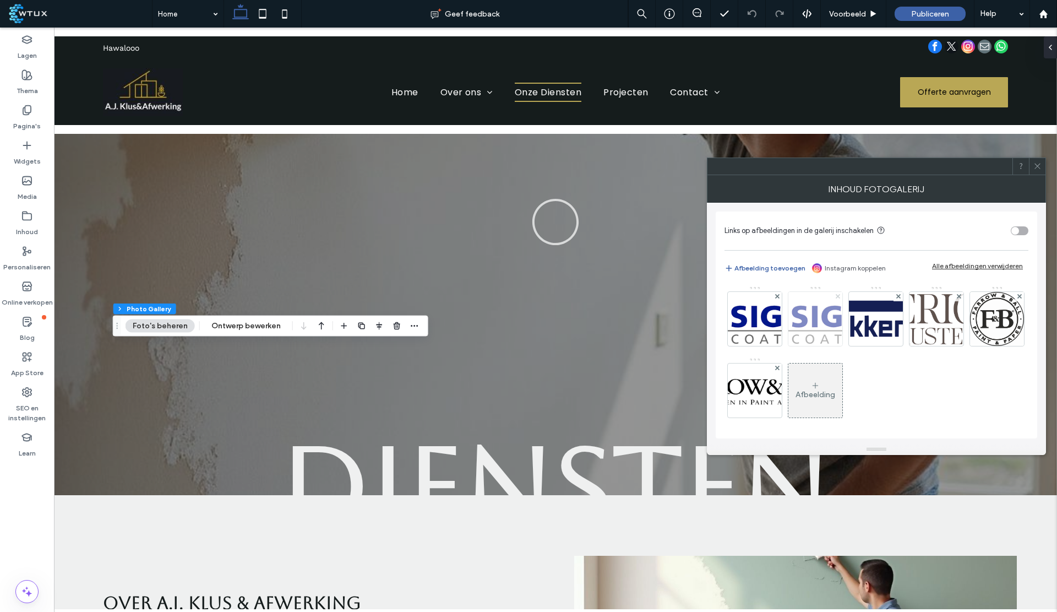
click at [837, 298] on span at bounding box center [838, 296] width 4 height 9
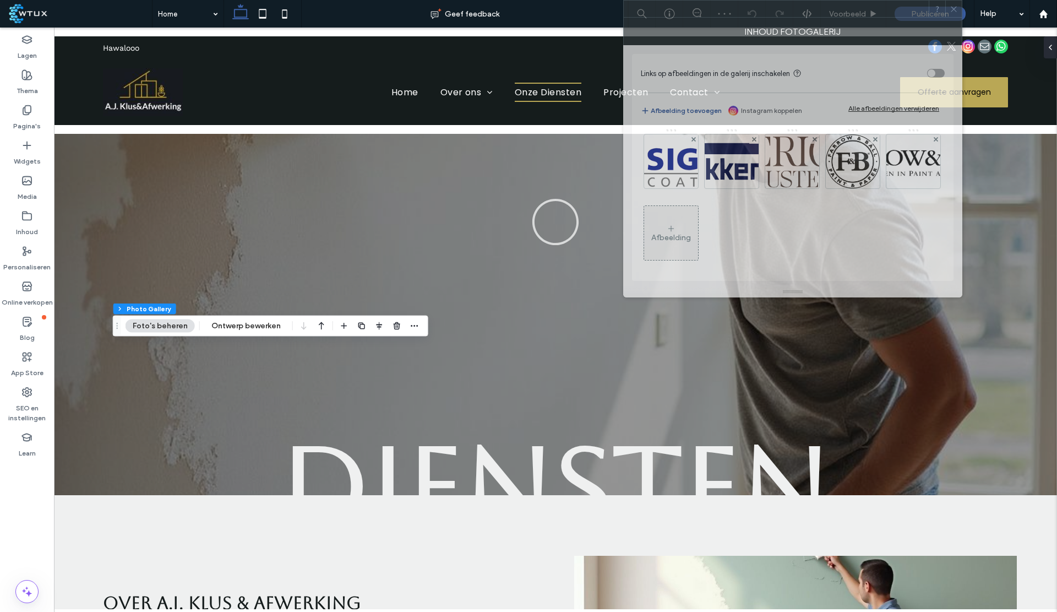
drag, startPoint x: 882, startPoint y: 167, endPoint x: 784, endPoint y: 193, distance: 101.5
click at [798, 0] on html ".wqwq-1{fill:#231f20;} .cls-1q, .cls-2q { fill-rule: evenodd; } .cls-2q { fill:…" at bounding box center [528, 306] width 1057 height 612
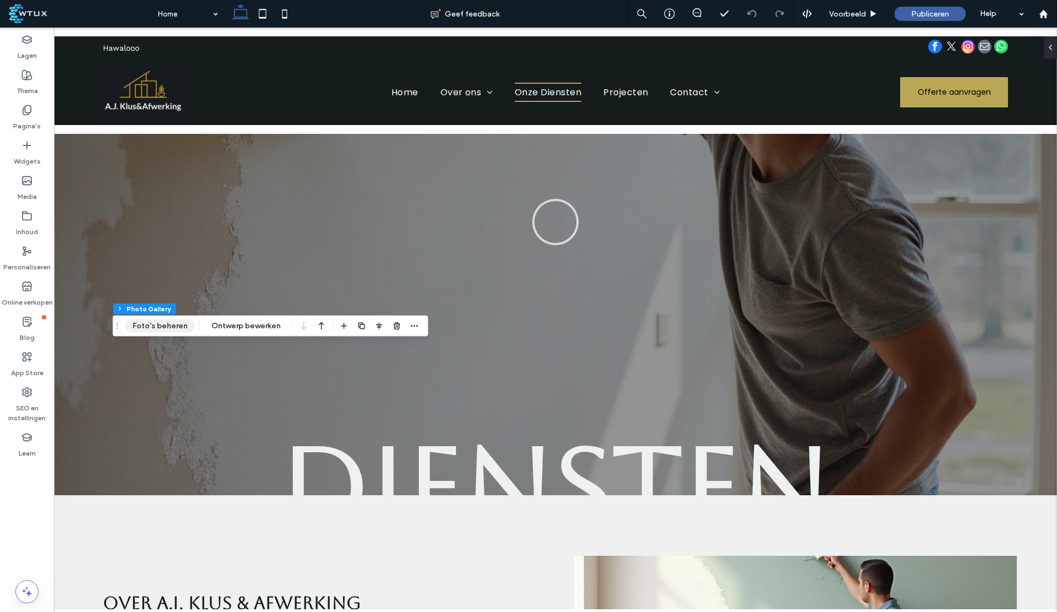
click at [170, 327] on button "Foto's beheren" at bounding box center [159, 325] width 69 height 13
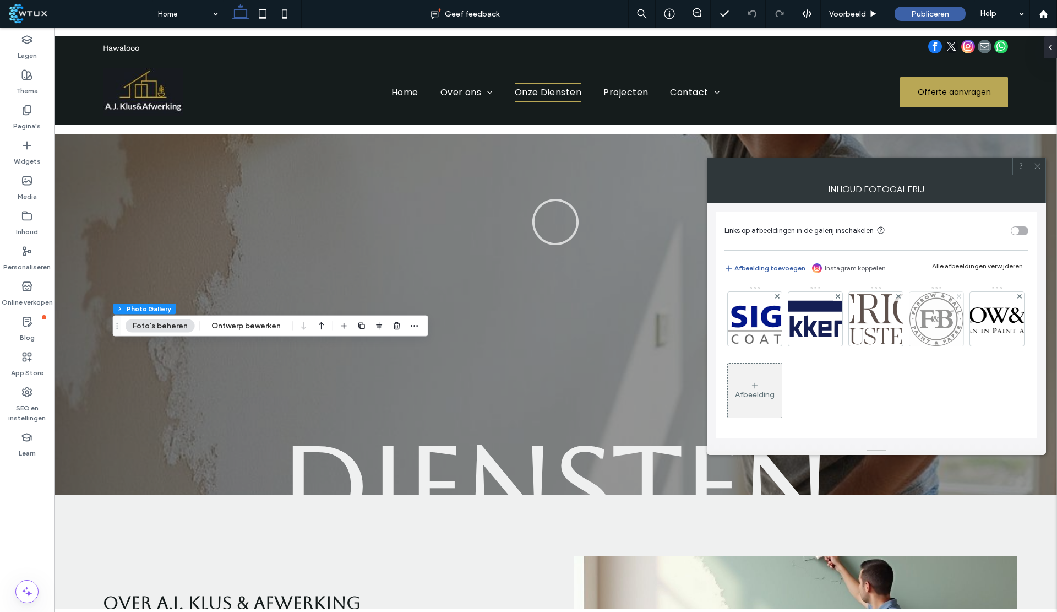
click at [957, 296] on icon at bounding box center [959, 296] width 4 height 4
click at [992, 318] on icon at bounding box center [996, 313] width 9 height 9
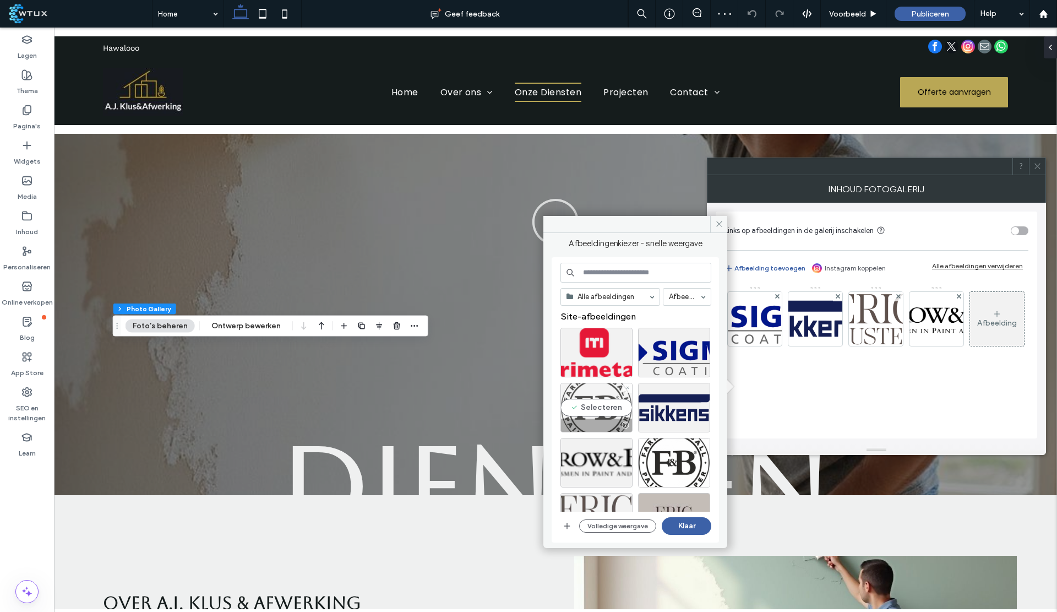
click at [594, 402] on div "Selecteren" at bounding box center [596, 408] width 72 height 50
click at [691, 523] on button "Klaar" at bounding box center [687, 526] width 50 height 18
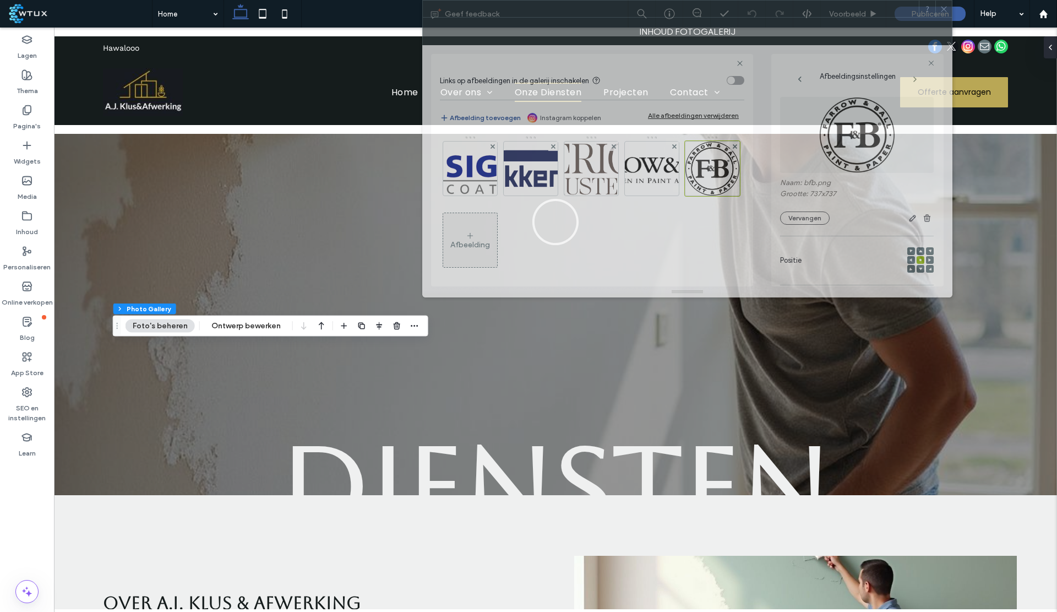
drag, startPoint x: 888, startPoint y: 169, endPoint x: 801, endPoint y: 1, distance: 189.1
click at [801, 1] on div at bounding box center [671, 9] width 496 height 17
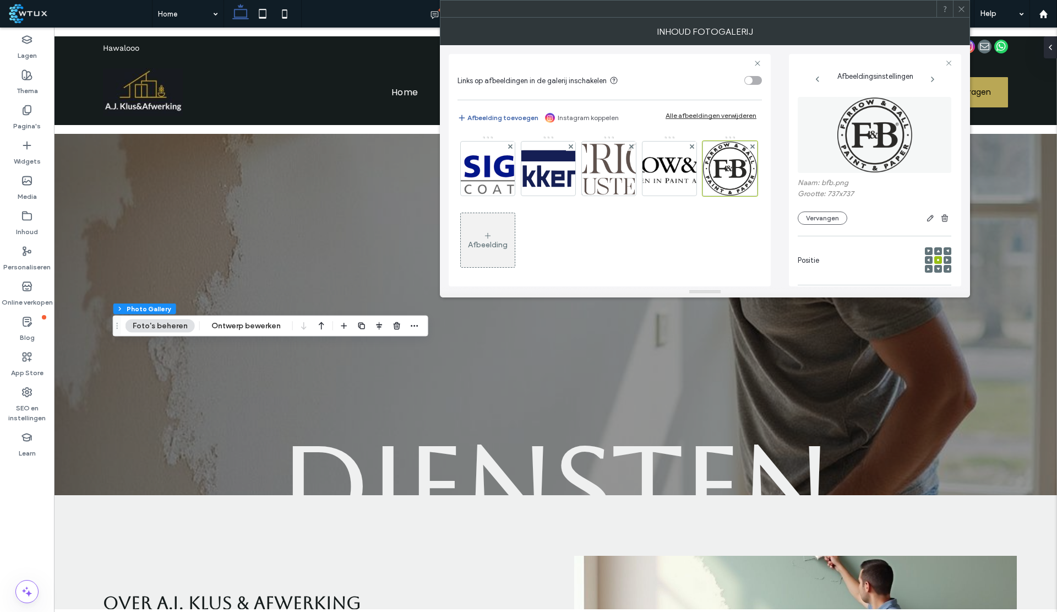
click at [507, 240] on div "Afbeelding" at bounding box center [488, 244] width 40 height 9
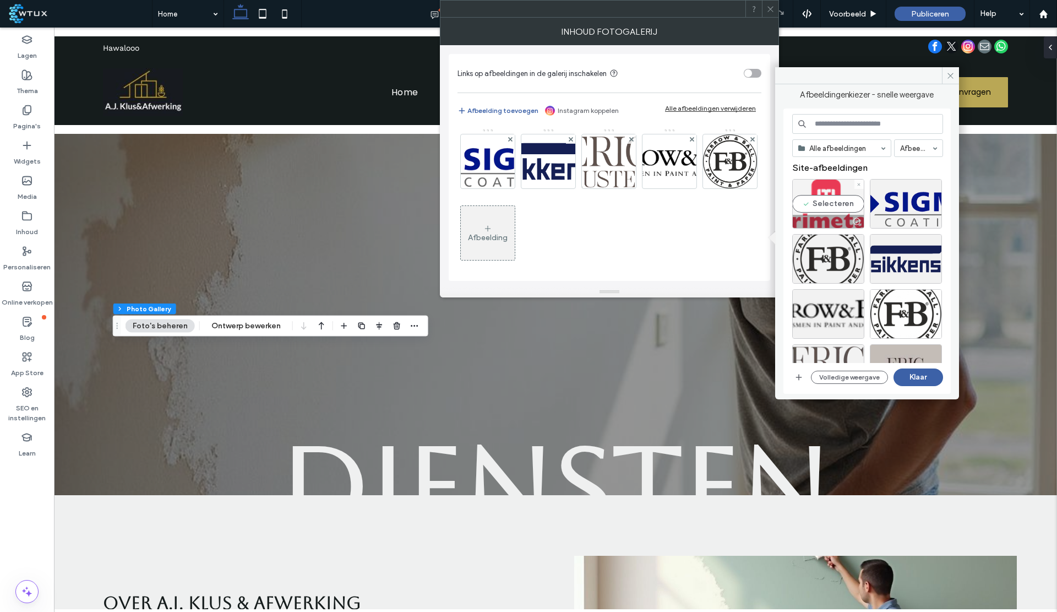
click at [821, 205] on div "Selecteren" at bounding box center [828, 204] width 72 height 50
click at [915, 375] on button "Klaar" at bounding box center [918, 377] width 50 height 18
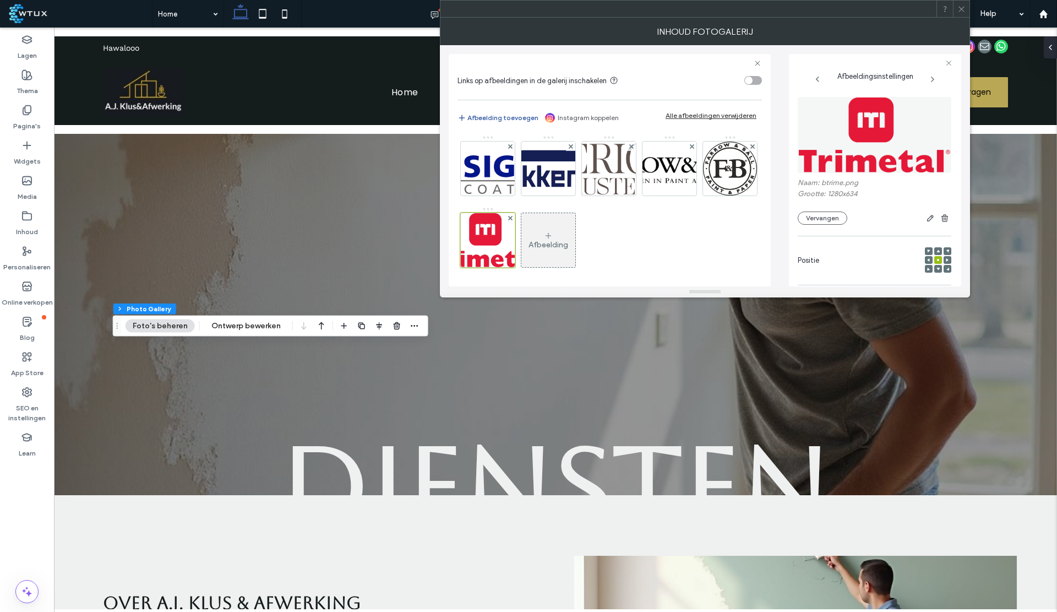
click at [961, 13] on span at bounding box center [961, 9] width 8 height 17
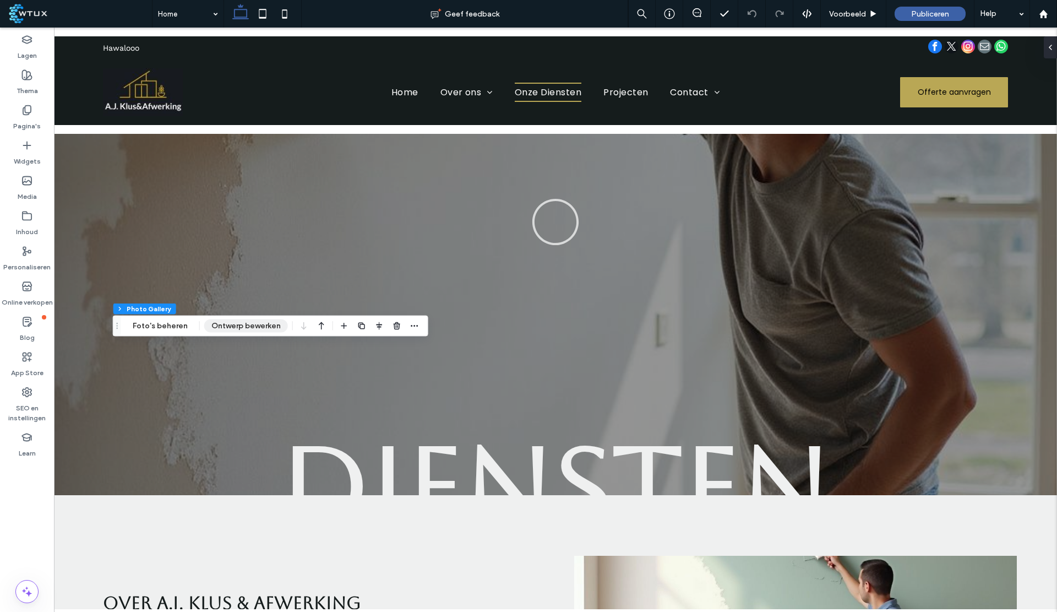
click at [231, 324] on button "Ontwerp bewerken" at bounding box center [246, 325] width 84 height 13
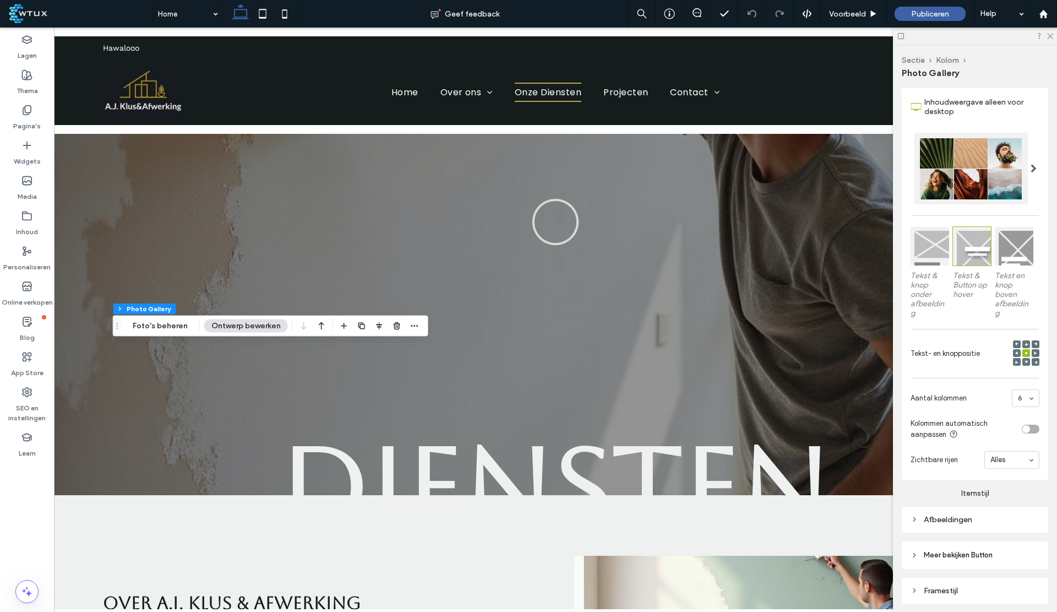
scroll to position [241, 0]
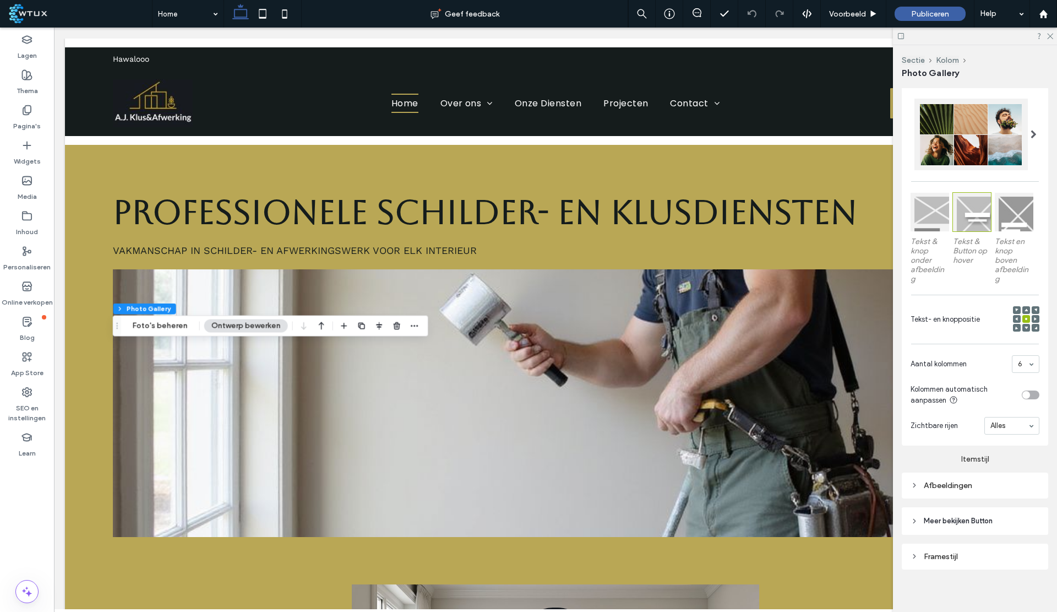
scroll to position [749, 0]
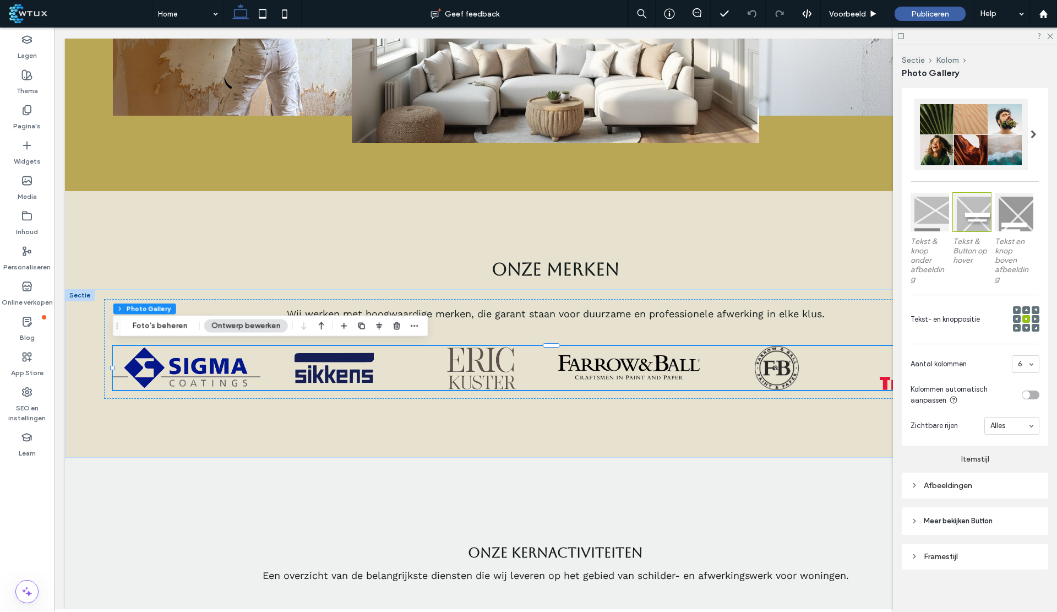
click at [963, 487] on div "Afbeeldingen" at bounding box center [974, 485] width 129 height 15
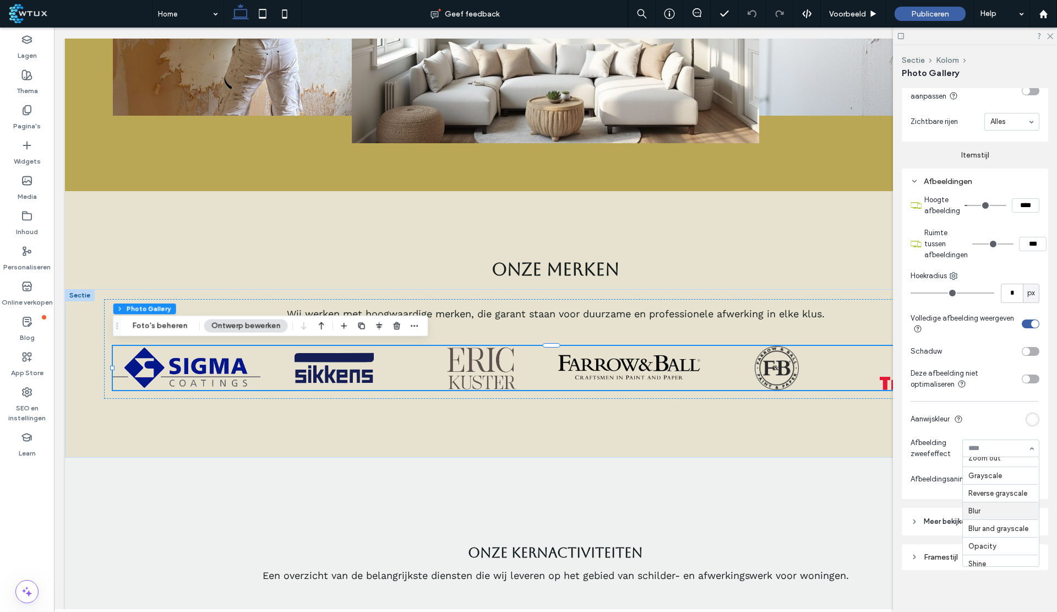
scroll to position [43, 0]
drag, startPoint x: 1052, startPoint y: 35, endPoint x: 970, endPoint y: 43, distance: 82.5
click at [1052, 35] on icon at bounding box center [1049, 35] width 7 height 7
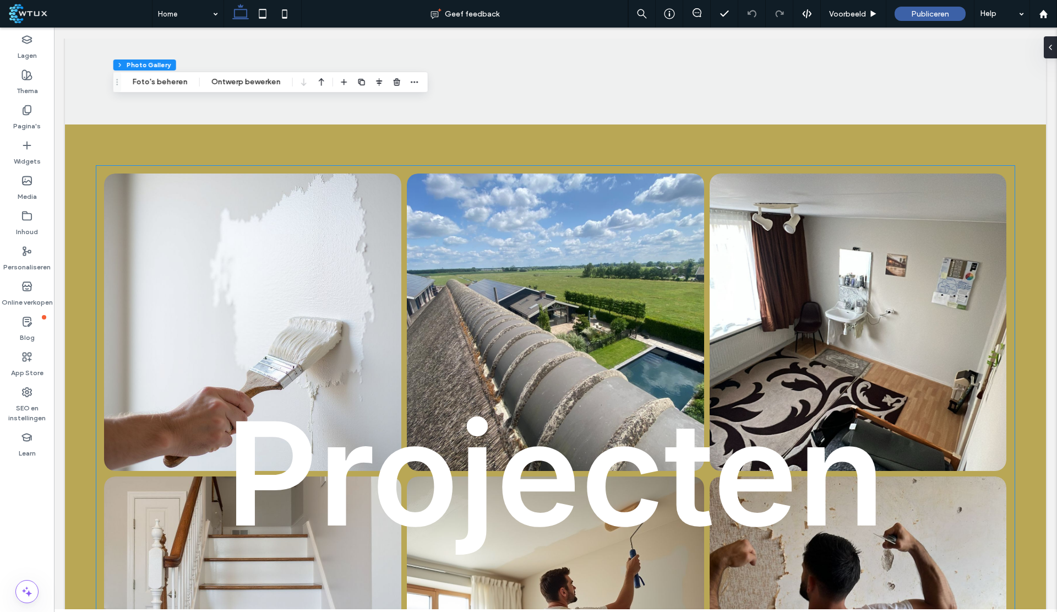
scroll to position [1974, 0]
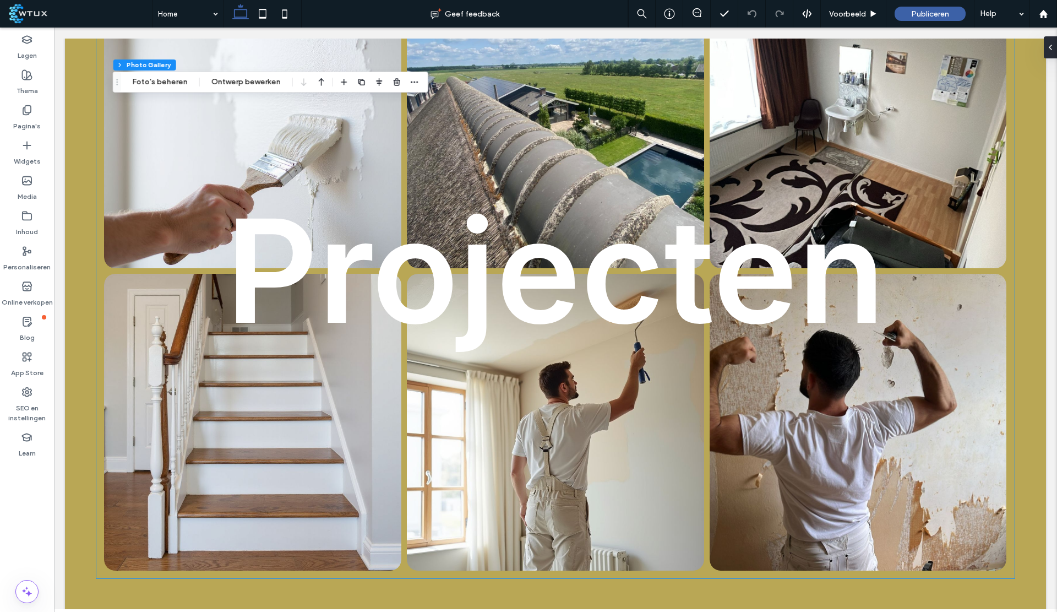
click at [592, 483] on link at bounding box center [555, 421] width 315 height 315
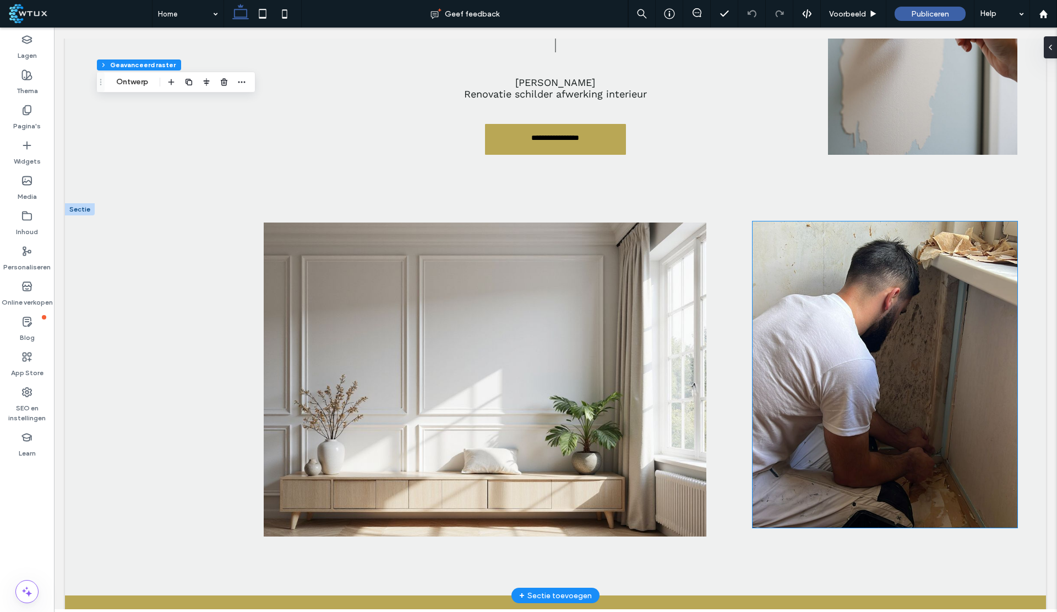
scroll to position [3109, 0]
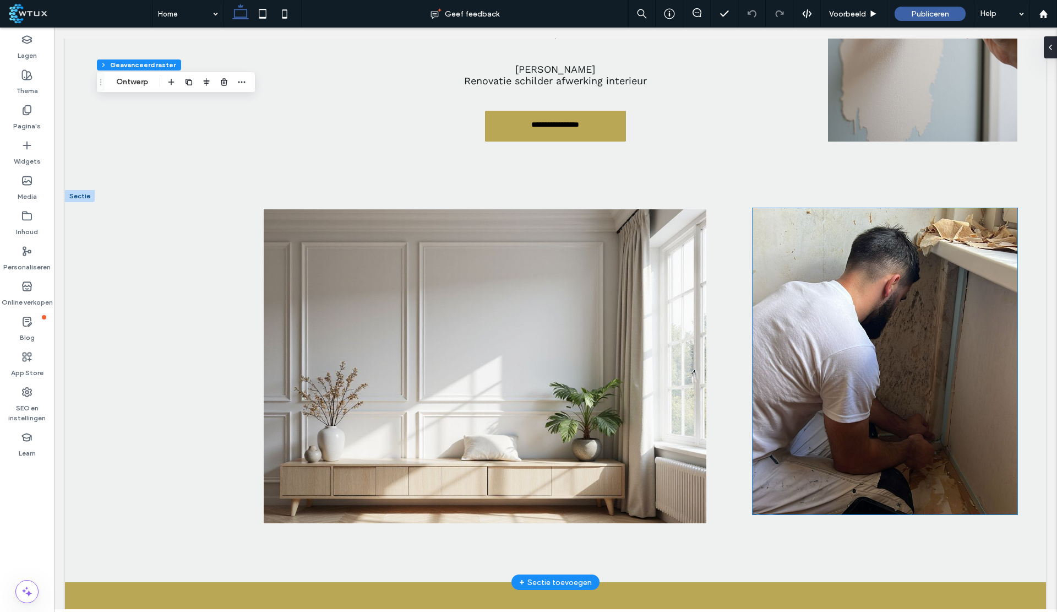
click at [887, 338] on img at bounding box center [884, 361] width 265 height 306
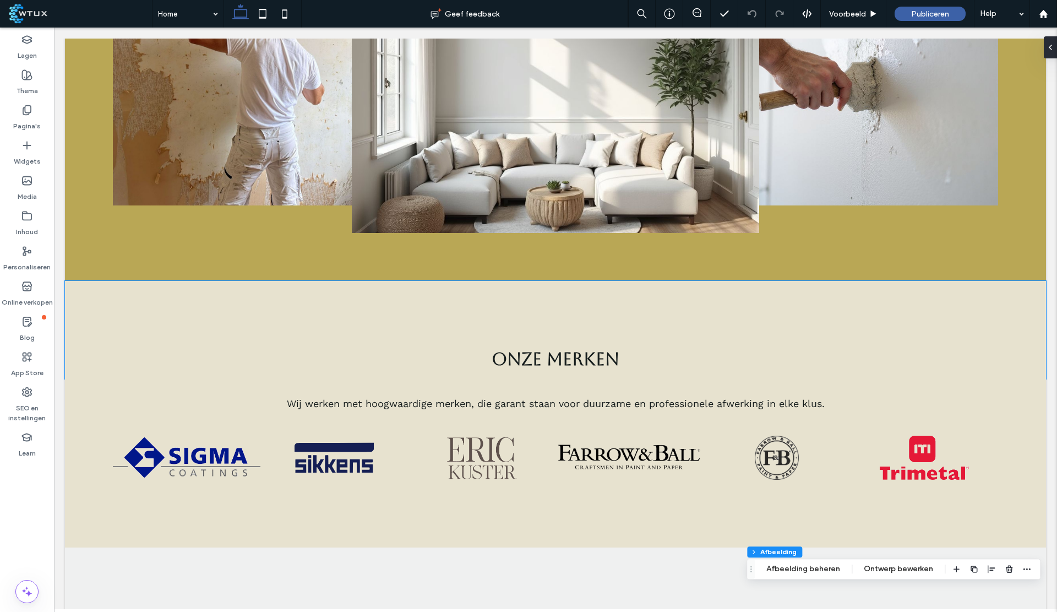
scroll to position [670, 0]
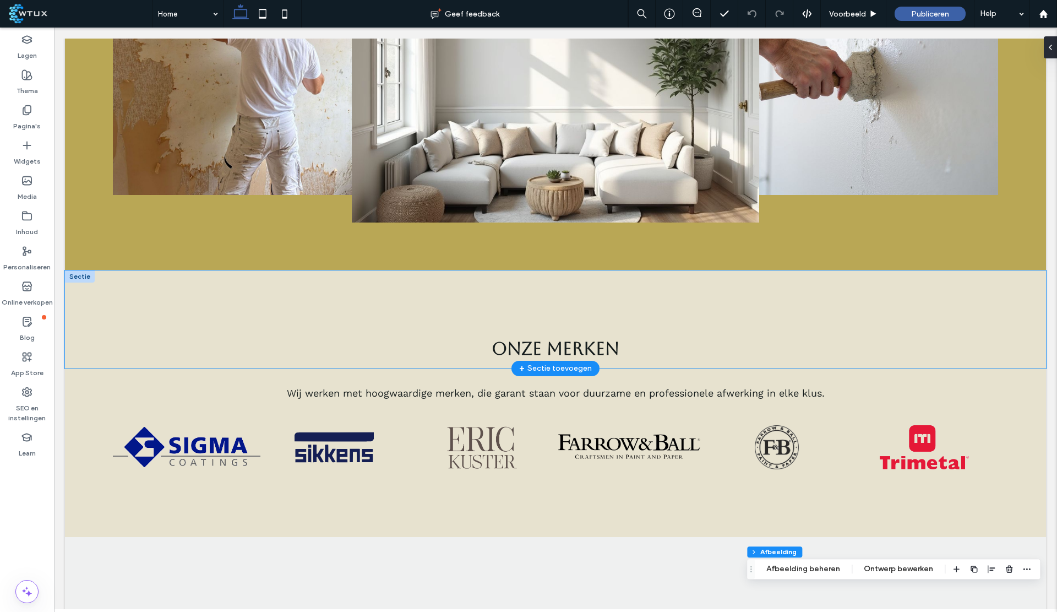
click at [983, 296] on div "Onze Merken" at bounding box center [555, 319] width 981 height 98
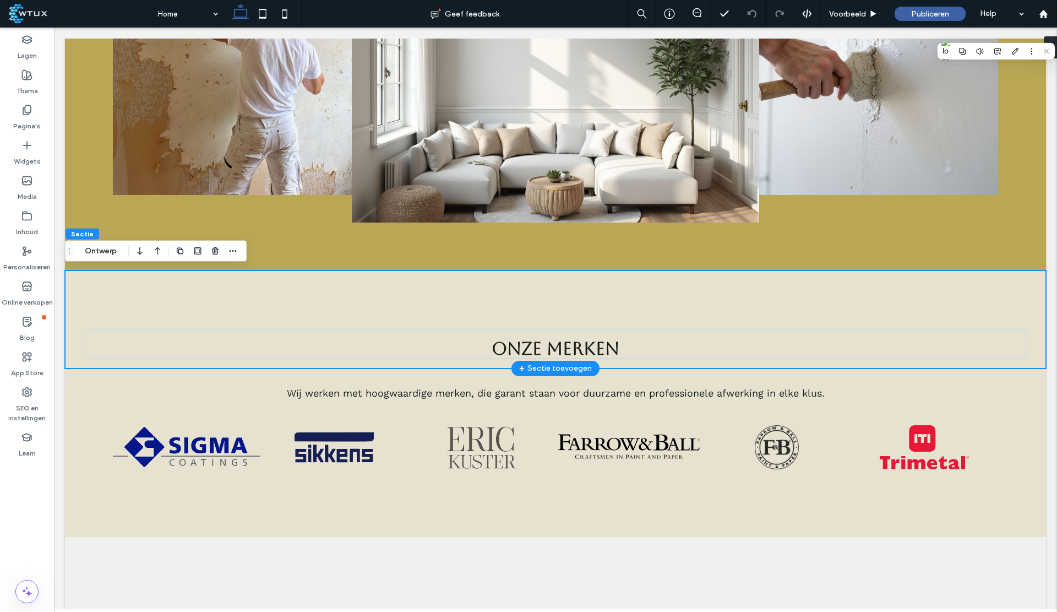
click at [879, 323] on div "Onze Merken" at bounding box center [555, 319] width 981 height 98
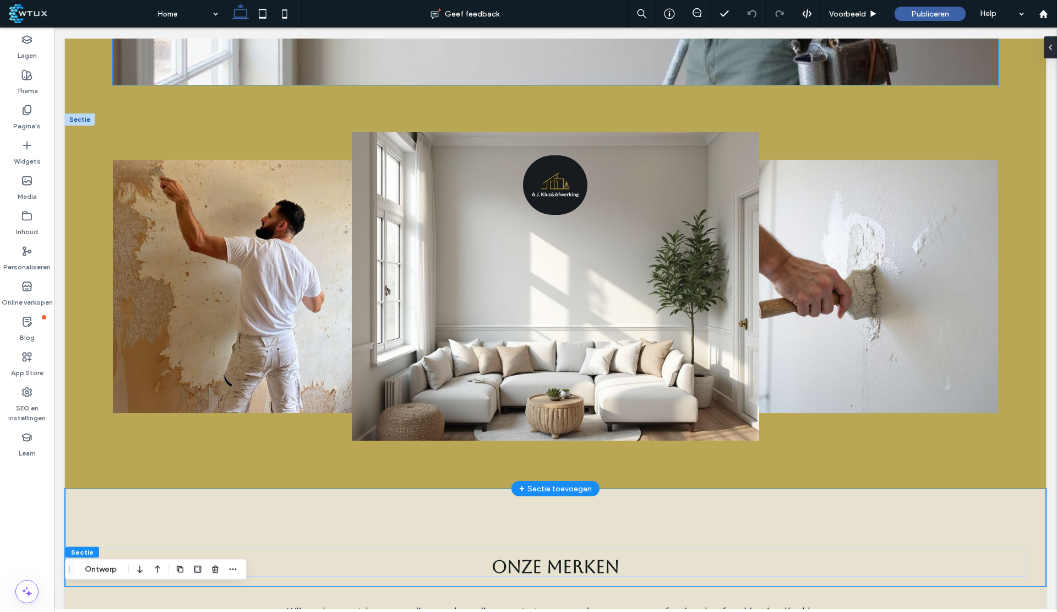
scroll to position [0, 0]
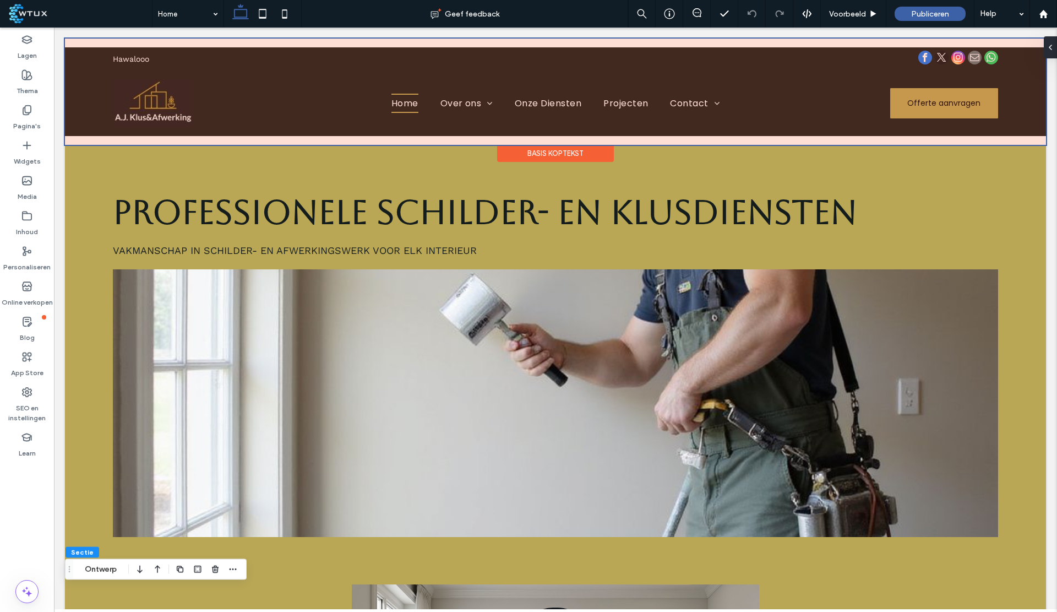
click at [959, 58] on div at bounding box center [555, 92] width 981 height 106
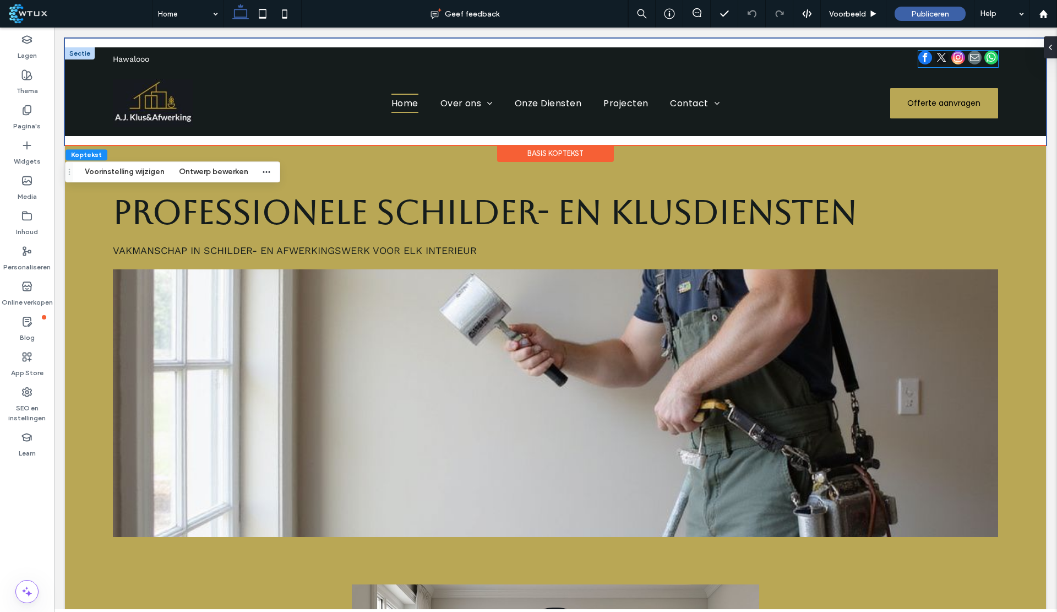
click at [935, 58] on span "twitter" at bounding box center [942, 58] width 14 height 14
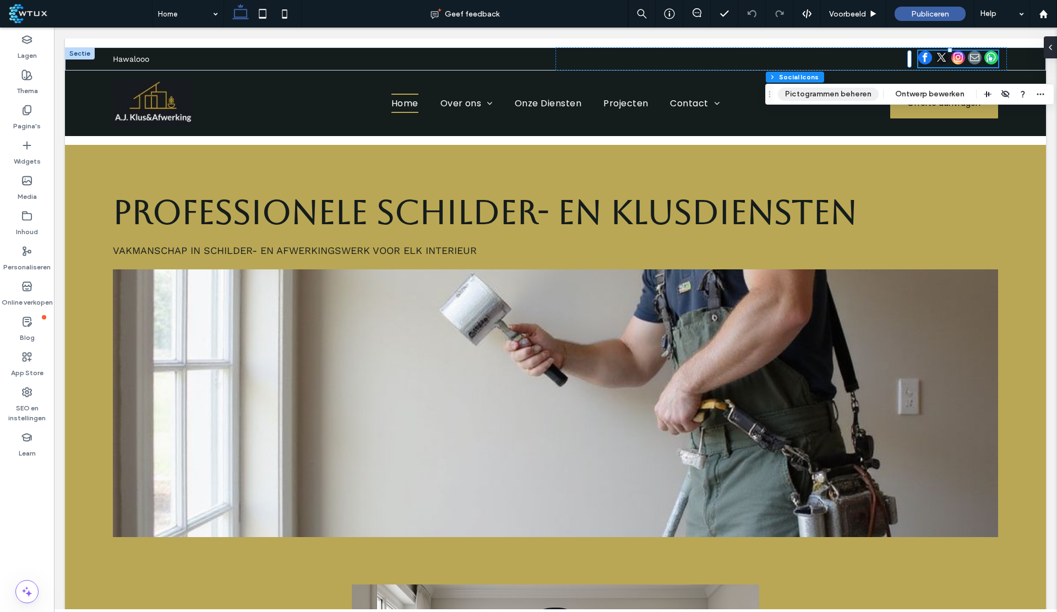
click at [846, 96] on button "Pictogrammen beheren" at bounding box center [828, 94] width 101 height 13
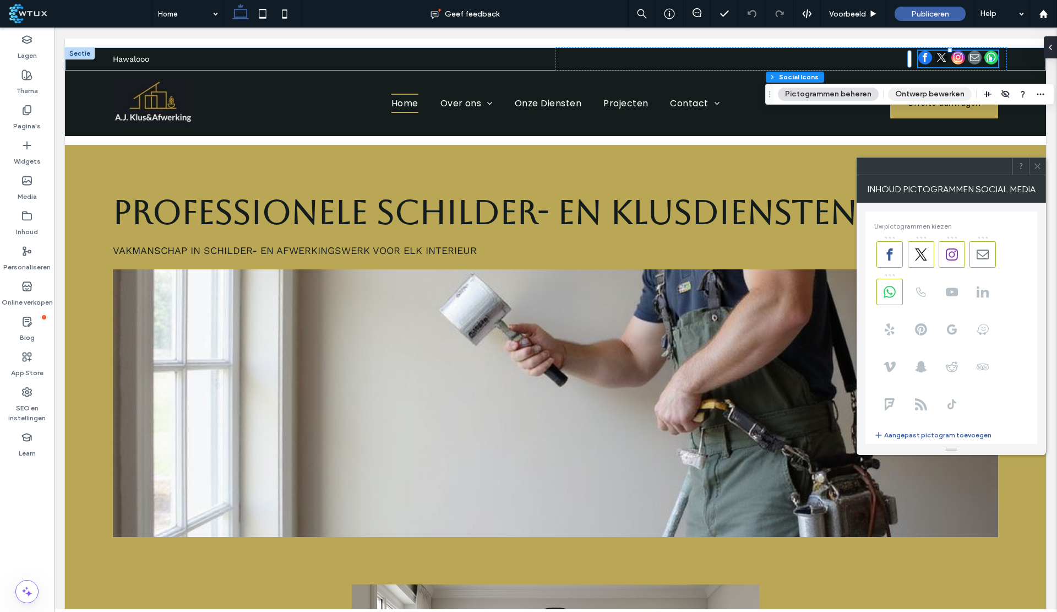
click at [899, 99] on button "Ontwerp bewerken" at bounding box center [930, 94] width 84 height 13
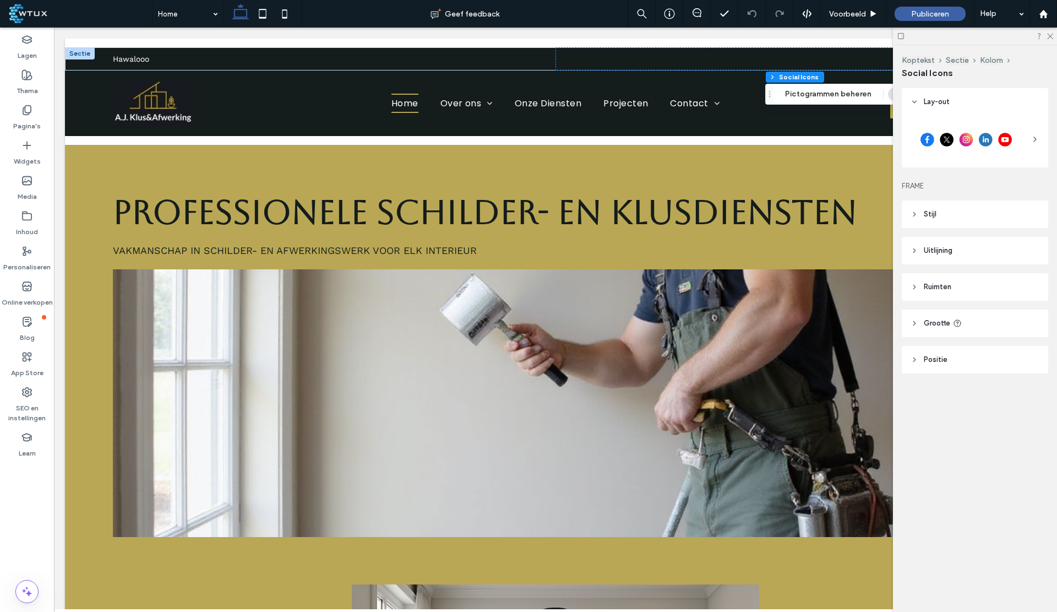
click at [964, 214] on header "Stijl" at bounding box center [975, 214] width 146 height 28
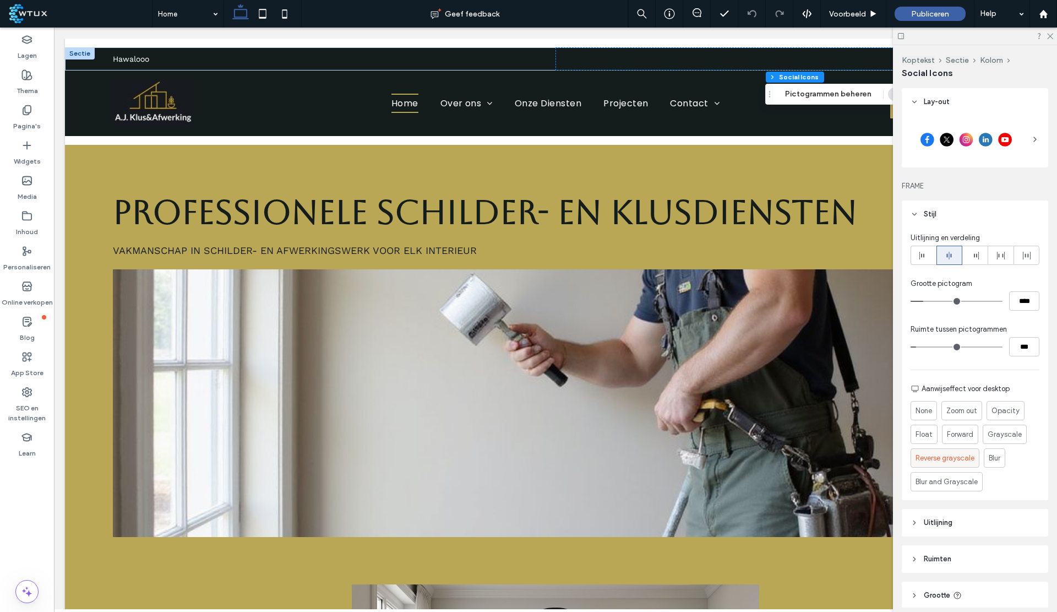
click at [935, 455] on span "Reverse grayscale" at bounding box center [944, 457] width 59 height 11
click at [897, 33] on icon at bounding box center [901, 36] width 8 height 8
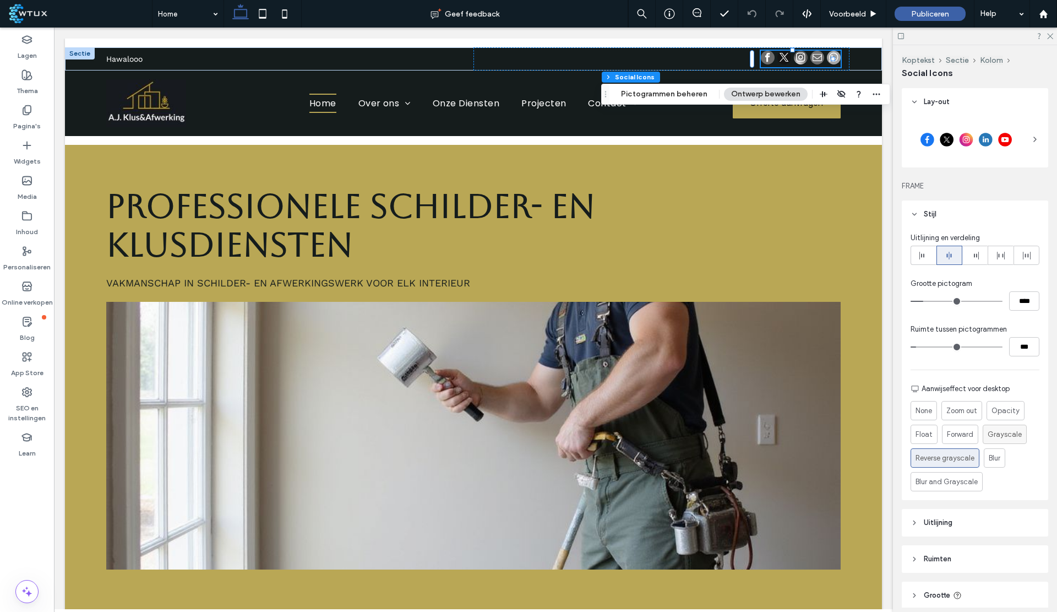
click at [1003, 434] on span "Grayscale" at bounding box center [1004, 434] width 34 height 11
click at [963, 407] on span "Zoom out" at bounding box center [961, 411] width 32 height 12
click at [1006, 418] on div "Opacity" at bounding box center [1005, 410] width 28 height 18
click at [931, 433] on label "Float" at bounding box center [923, 429] width 27 height 19
click at [1052, 34] on use at bounding box center [1050, 37] width 6 height 6
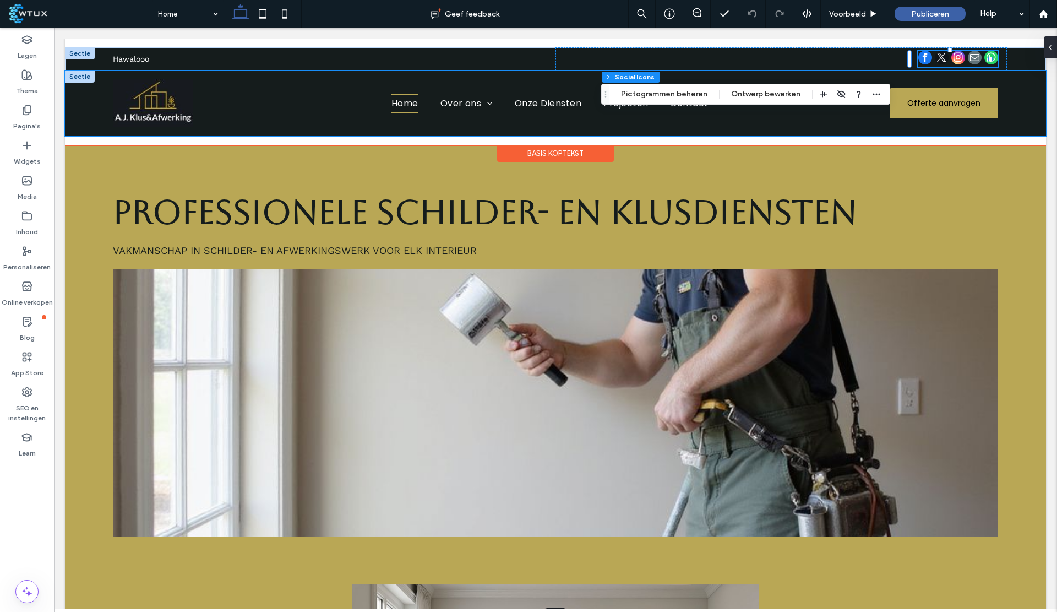
click at [1022, 115] on div "Home Over ons [GEOGRAPHIC_DATA] Onze Diensten Projecten Contact Veelgestelde Vr…" at bounding box center [555, 102] width 981 height 65
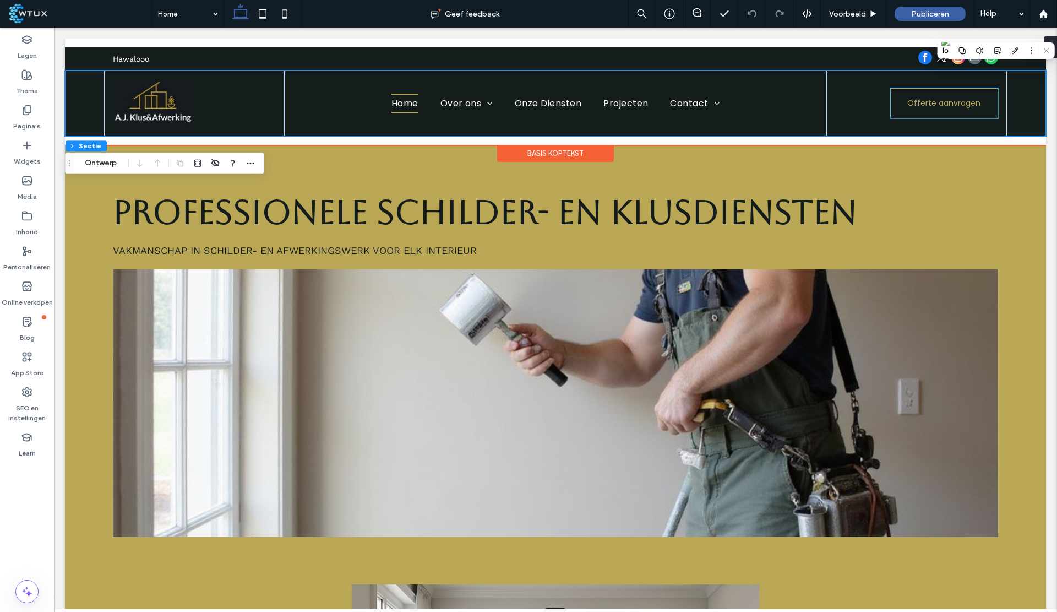
click at [915, 105] on span "Offerte aanvragen" at bounding box center [943, 103] width 73 height 12
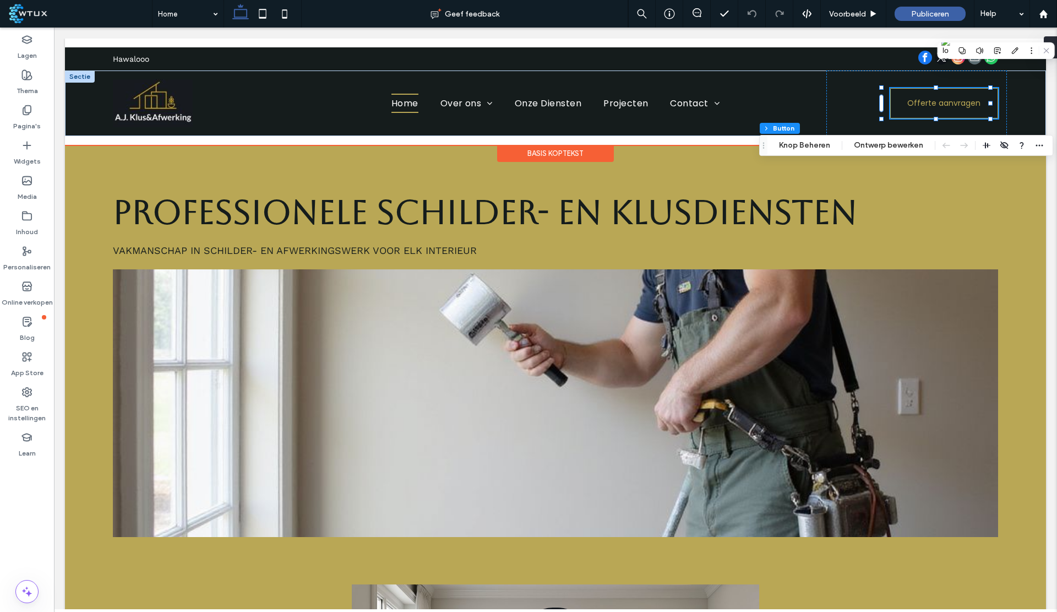
type input "**"
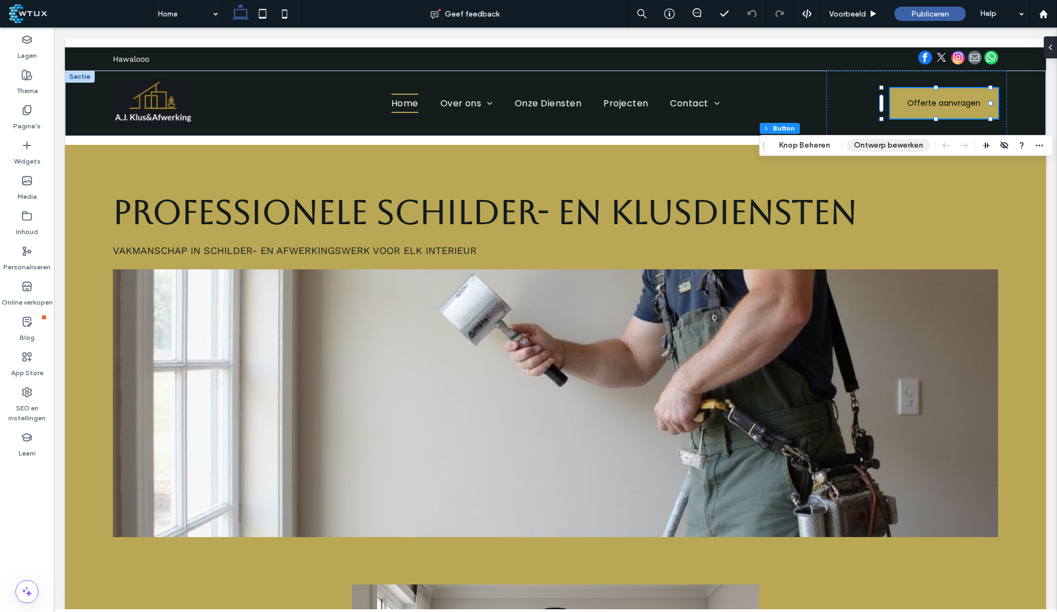
click at [876, 144] on button "Ontwerp bewerken" at bounding box center [889, 145] width 84 height 13
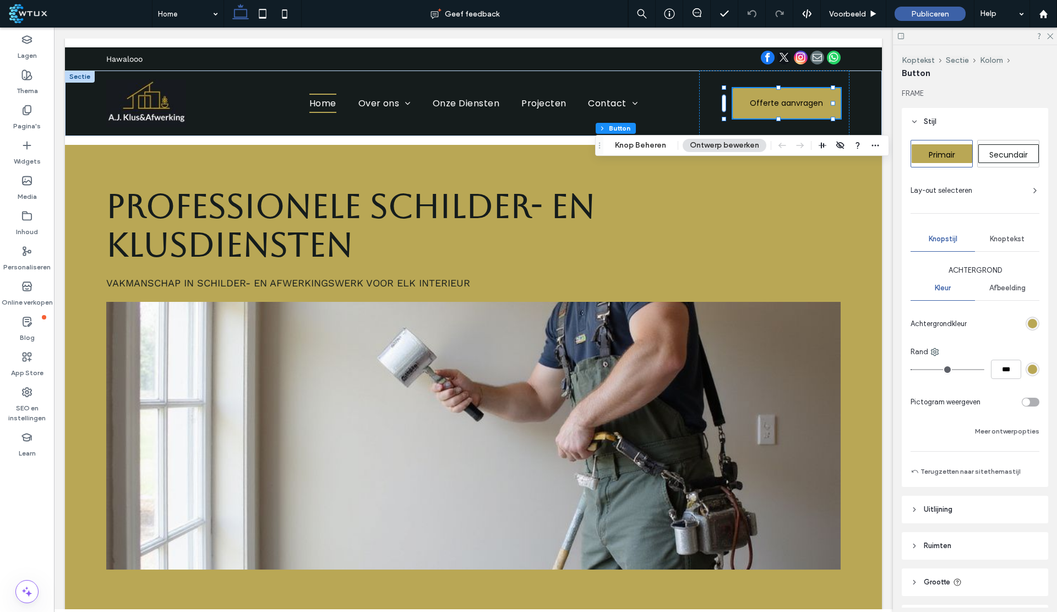
type input "*"
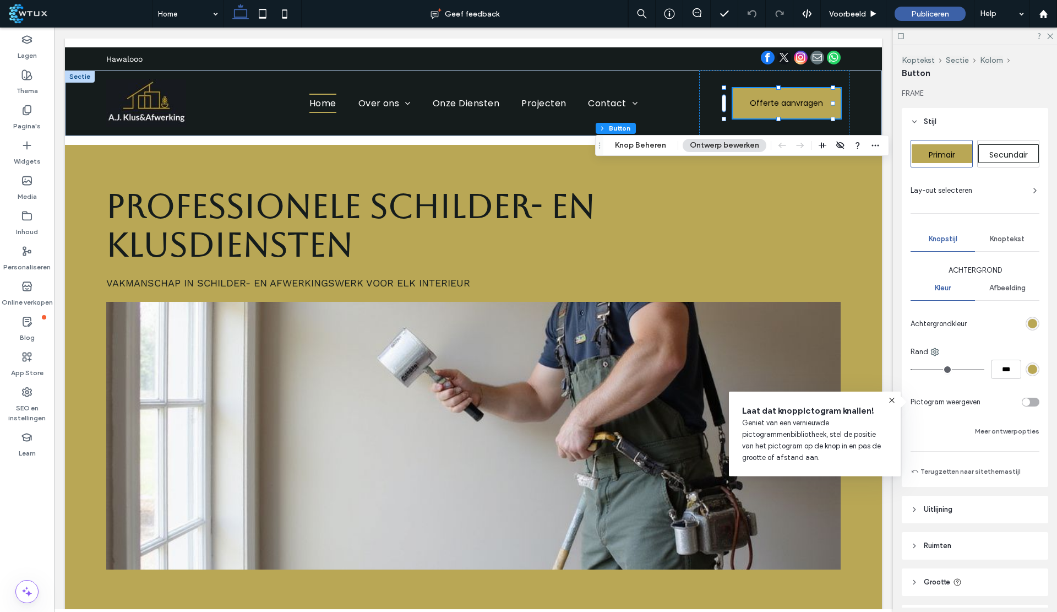
click at [959, 517] on header "Uitlijning" at bounding box center [975, 509] width 146 height 28
click at [995, 429] on button "Meer ontwerpopties" at bounding box center [1007, 430] width 64 height 13
click at [1048, 38] on use at bounding box center [1050, 37] width 6 height 6
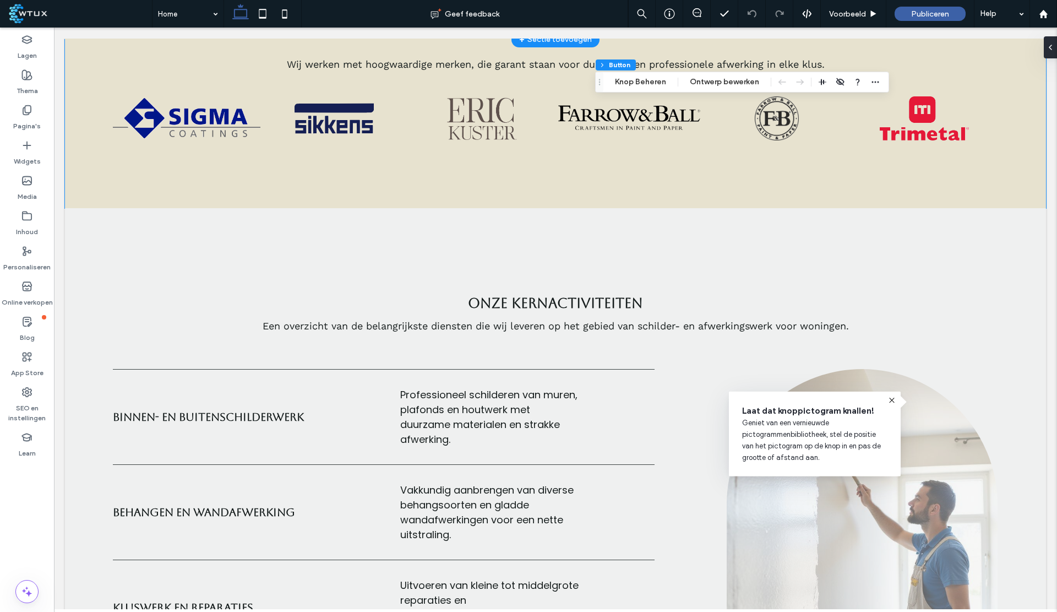
scroll to position [974, 0]
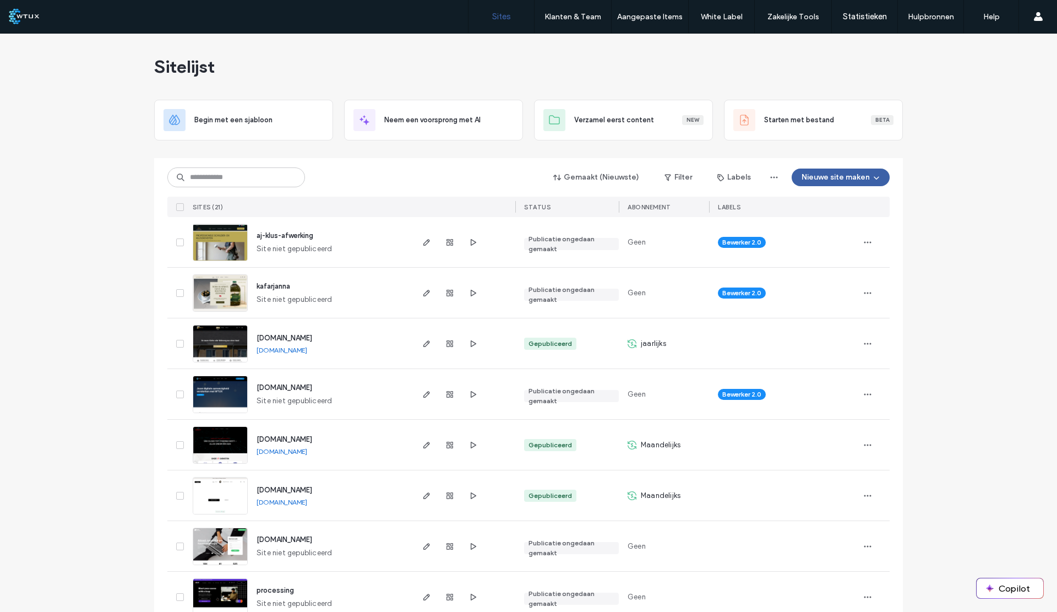
click at [286, 232] on span "aj-klus-afwerking" at bounding box center [284, 235] width 57 height 8
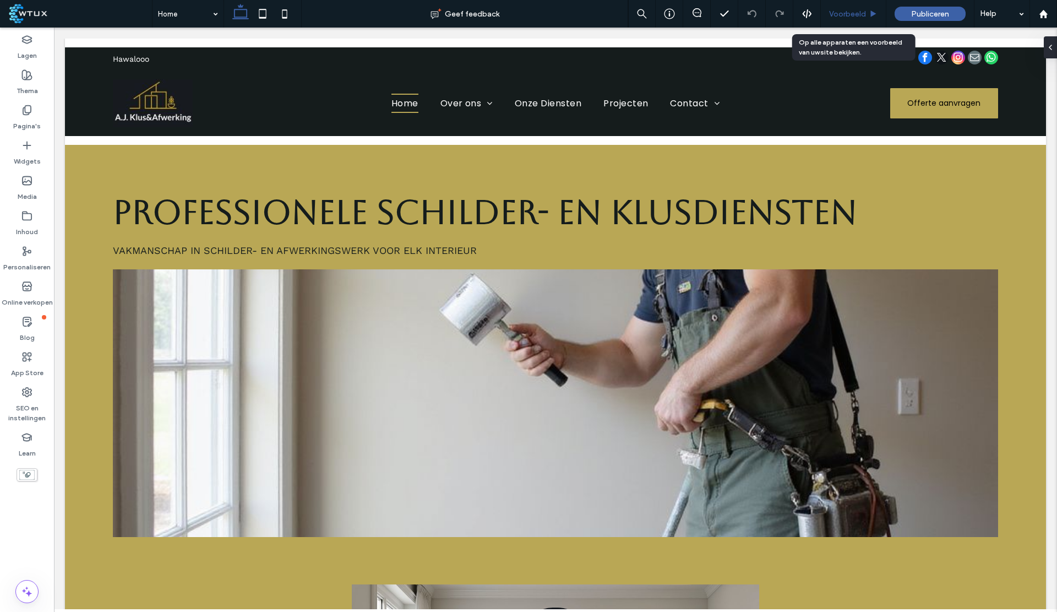
drag, startPoint x: 830, startPoint y: 15, endPoint x: 594, endPoint y: 59, distance: 239.6
click at [830, 15] on span "Voorbeeld" at bounding box center [847, 13] width 37 height 9
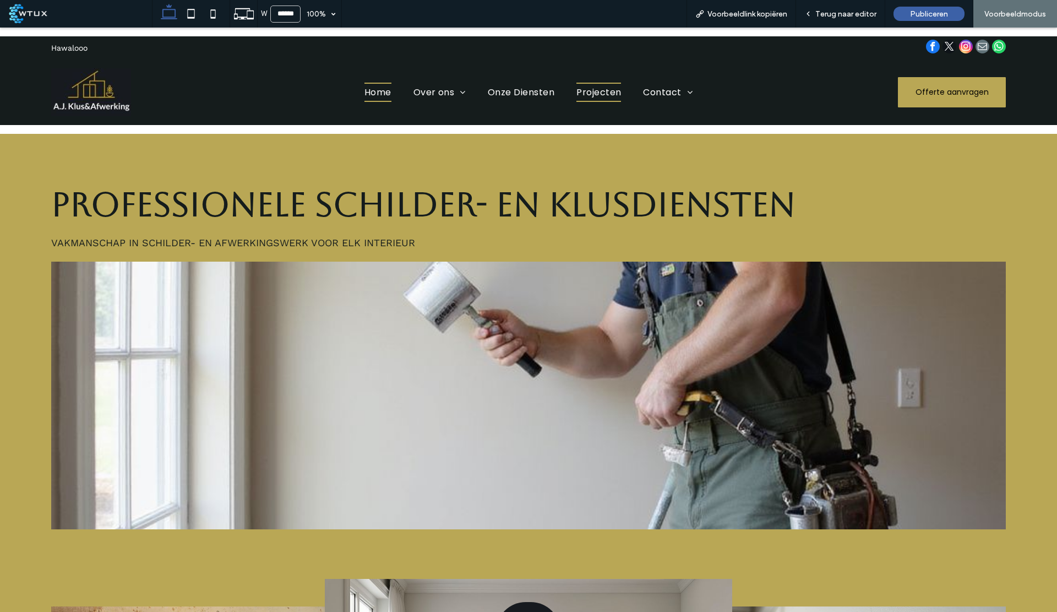
click at [594, 86] on span "Projecten" at bounding box center [598, 92] width 45 height 19
